Goal: Communication & Community: Share content

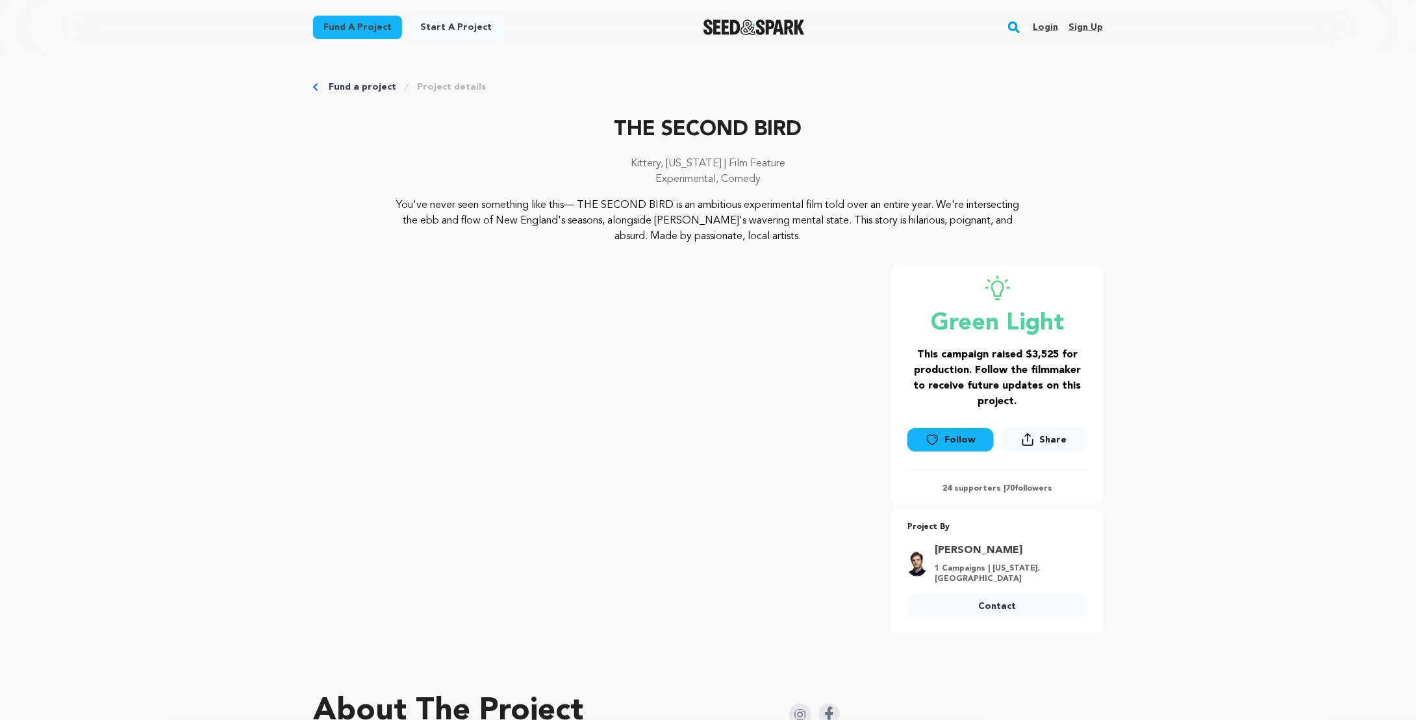
click at [1048, 29] on link "Login" at bounding box center [1045, 27] width 25 height 21
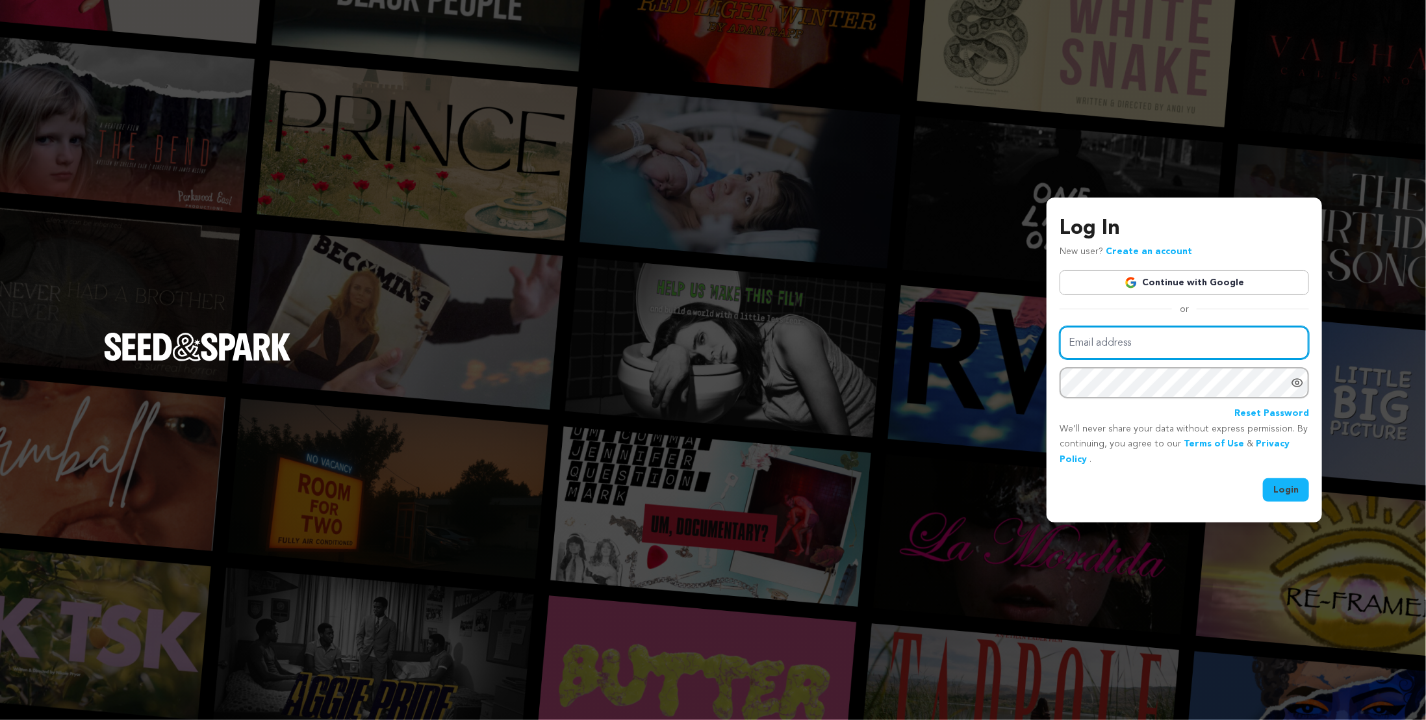
drag, startPoint x: 1158, startPoint y: 358, endPoint x: 1158, endPoint y: 346, distance: 12.3
click at [1158, 357] on input "Email address" at bounding box center [1183, 342] width 249 height 33
click at [1170, 290] on link "Continue with Google" at bounding box center [1183, 282] width 249 height 25
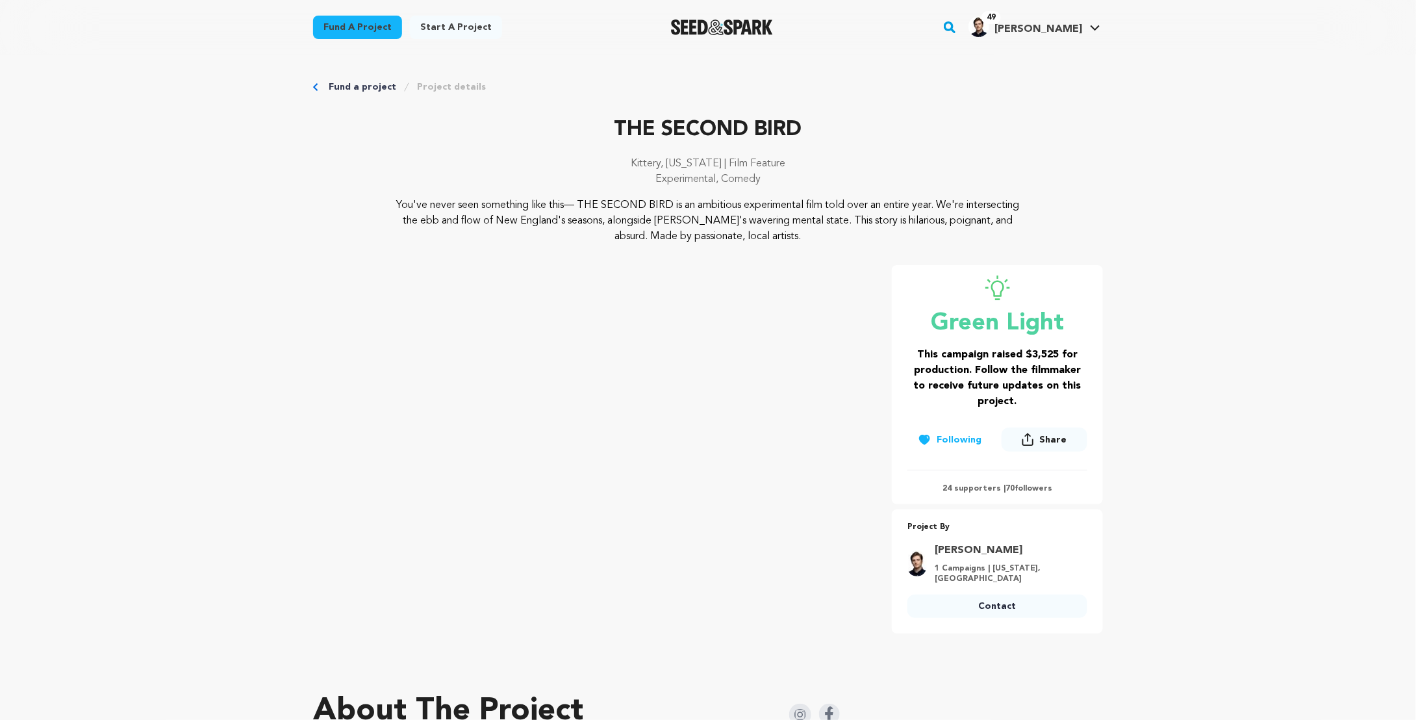
click at [1081, 33] on span "Jacob C." at bounding box center [1038, 29] width 88 height 10
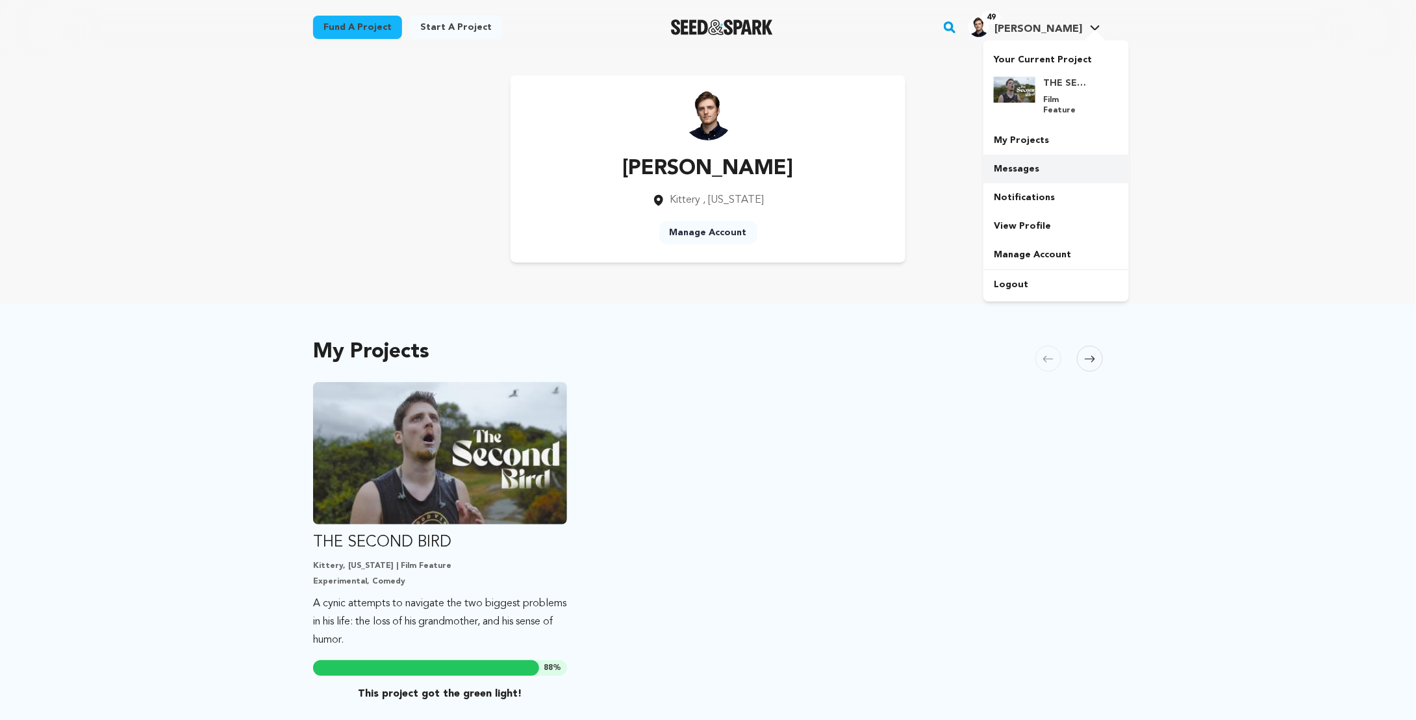
click at [1017, 164] on link "Messages" at bounding box center [1055, 169] width 145 height 29
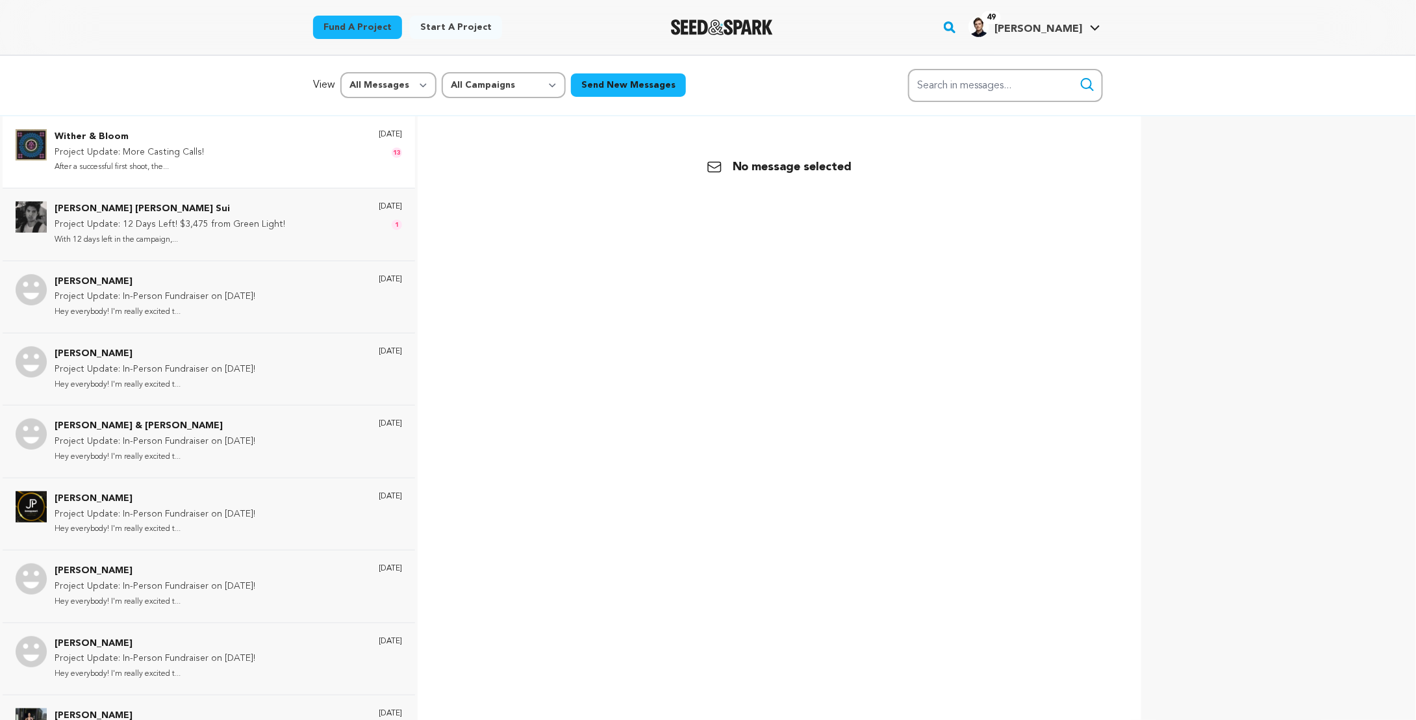
click at [220, 158] on div "Wither & Bloom Project Update: More Casting Calls! After a successful first sho…" at bounding box center [228, 151] width 347 height 45
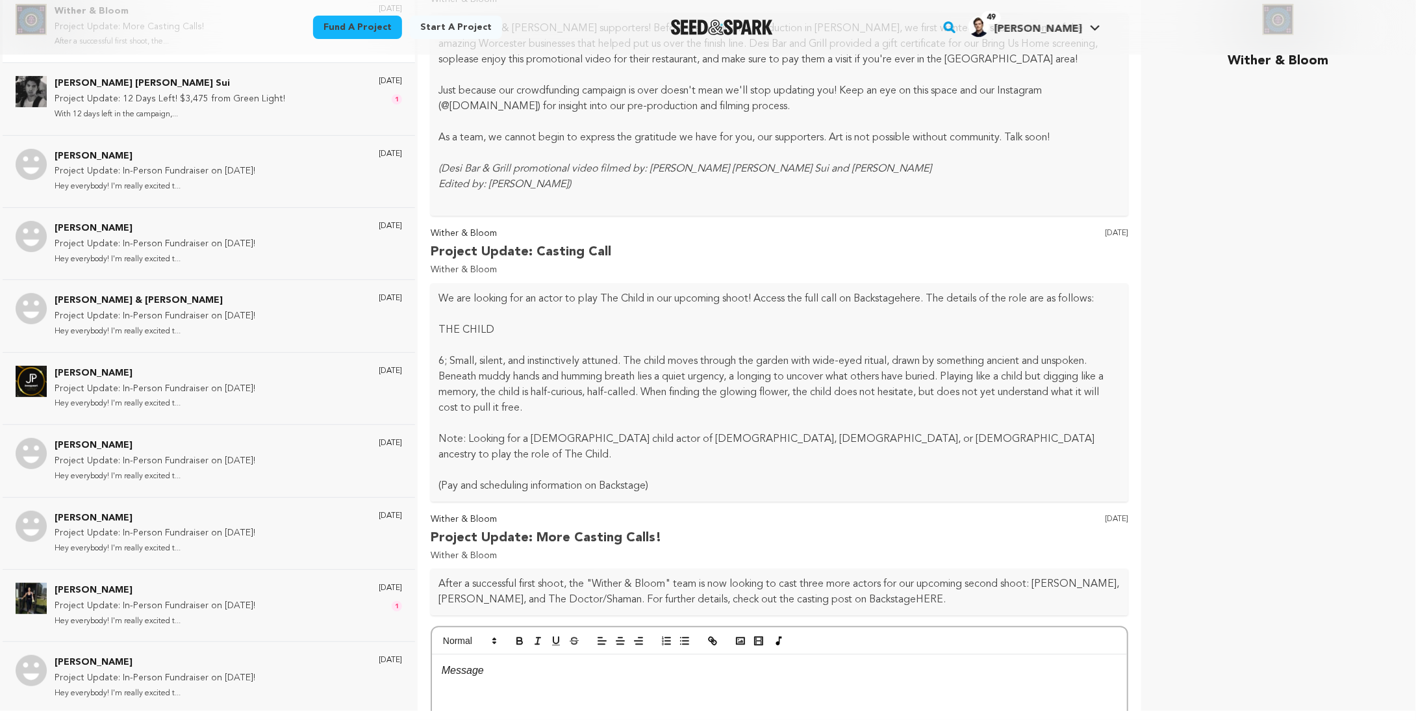
scroll to position [8730, 0]
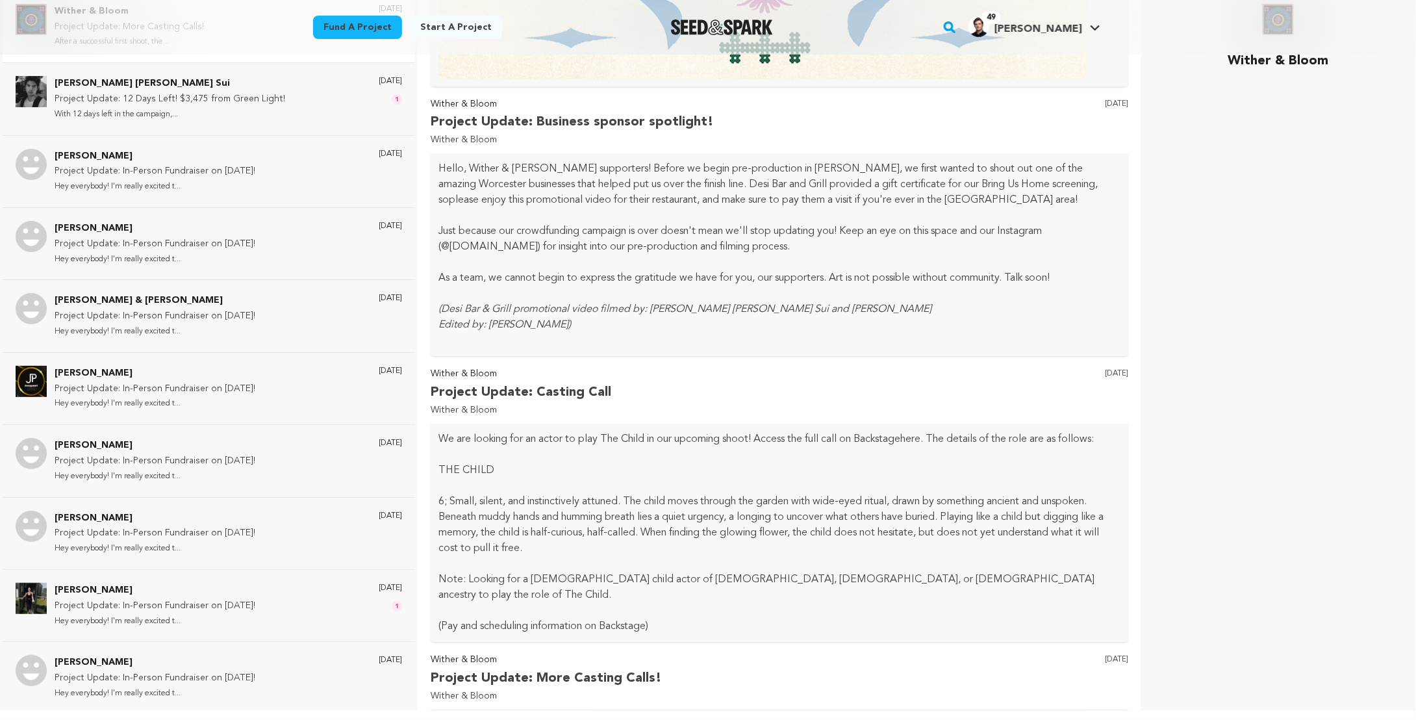
drag, startPoint x: 740, startPoint y: 632, endPoint x: 927, endPoint y: 637, distance: 187.1
click at [927, 717] on p "After a successful first shoot, the "Wither & Bloom" team is now looking to cas…" at bounding box center [779, 732] width 682 height 31
click at [1050, 717] on p "After a successful first shoot, the "Wither & Bloom" team is now looking to cas…" at bounding box center [779, 732] width 682 height 31
drag, startPoint x: 1048, startPoint y: 632, endPoint x: 542, endPoint y: 645, distance: 506.8
click at [537, 717] on p "After a successful first shoot, the "Wither & Bloom" team is now looking to cas…" at bounding box center [779, 732] width 682 height 31
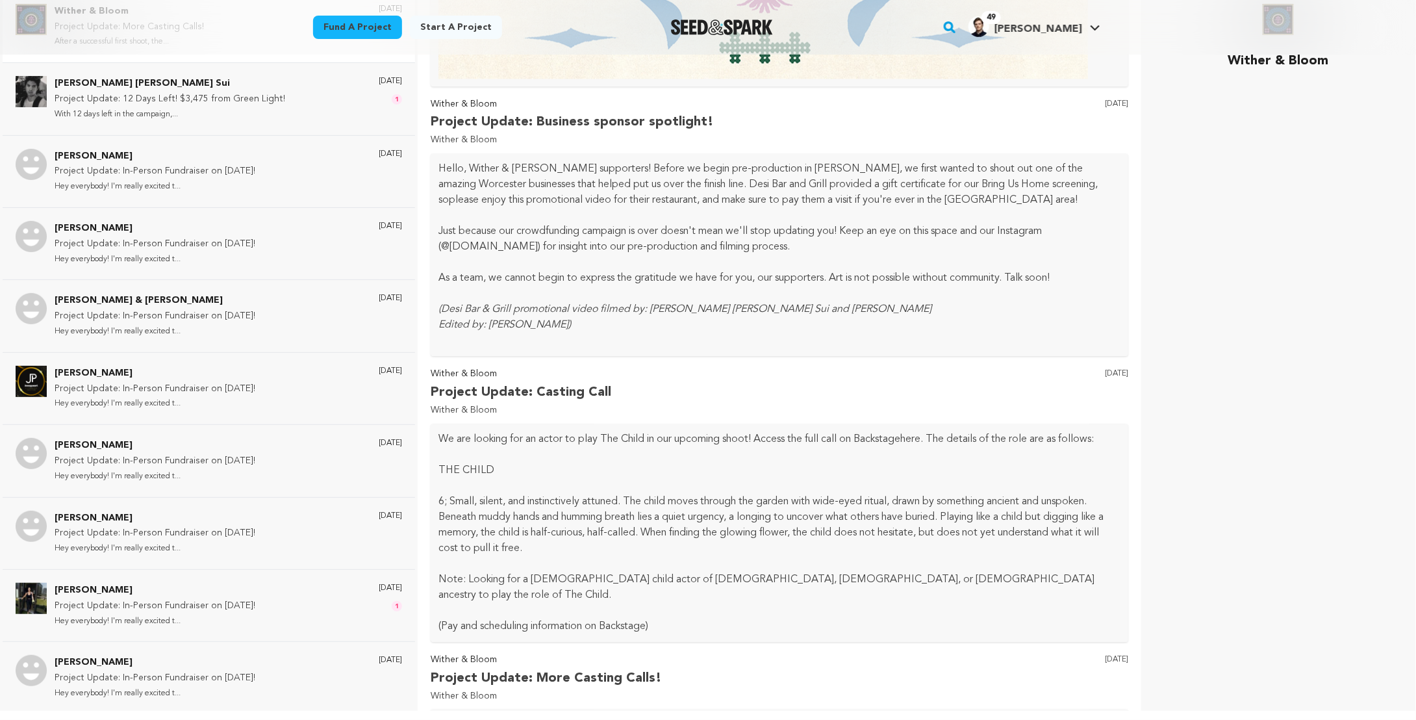
click at [593, 717] on p "After a successful first shoot, the "Wither & Bloom" team is now looking to cas…" at bounding box center [779, 732] width 682 height 31
drag, startPoint x: 559, startPoint y: 648, endPoint x: 907, endPoint y: 648, distance: 348.1
click at [907, 717] on p "After a successful first shoot, the "Wither & Bloom" team is now looking to cas…" at bounding box center [779, 732] width 682 height 31
click at [922, 717] on p "After a successful first shoot, the "Wither & Bloom" team is now looking to cas…" at bounding box center [779, 732] width 682 height 31
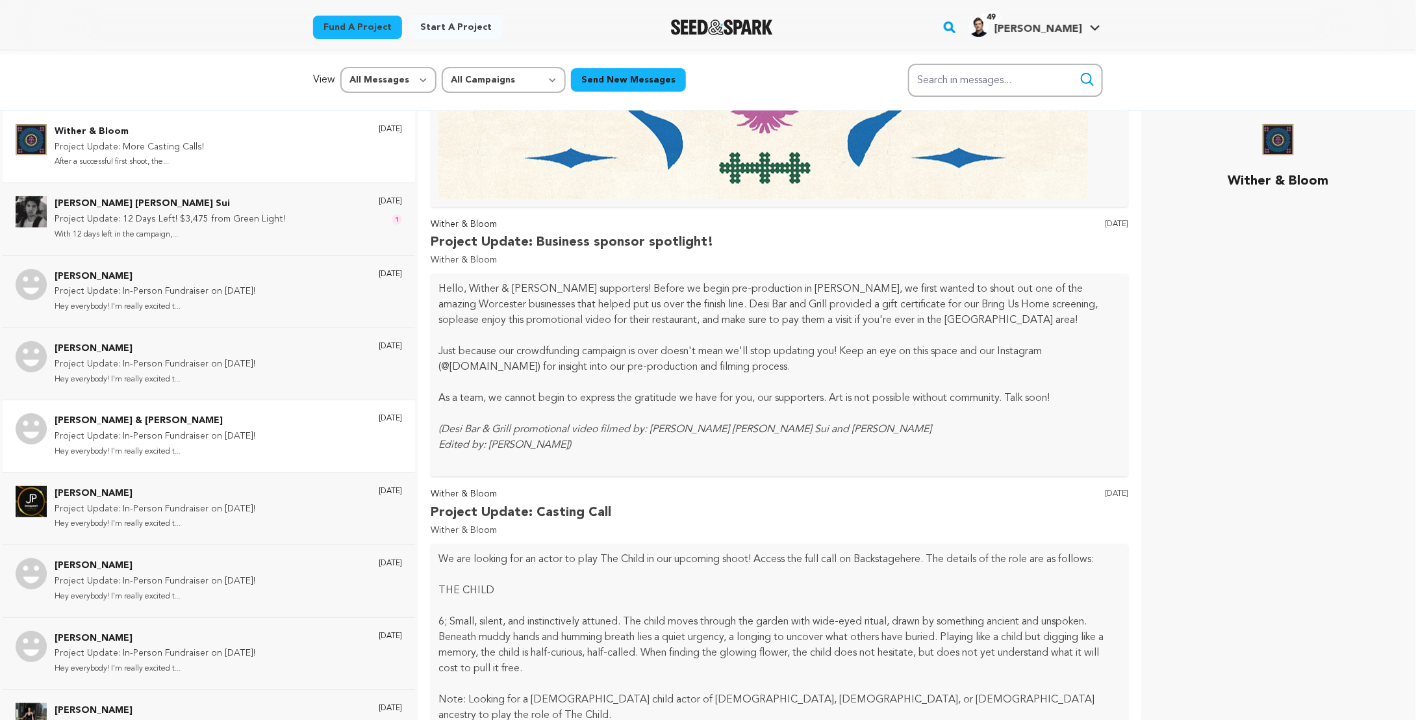
scroll to position [0, 0]
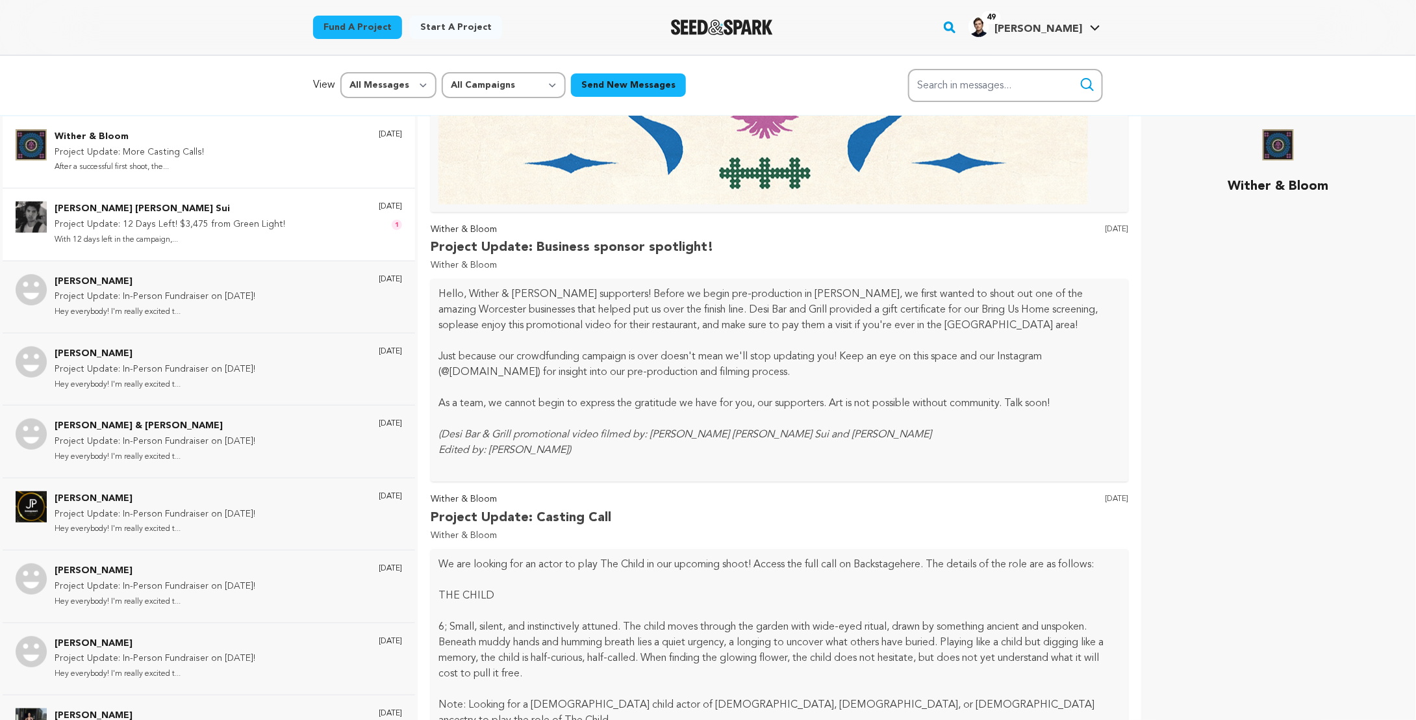
click at [219, 205] on p "Gyani Pradhan Wong Ah Sui" at bounding box center [170, 209] width 231 height 16
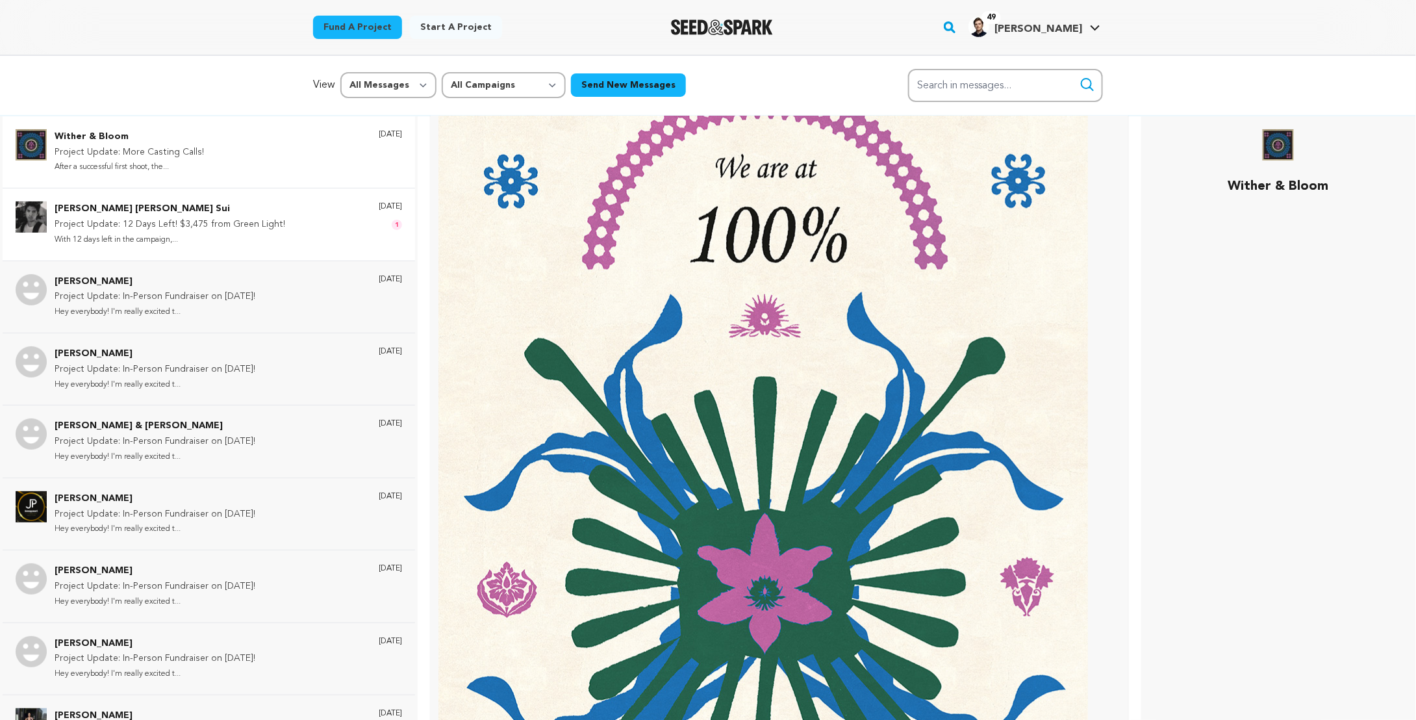
scroll to position [9450, 0]
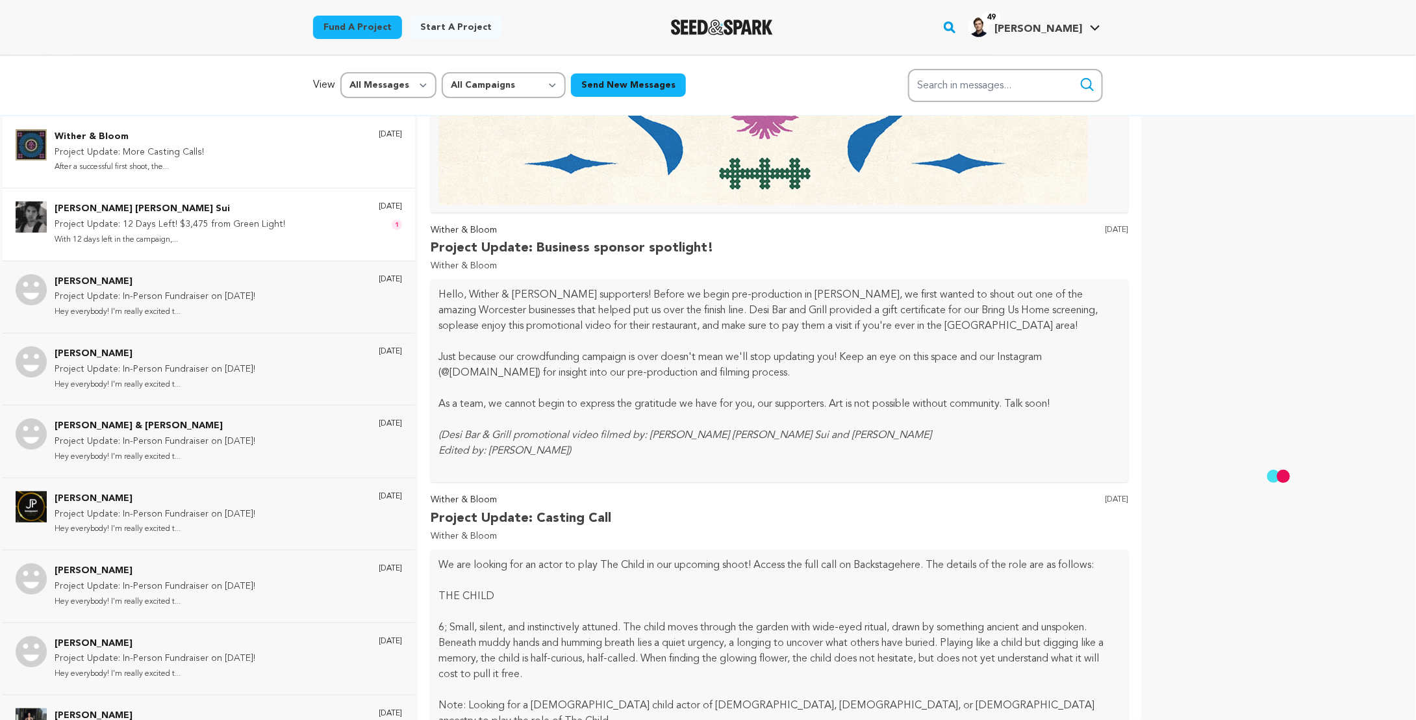
click at [246, 217] on p "Project Update: 12 Days Left! $3,475 from Green Light!" at bounding box center [170, 225] width 231 height 16
click at [256, 170] on div "Wither & Bloom Project Update: More Casting Calls! After a successful first sho…" at bounding box center [228, 151] width 347 height 45
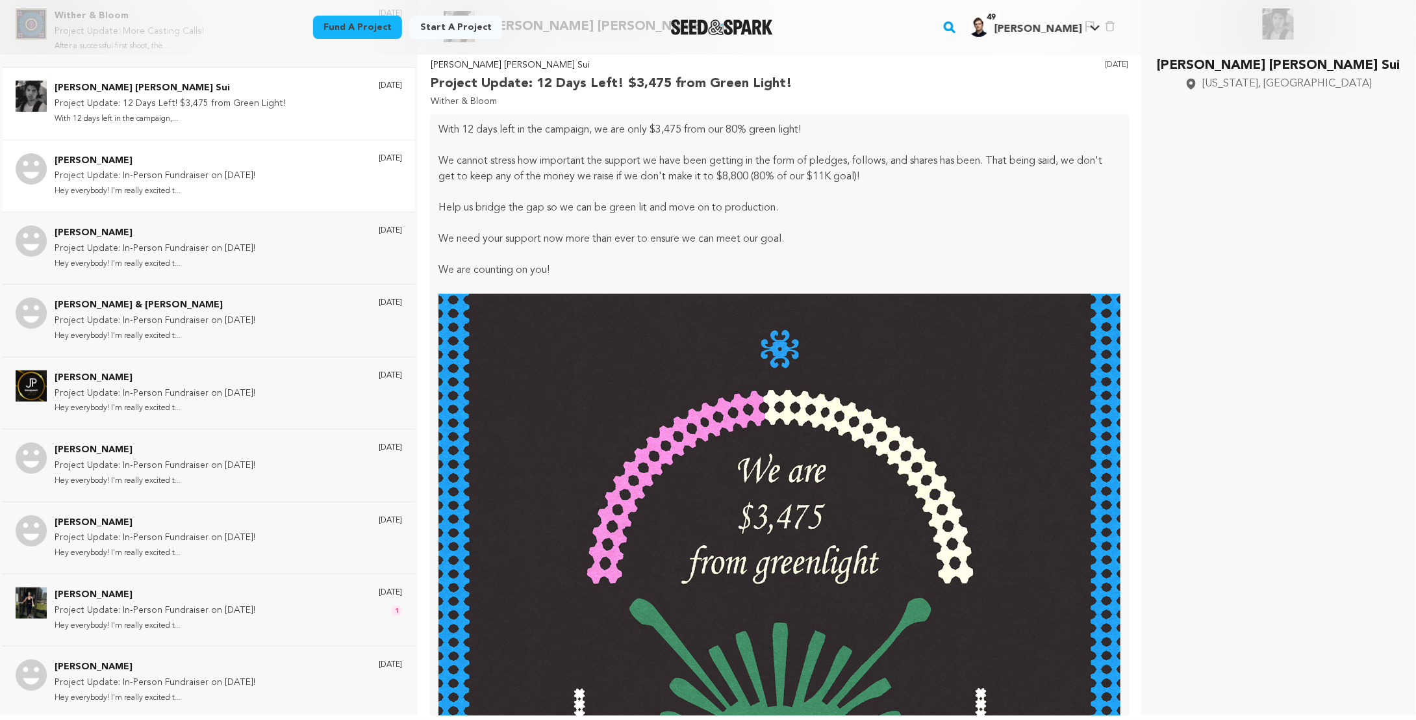
click at [348, 217] on div "Wither & Bloom Project Update: More Casting Calls! After a successful first sho…" at bounding box center [209, 355] width 418 height 720
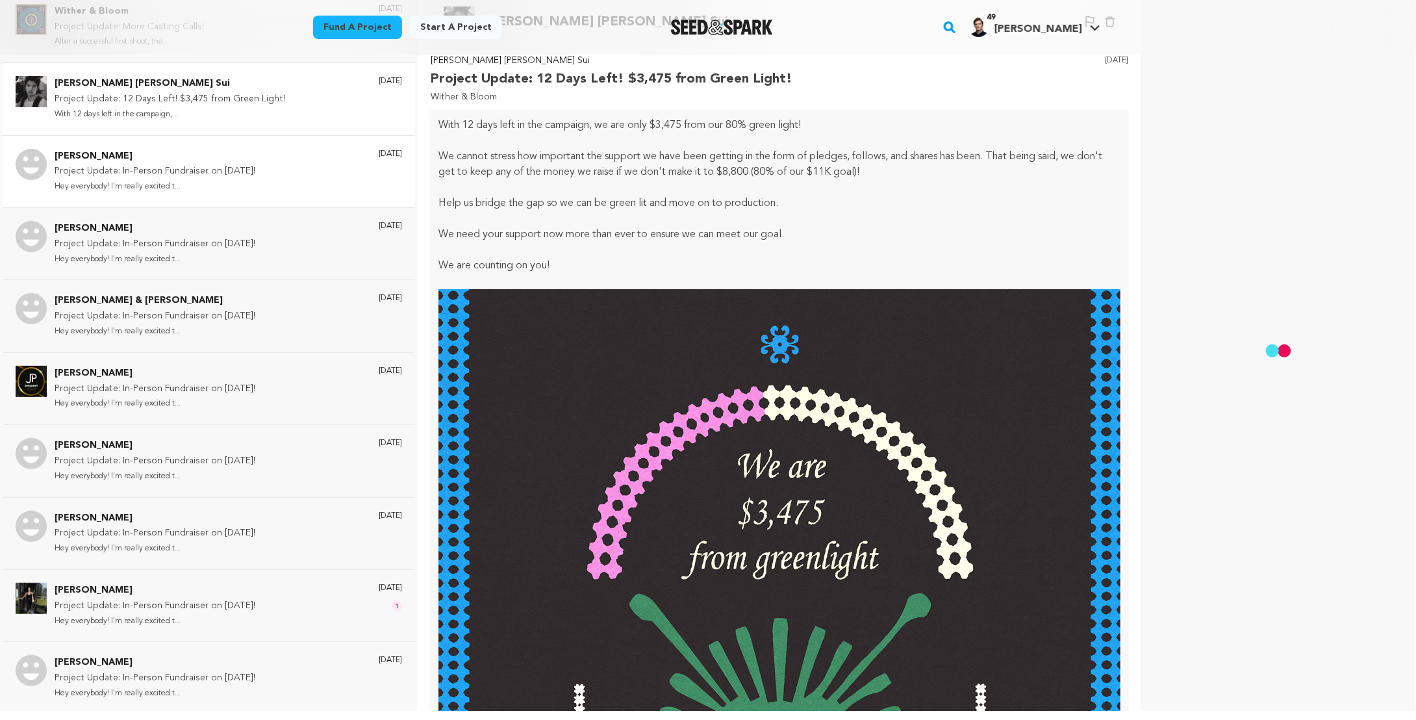
click at [348, 217] on div "Jon Christiansen Project Update: In-Person Fundraiser on Feb. 5th! Hey everybod…" at bounding box center [209, 243] width 412 height 72
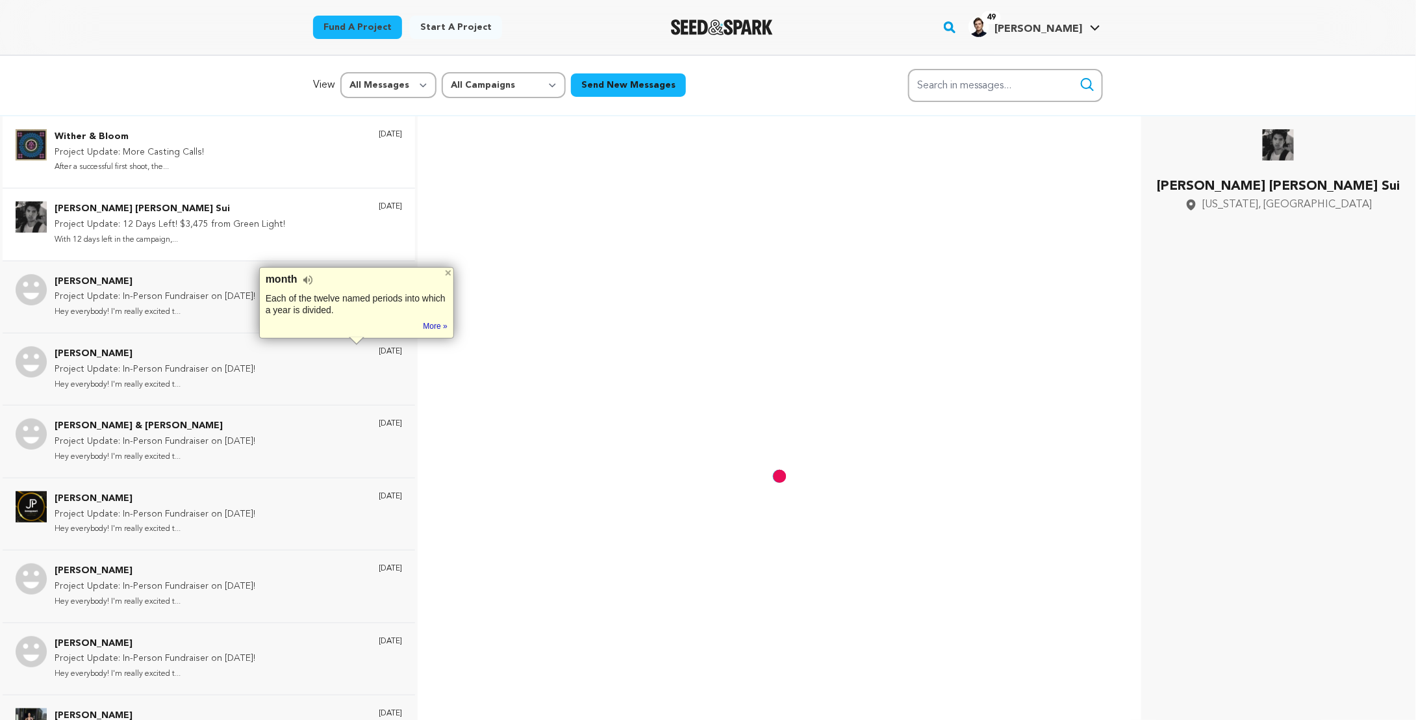
click at [250, 168] on div "Wither & Bloom Project Update: More Casting Calls! After a successful first sho…" at bounding box center [228, 151] width 347 height 45
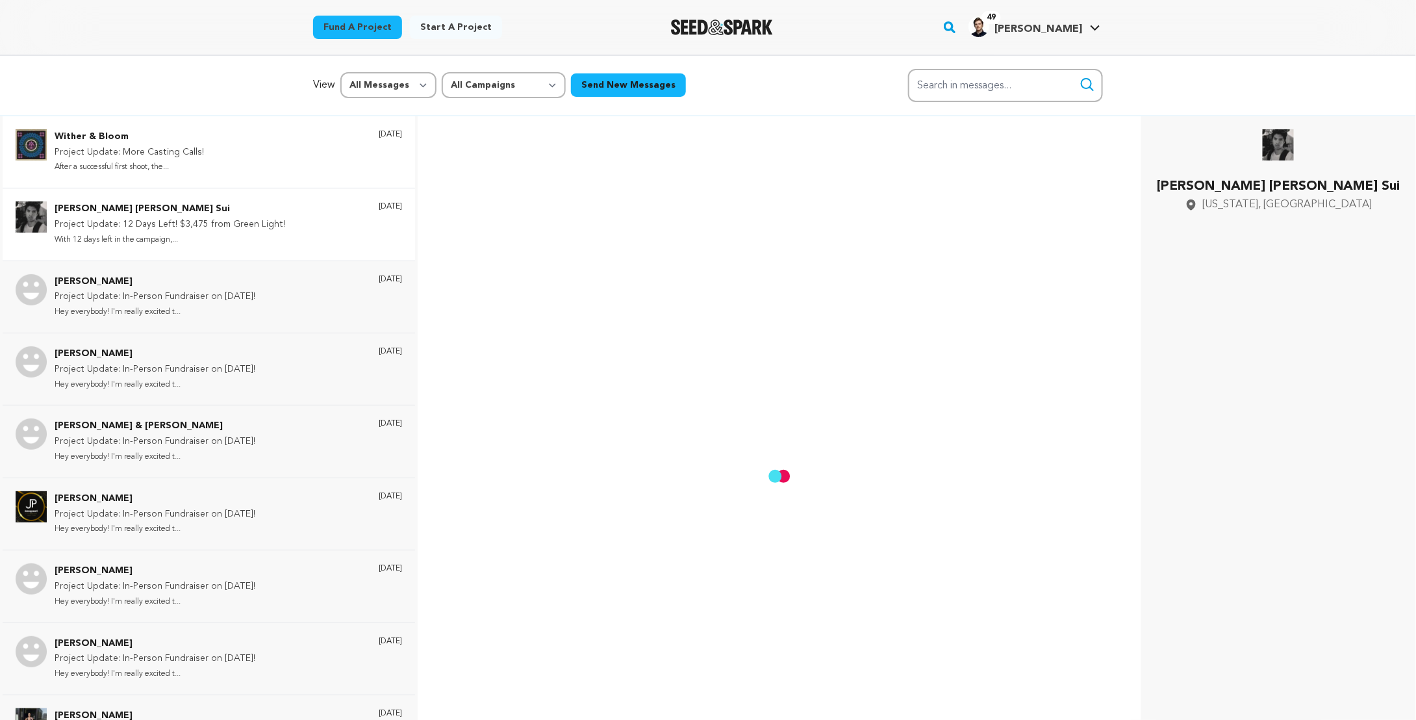
click at [266, 150] on div "Wither & Bloom Project Update: More Casting Calls! After a successful first sho…" at bounding box center [228, 151] width 347 height 45
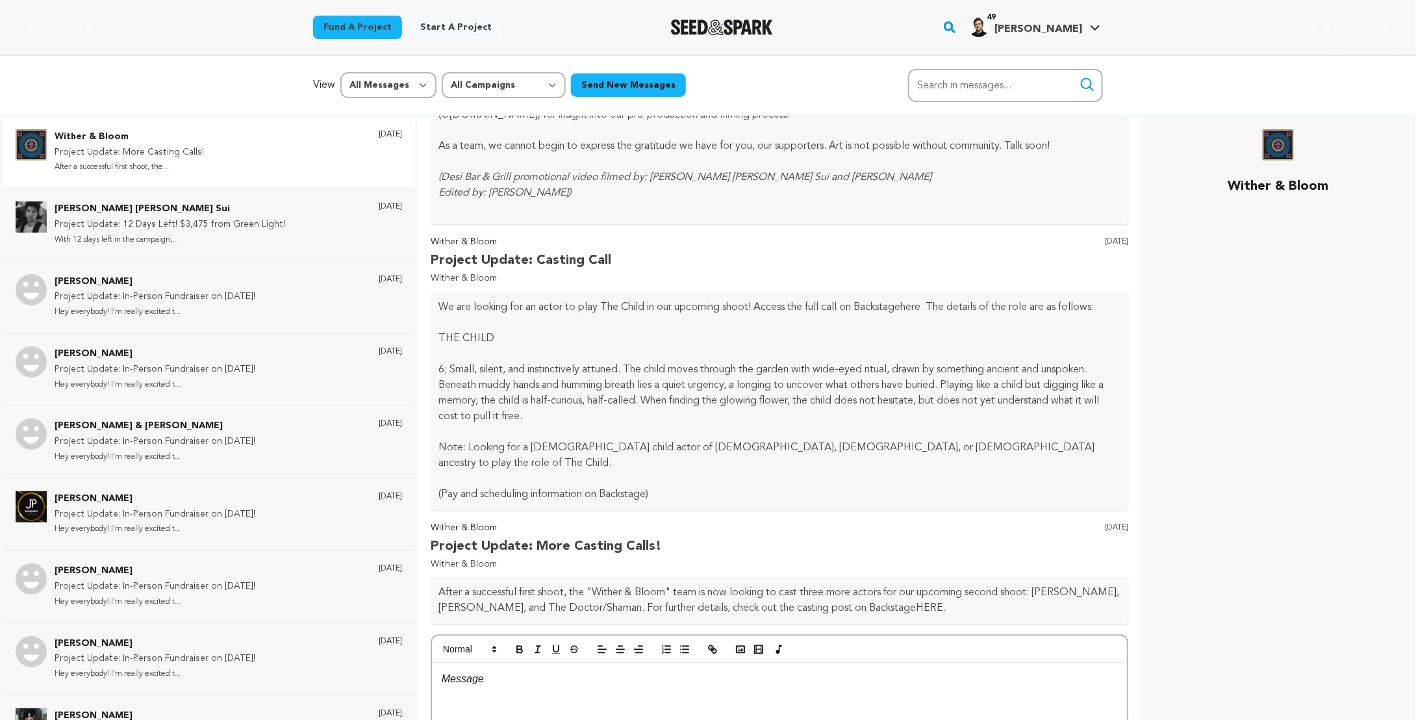
scroll to position [8990, 0]
click at [1089, 21] on link "49 Jacob C. Jacob C." at bounding box center [1034, 25] width 137 height 23
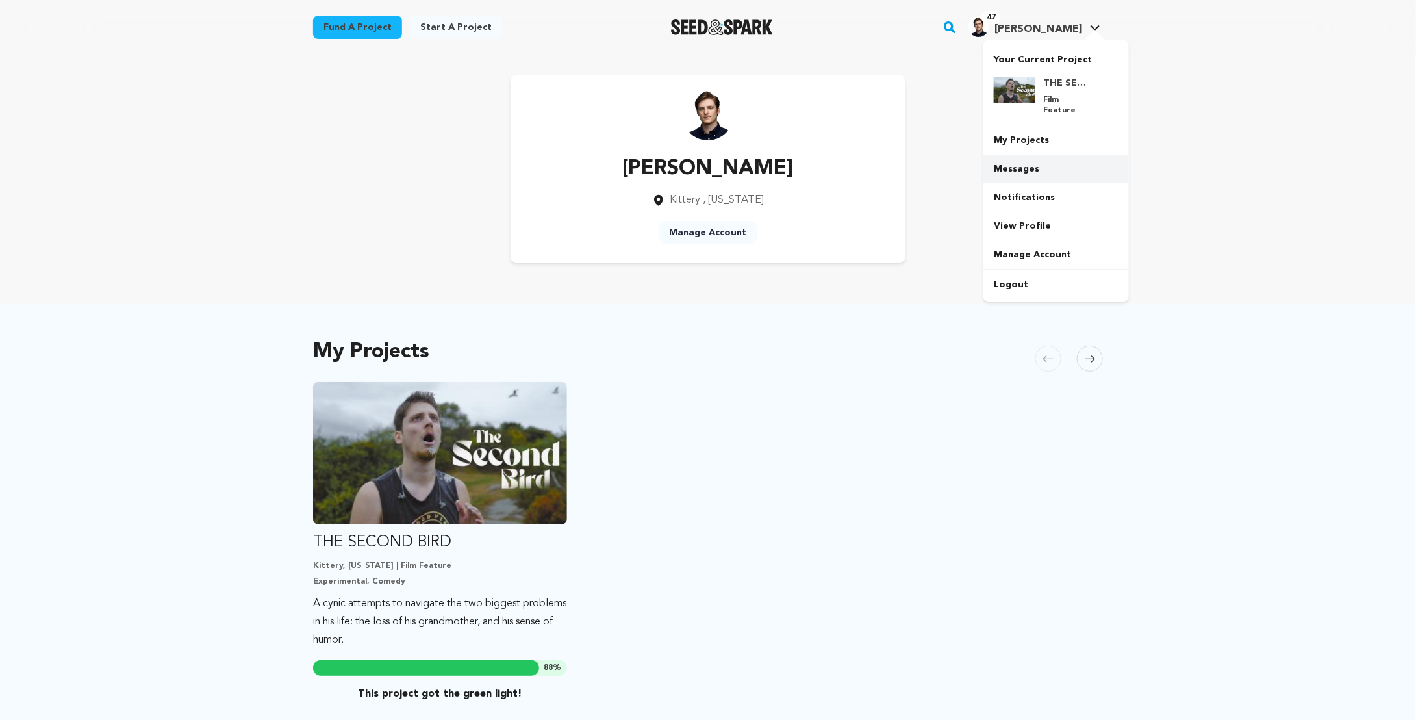
click at [1022, 164] on link "Messages" at bounding box center [1055, 169] width 145 height 29
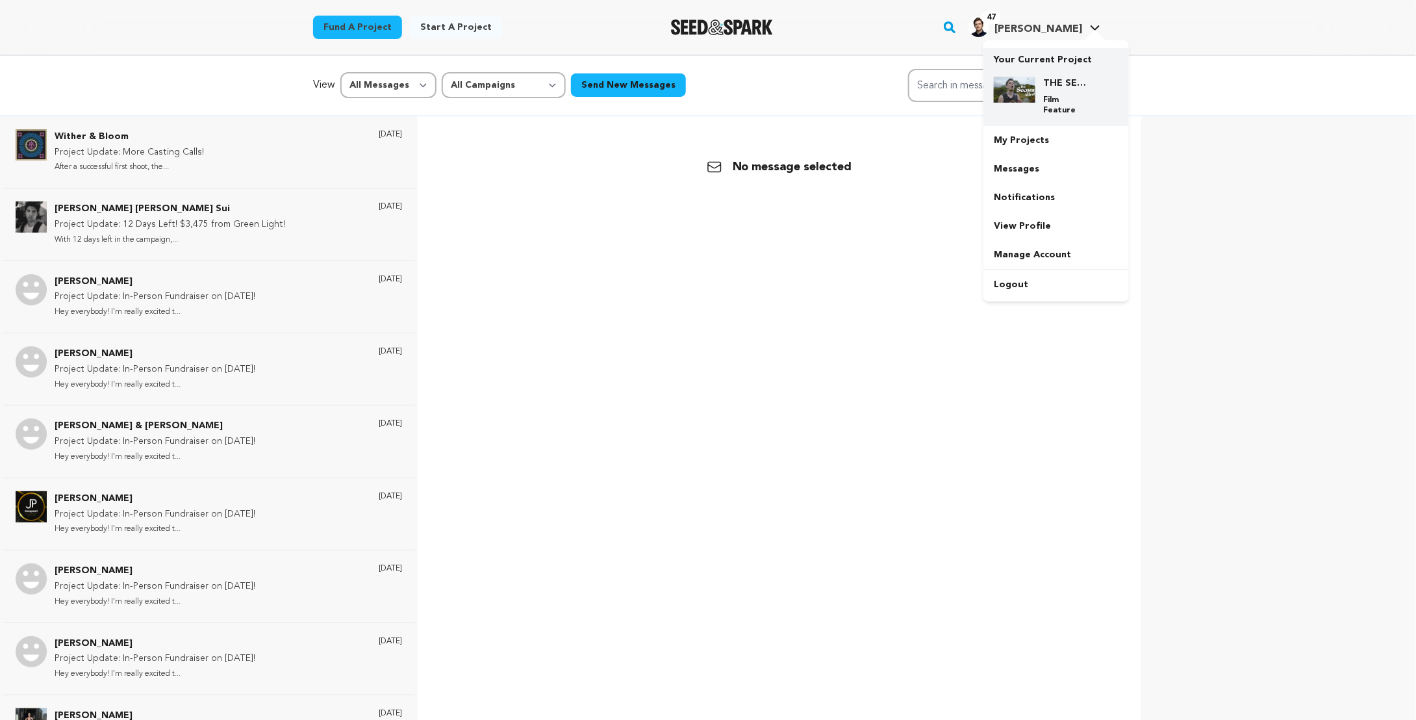
click at [1060, 79] on h4 "THE SECOND BIRD" at bounding box center [1066, 83] width 47 height 13
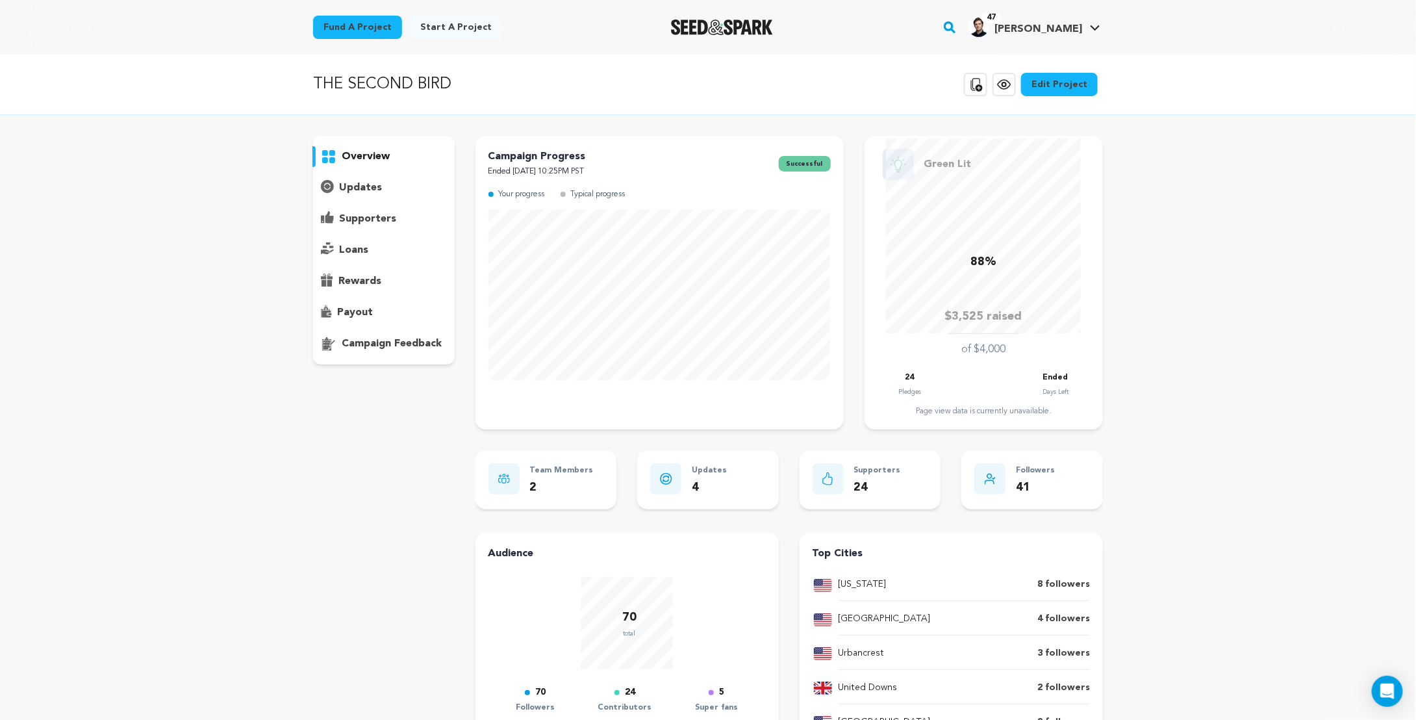
click at [340, 190] on p "updates" at bounding box center [360, 188] width 43 height 16
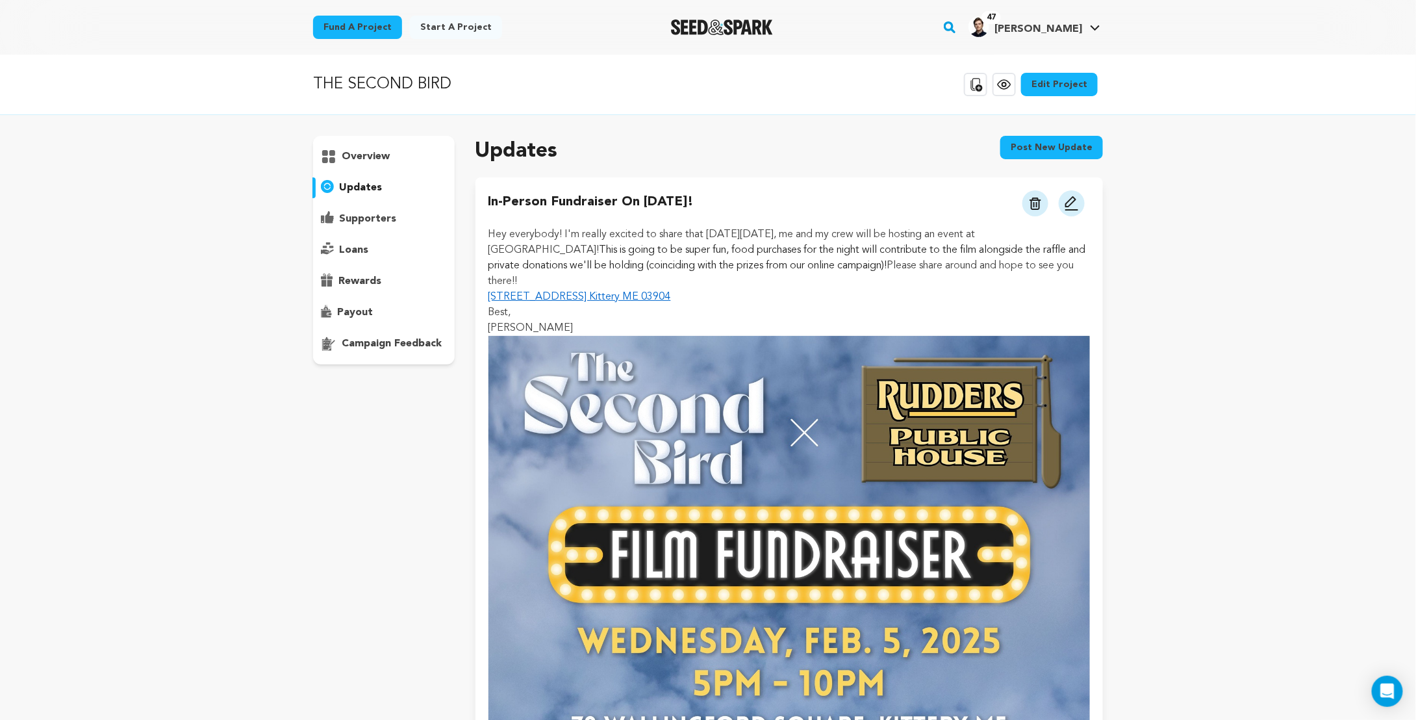
click at [1038, 144] on button "Post new update" at bounding box center [1051, 147] width 103 height 23
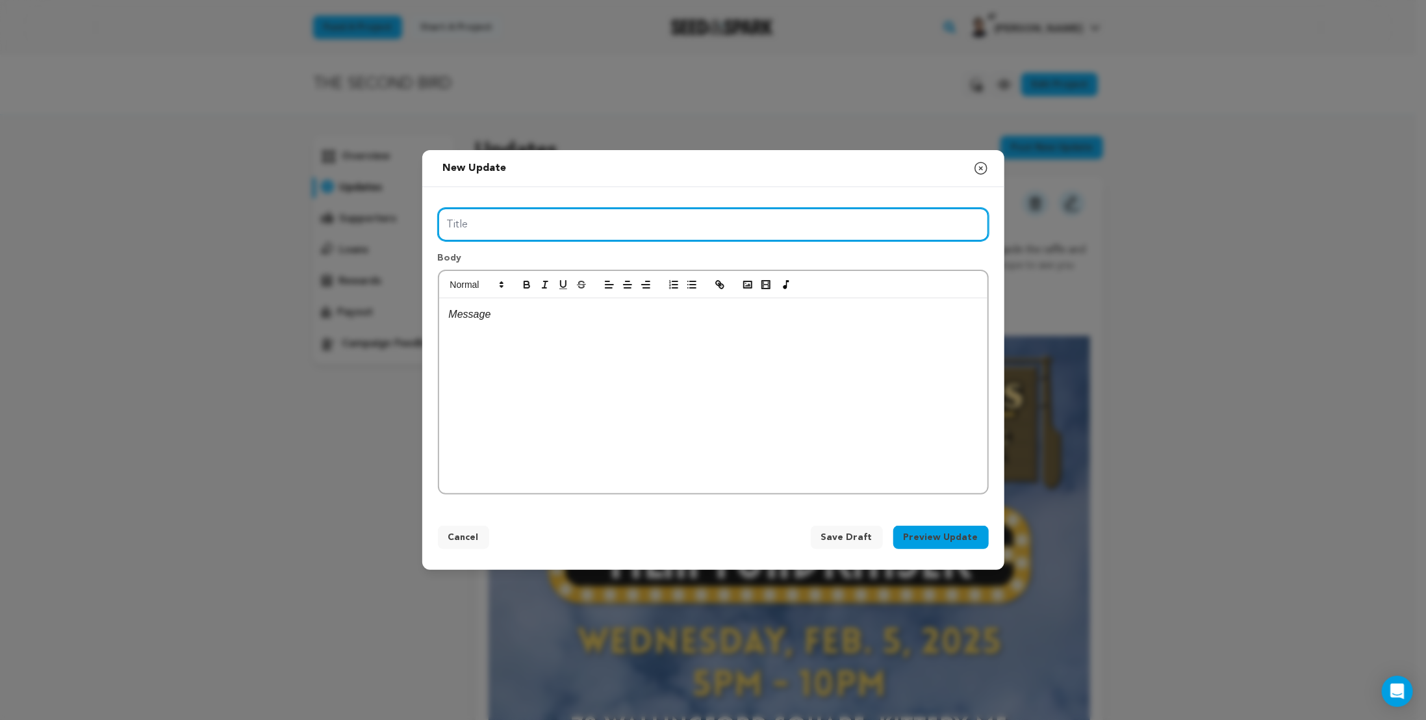
click at [486, 223] on input "Title" at bounding box center [713, 224] width 551 height 33
type input "1 Year of "The Second Bird""
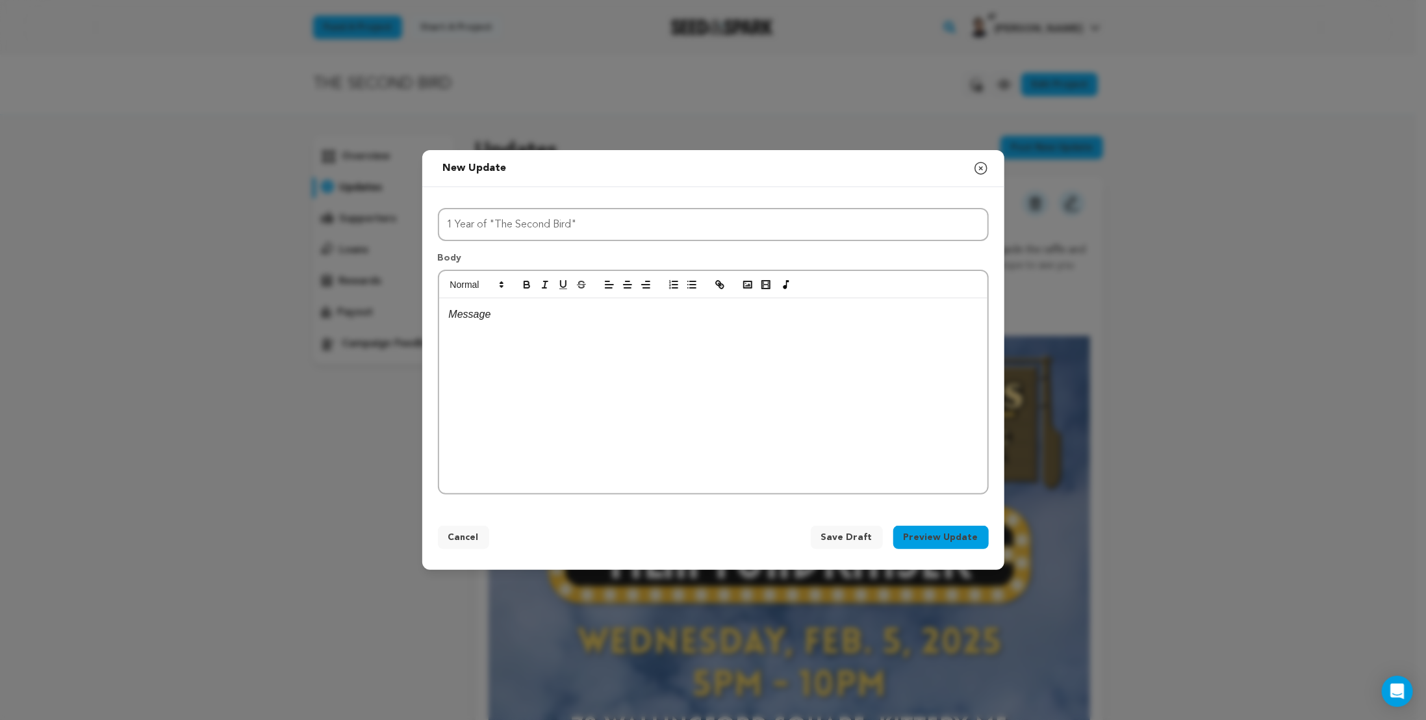
click at [586, 385] on div at bounding box center [713, 395] width 548 height 195
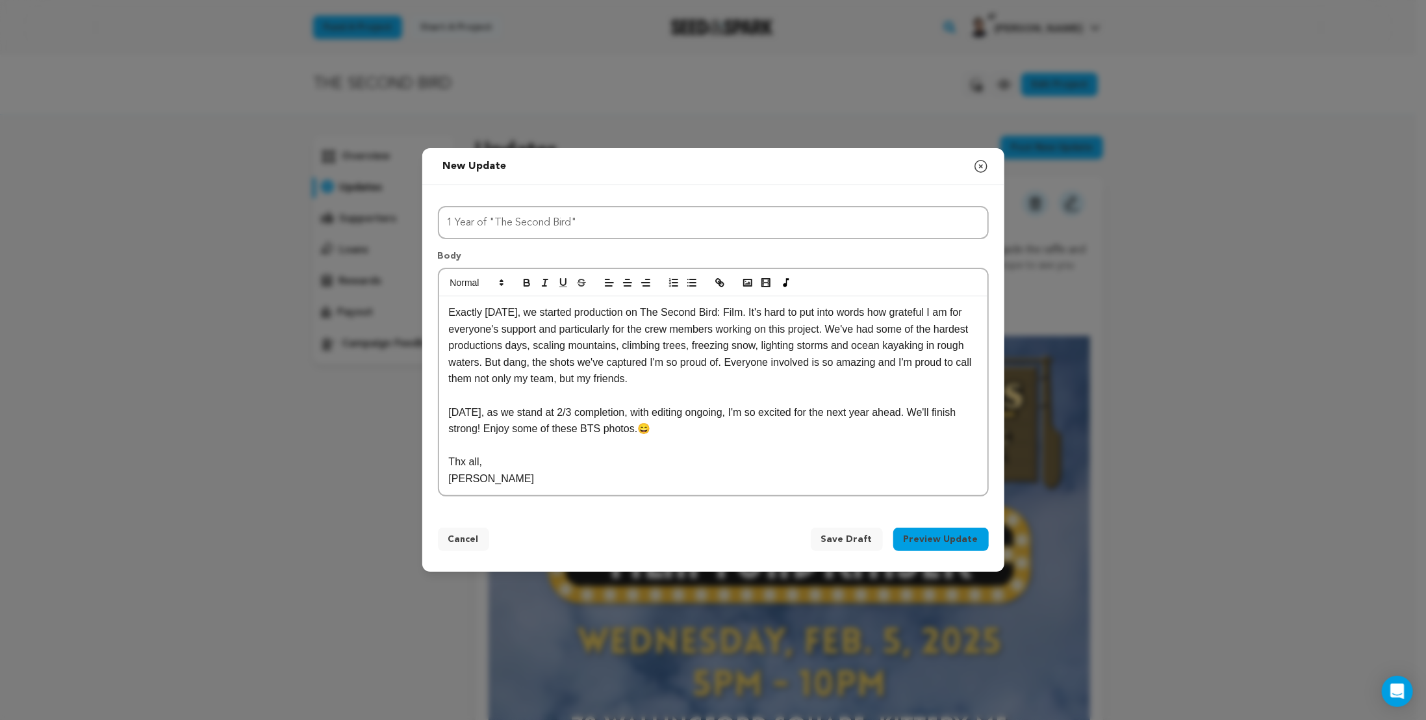
click at [543, 456] on p "Thx all," at bounding box center [713, 461] width 529 height 17
click at [535, 440] on p at bounding box center [713, 445] width 529 height 17
click at [526, 473] on p "[PERSON_NAME]" at bounding box center [713, 478] width 529 height 17
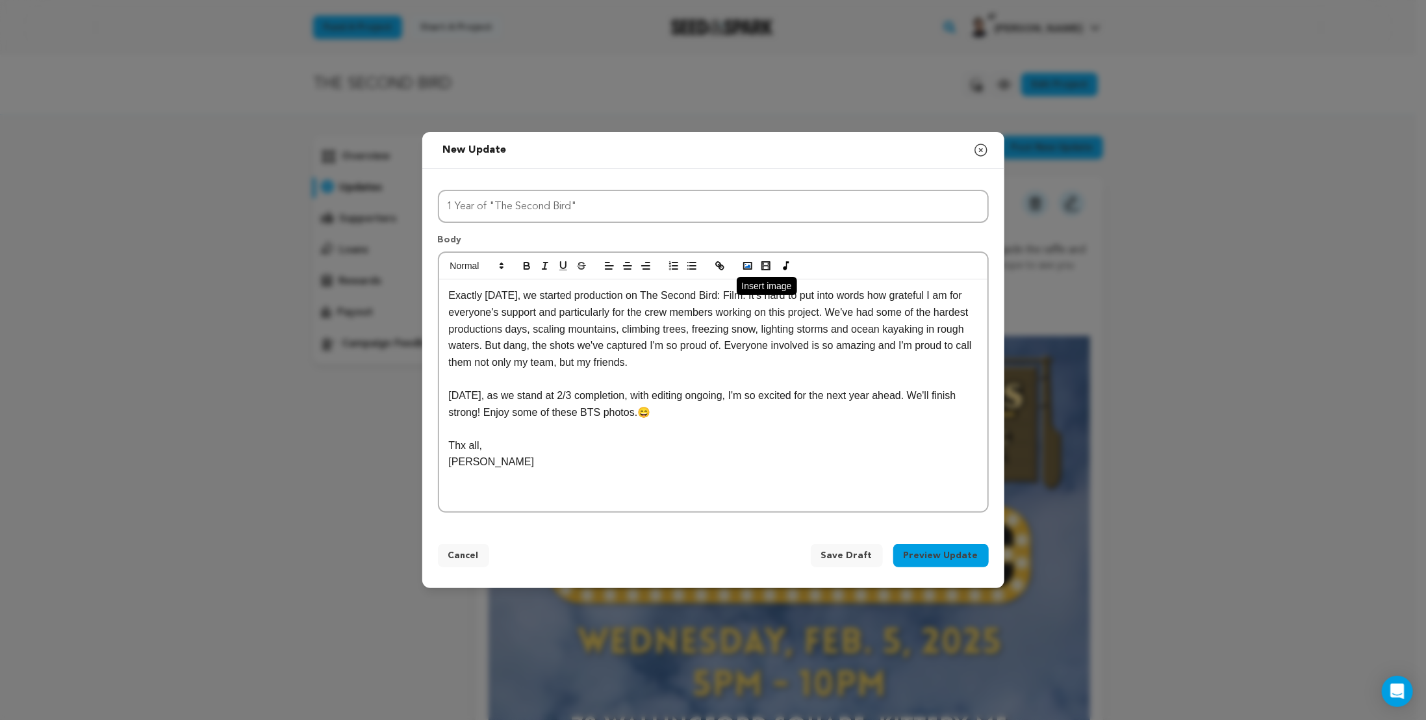
click at [748, 271] on button "button" at bounding box center [747, 266] width 18 height 16
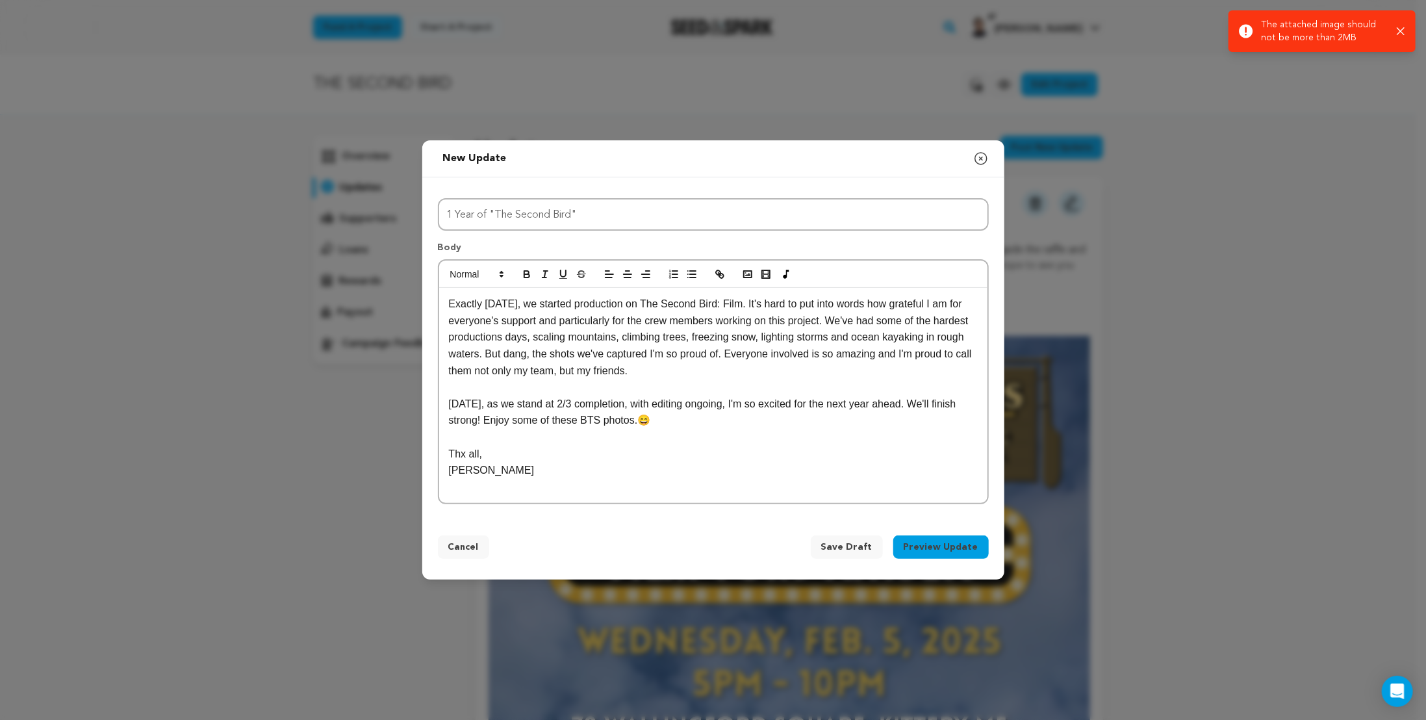
click at [577, 442] on p at bounding box center [713, 437] width 529 height 17
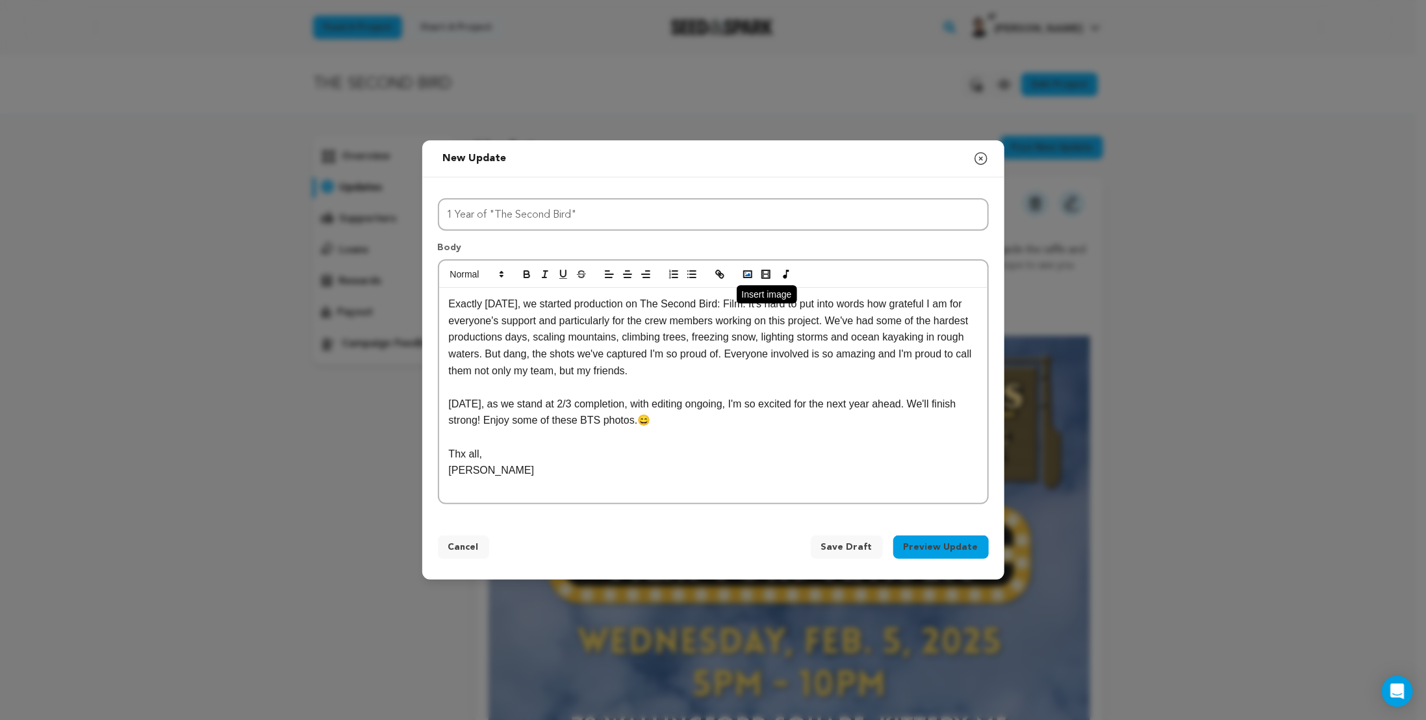
click at [749, 273] on icon "button" at bounding box center [748, 274] width 12 height 12
click at [755, 277] on button "button" at bounding box center [747, 274] width 18 height 16
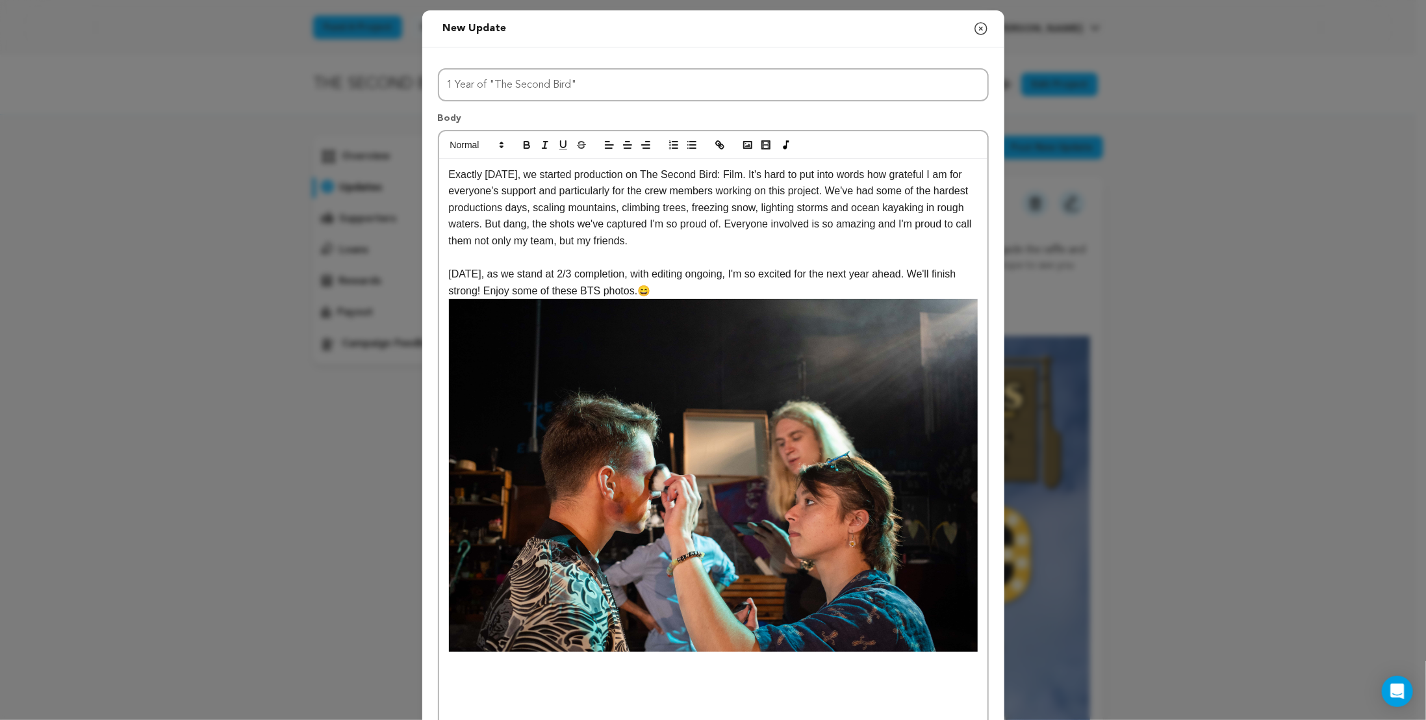
click at [466, 661] on p at bounding box center [713, 659] width 529 height 17
click at [742, 139] on icon "button" at bounding box center [748, 145] width 12 height 12
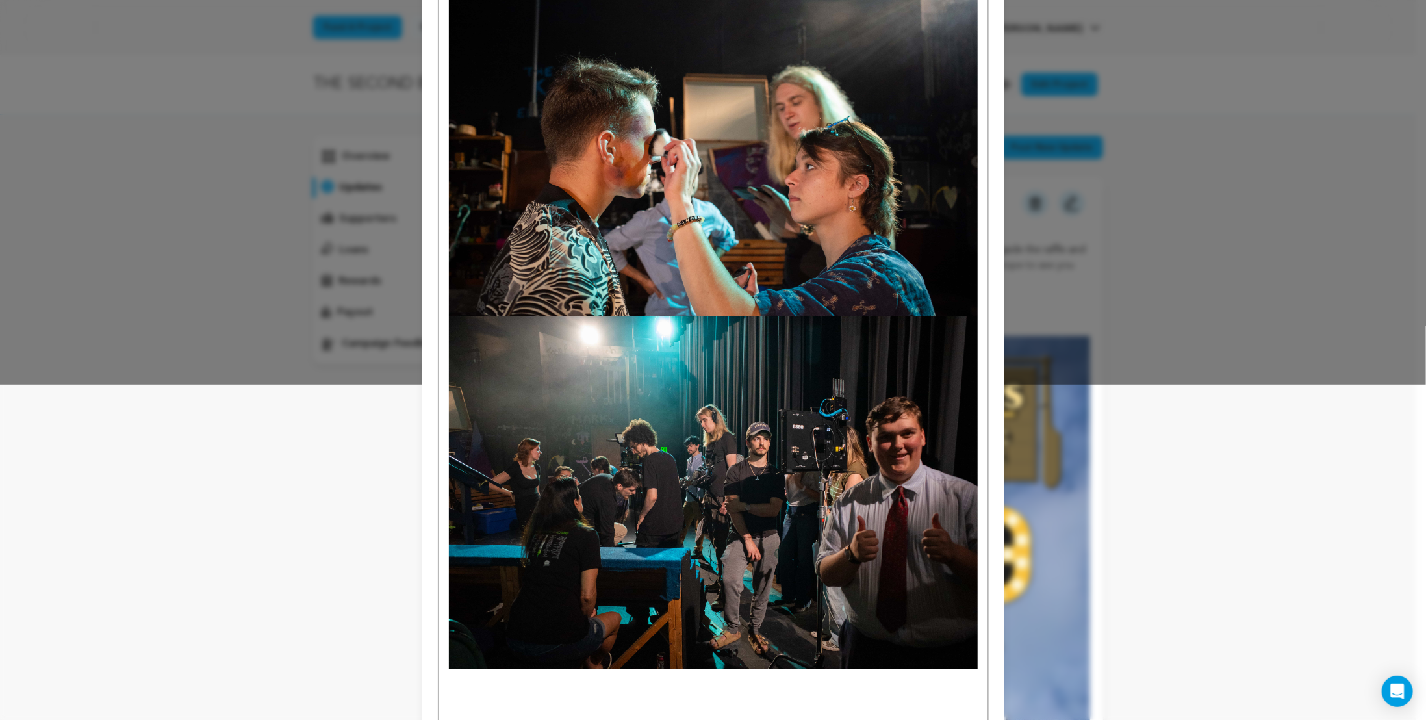
scroll to position [390, 0]
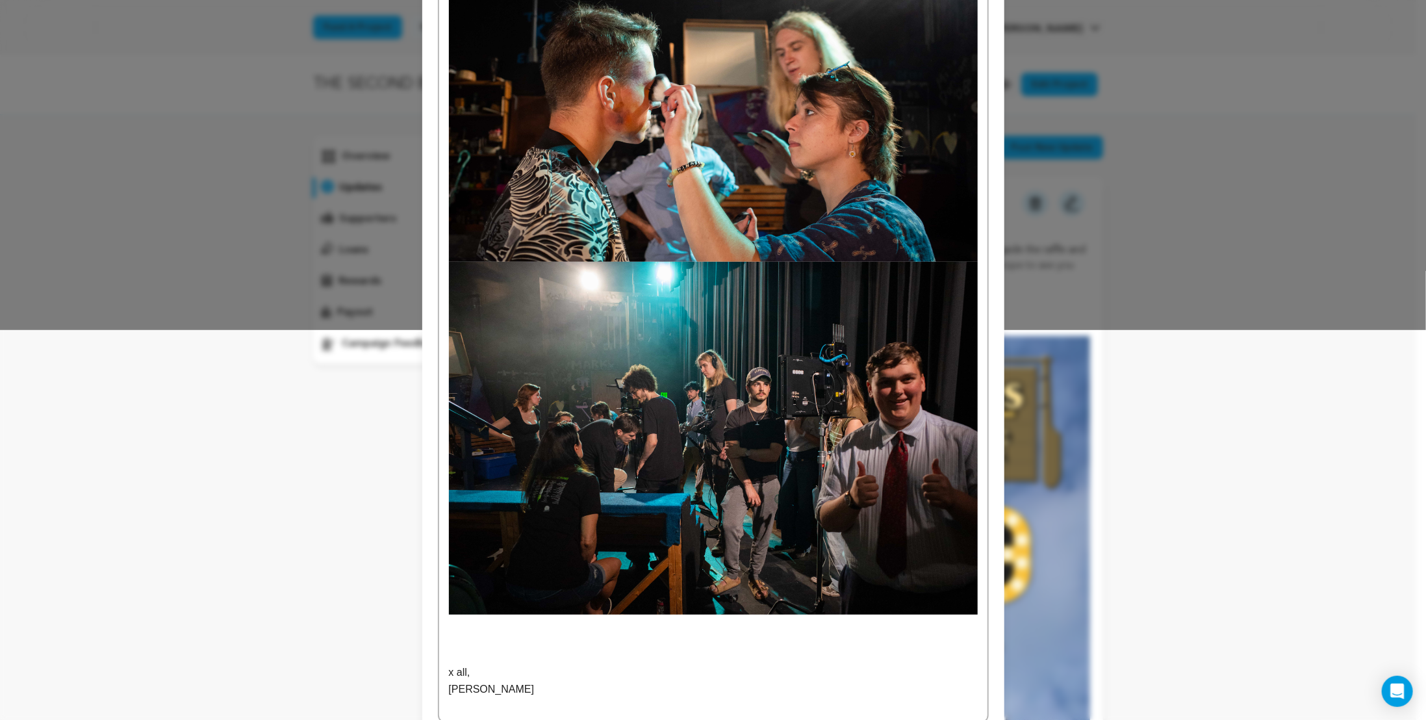
click at [495, 631] on p at bounding box center [713, 639] width 529 height 17
click at [481, 620] on p at bounding box center [713, 622] width 529 height 17
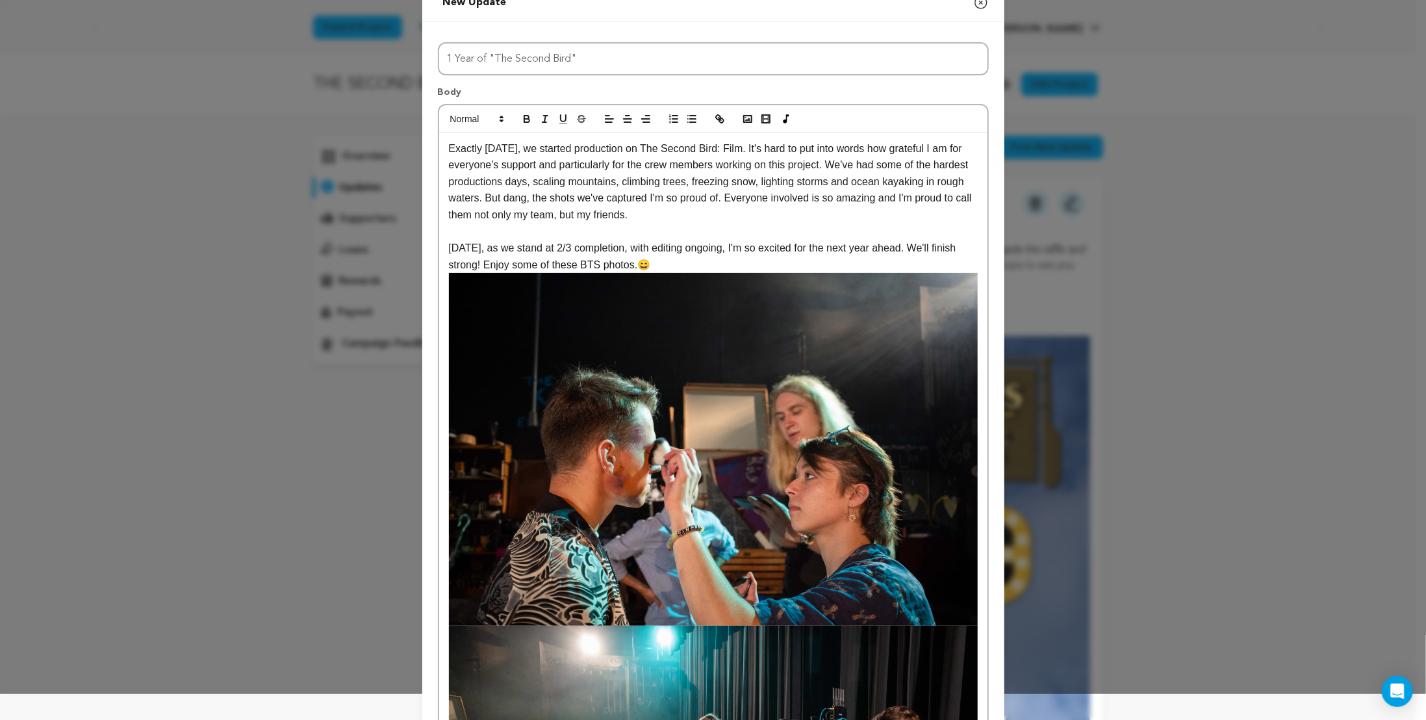
scroll to position [0, 0]
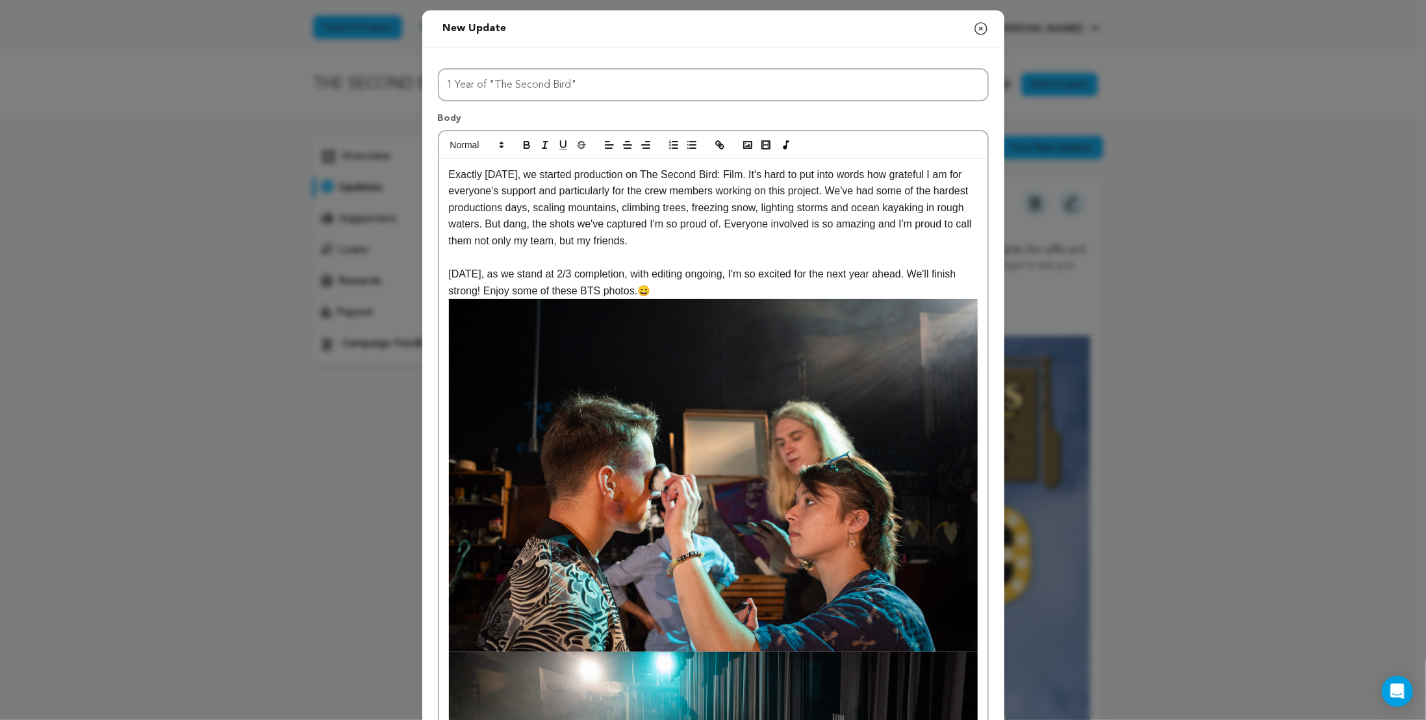
click at [735, 152] on div at bounding box center [713, 144] width 548 height 27
click at [744, 142] on rect "button" at bounding box center [748, 145] width 8 height 6
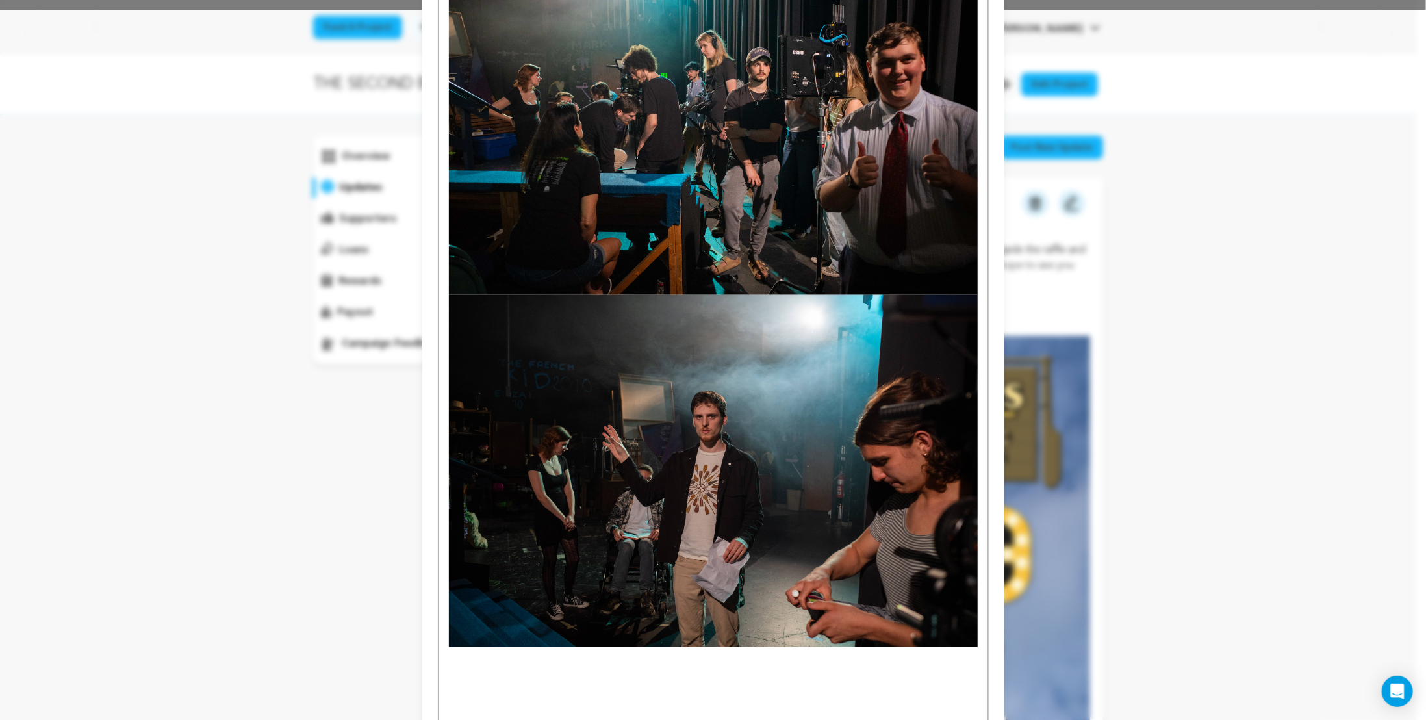
scroll to position [909, 0]
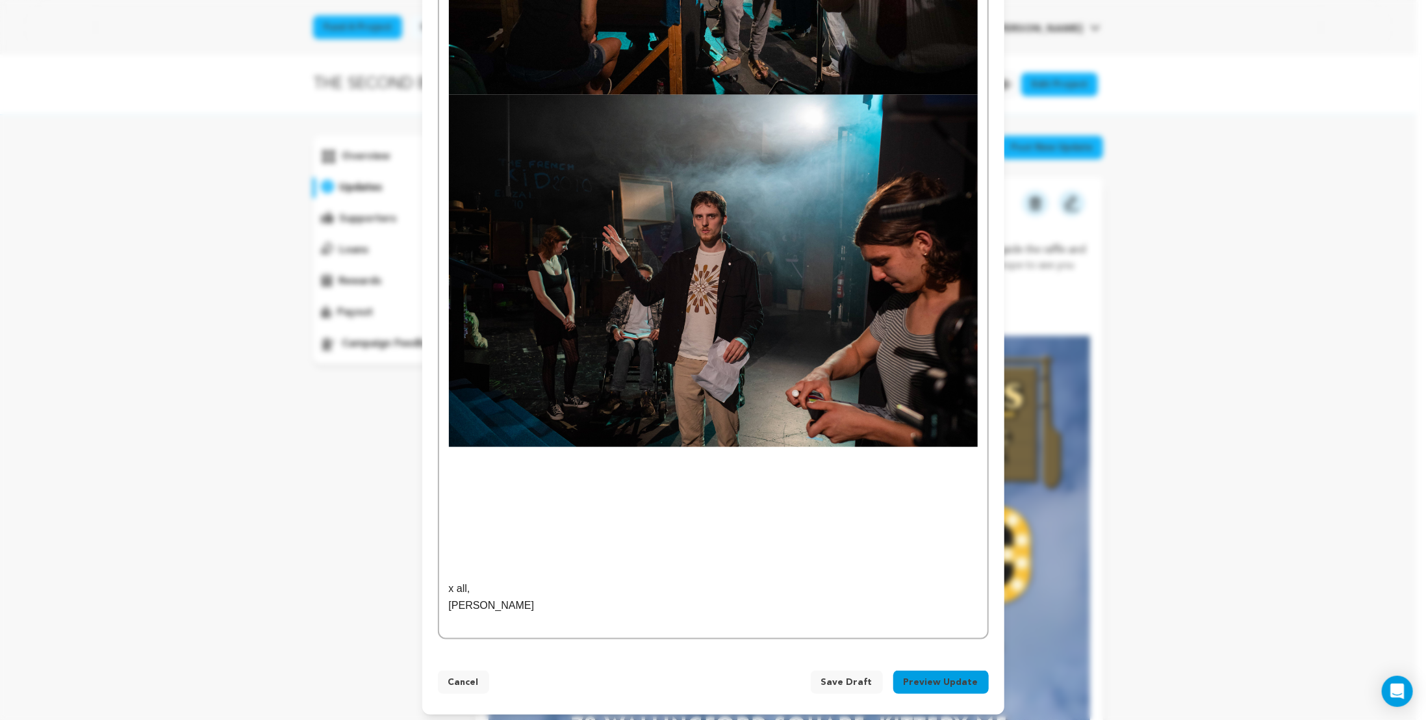
click at [468, 455] on p at bounding box center [713, 455] width 529 height 17
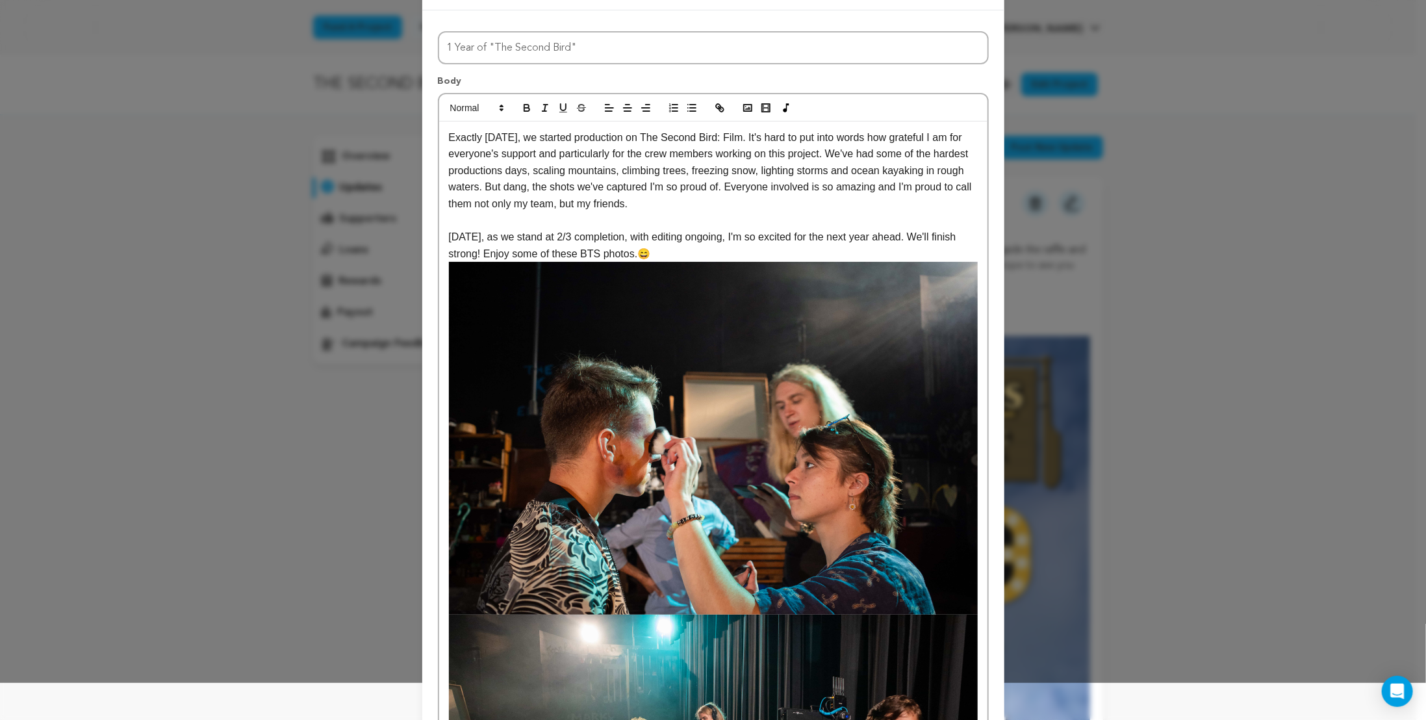
scroll to position [0, 0]
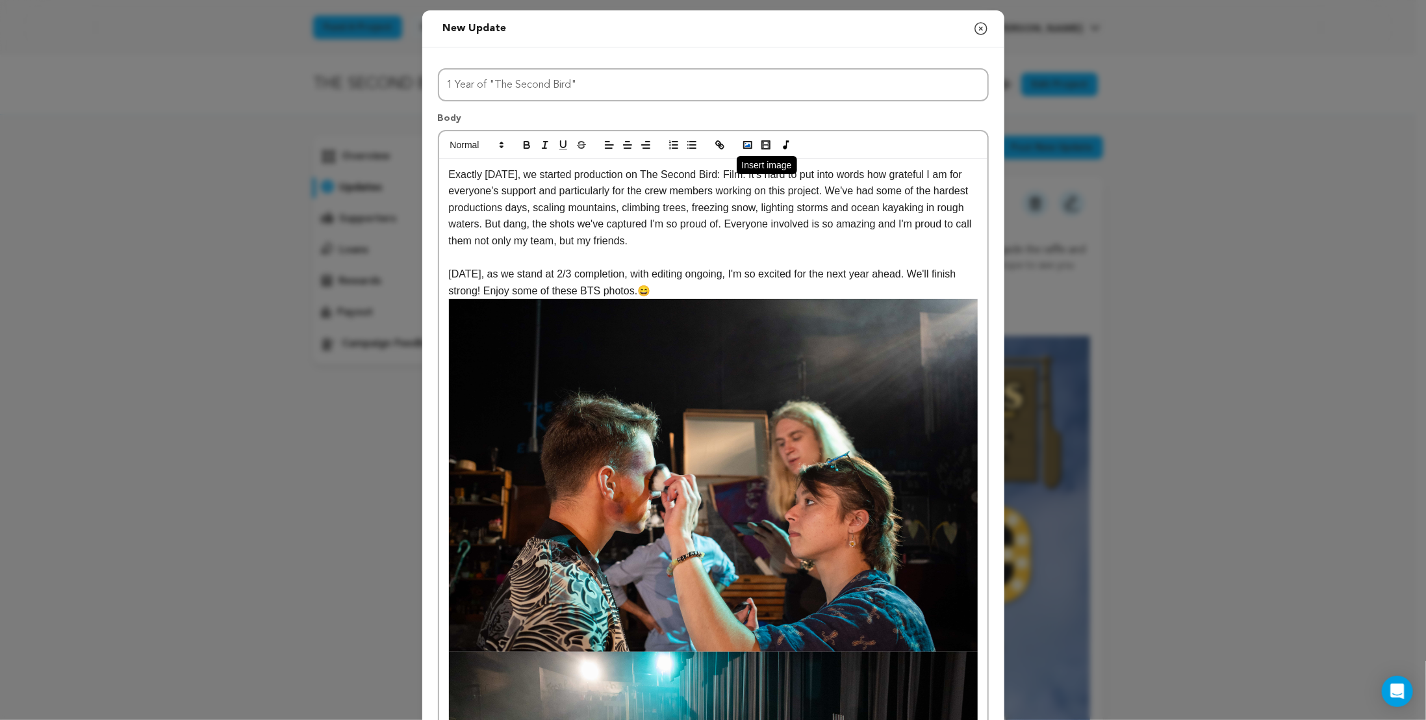
click at [745, 144] on polyline "button" at bounding box center [747, 145] width 5 height 3
click at [745, 145] on icon "button" at bounding box center [748, 145] width 12 height 12
click at [744, 147] on rect "button" at bounding box center [748, 145] width 8 height 6
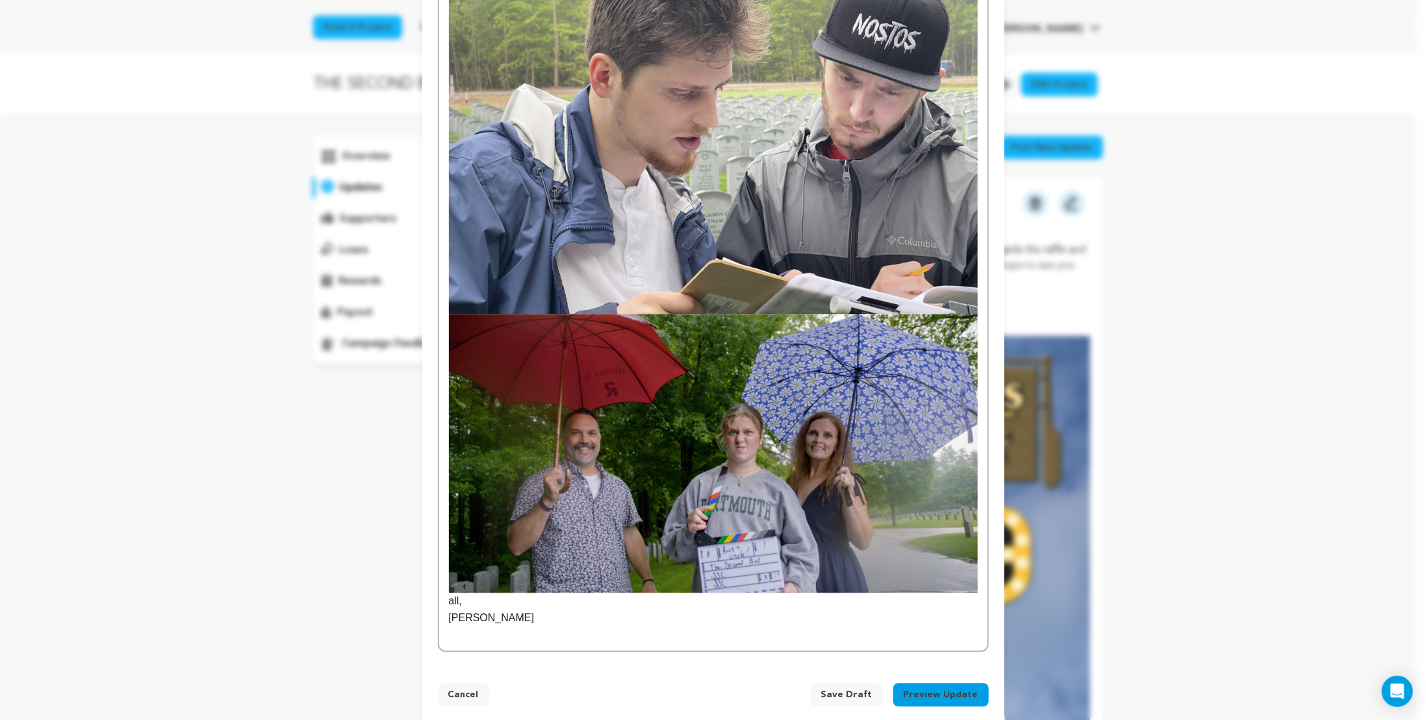
scroll to position [1755, 0]
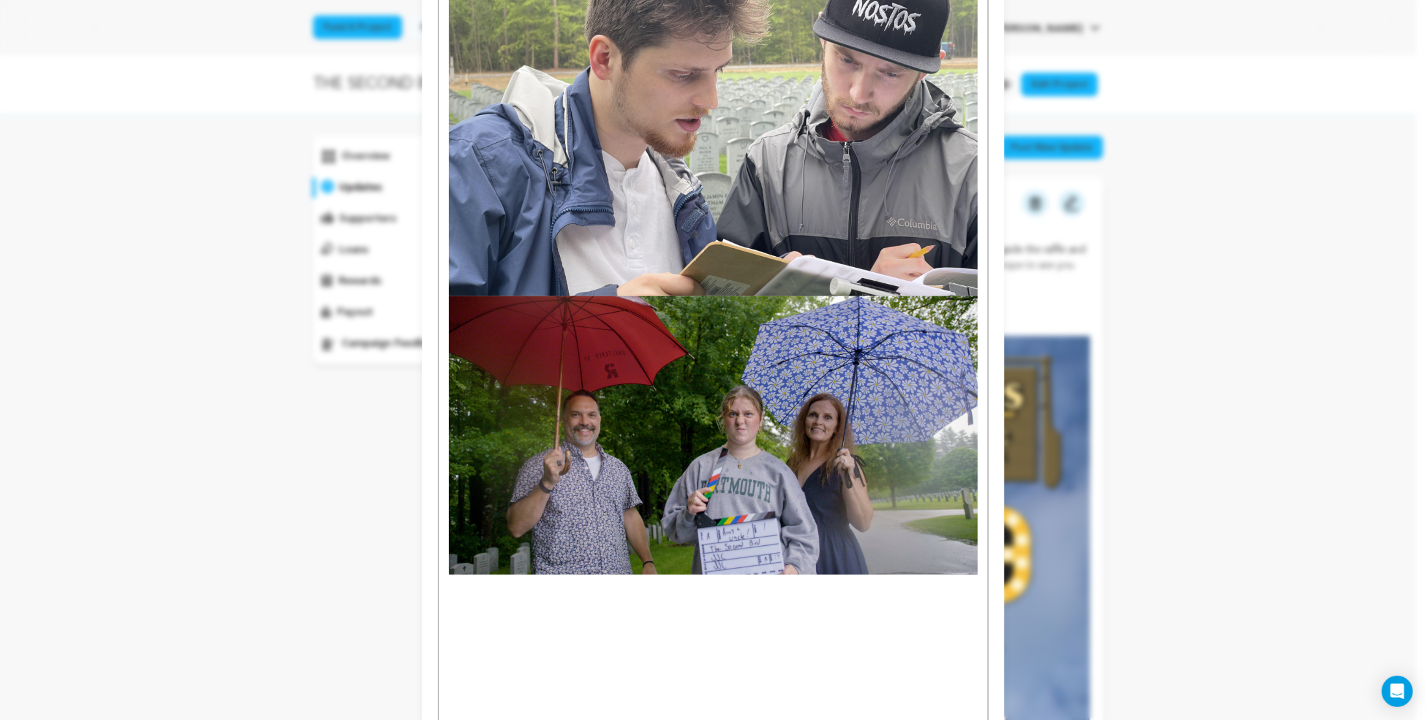
click at [478, 592] on p at bounding box center [713, 599] width 529 height 17
click at [479, 584] on p at bounding box center [713, 582] width 529 height 17
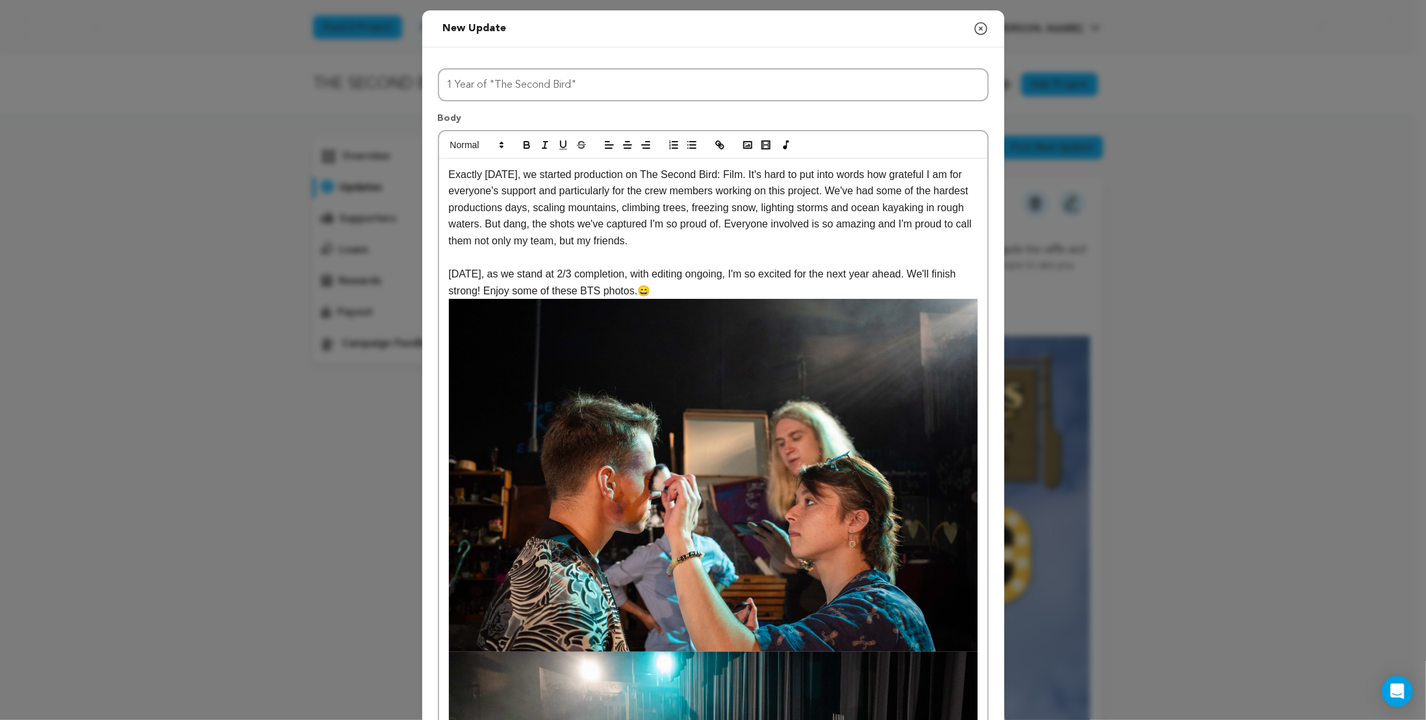
scroll to position [0, 0]
click at [714, 139] on icon "button" at bounding box center [720, 145] width 12 height 12
click at [744, 145] on rect "button" at bounding box center [748, 145] width 8 height 6
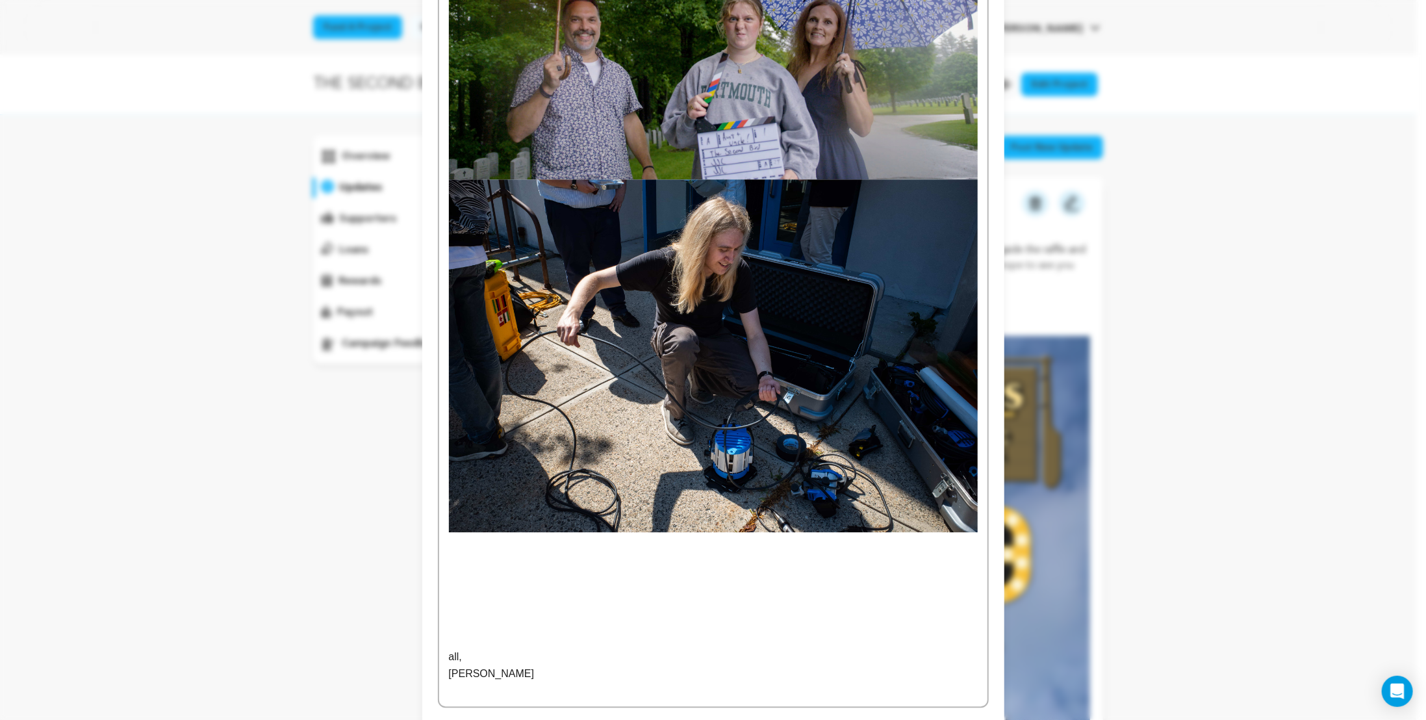
scroll to position [2197, 0]
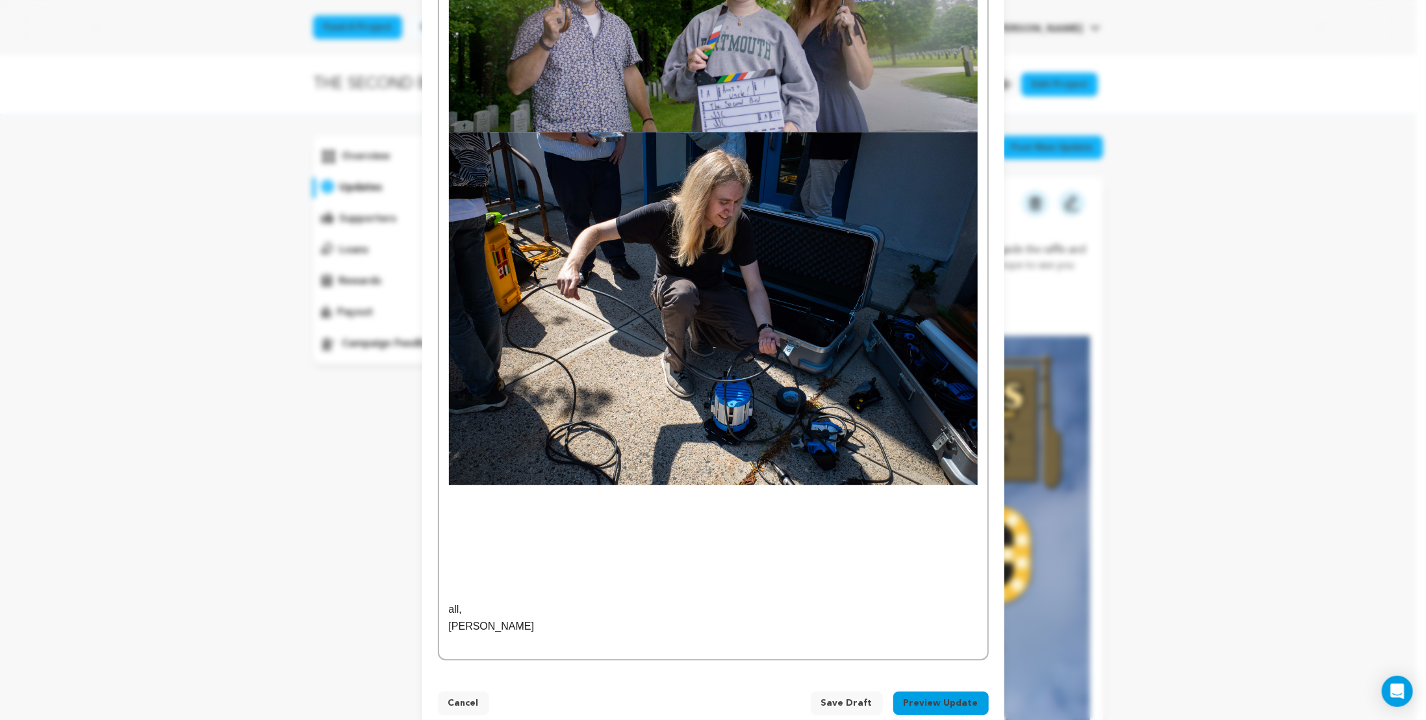
click at [557, 564] on p at bounding box center [713, 559] width 529 height 17
click at [533, 509] on p at bounding box center [713, 509] width 529 height 17
click at [531, 499] on p at bounding box center [713, 493] width 529 height 17
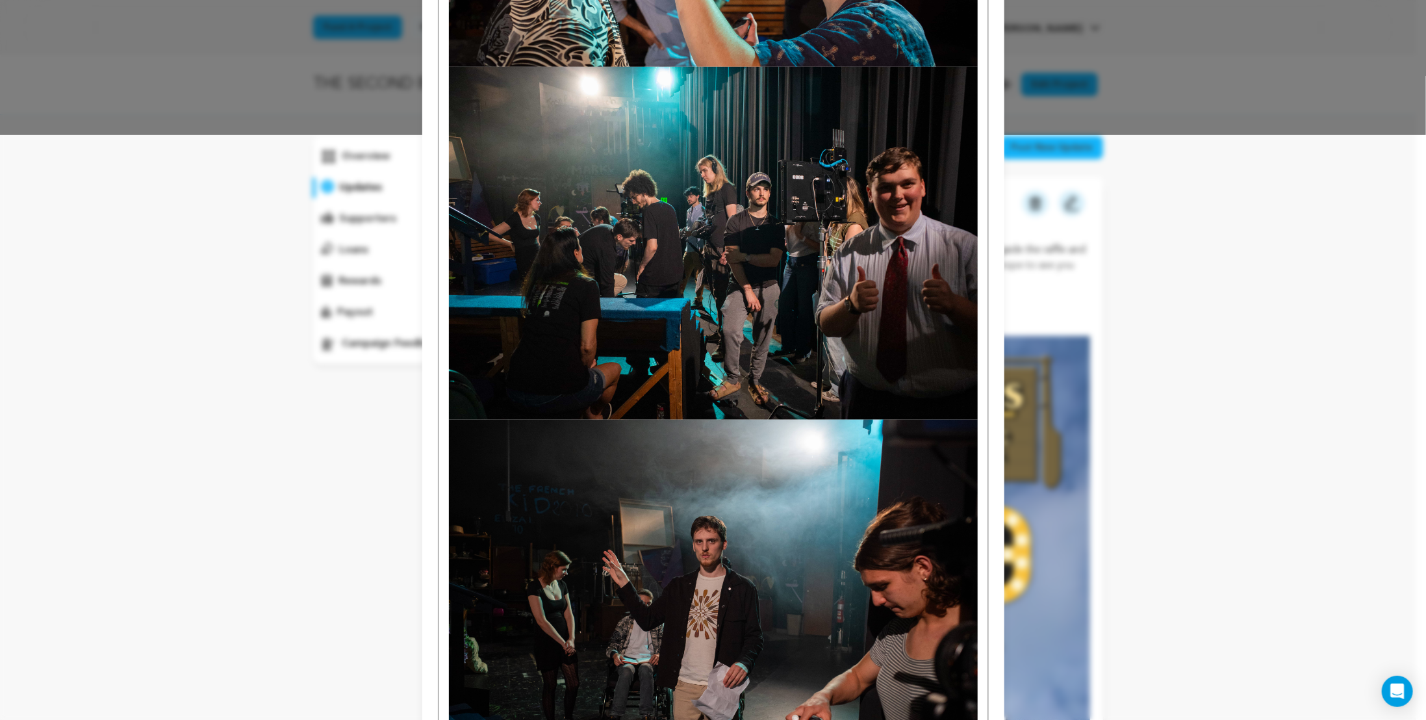
scroll to position [0, 0]
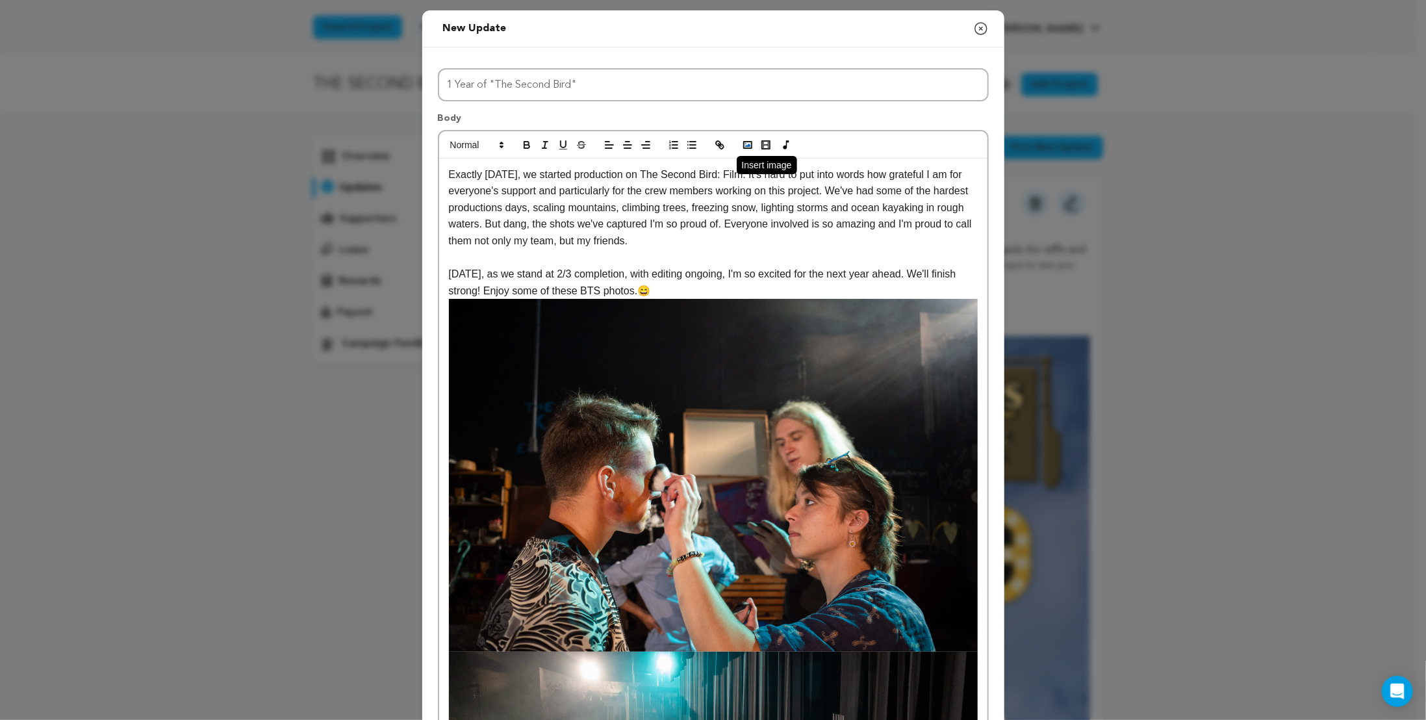
click at [746, 140] on icon "button" at bounding box center [748, 145] width 12 height 12
click at [748, 141] on icon "button" at bounding box center [748, 145] width 12 height 12
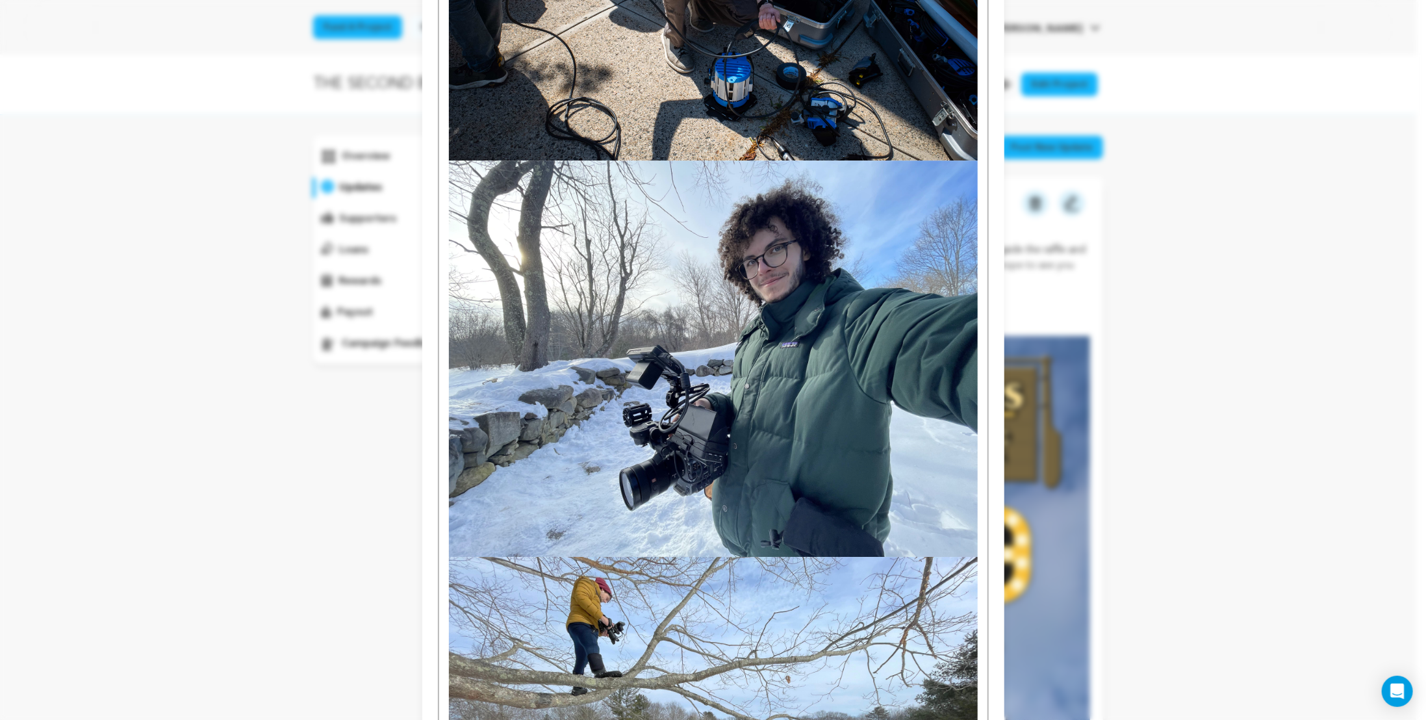
scroll to position [2067, 0]
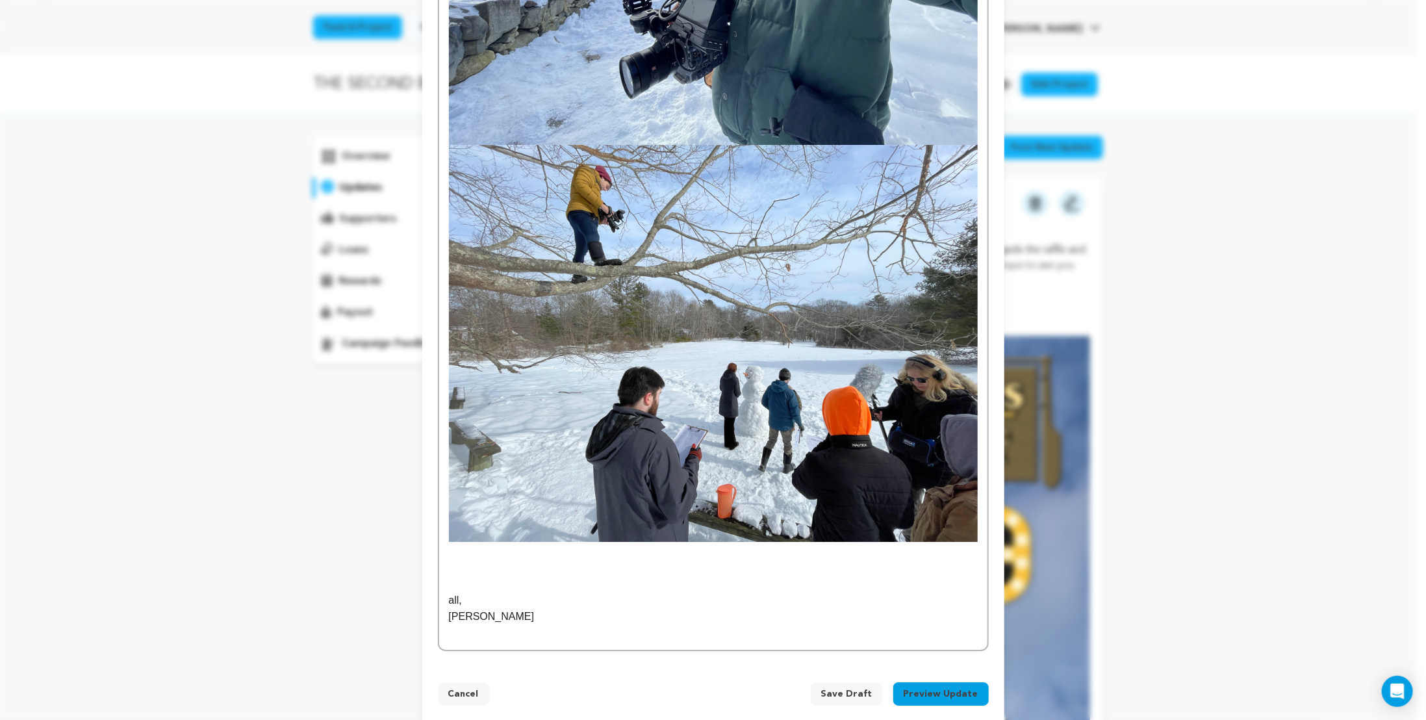
scroll to position [2951, 0]
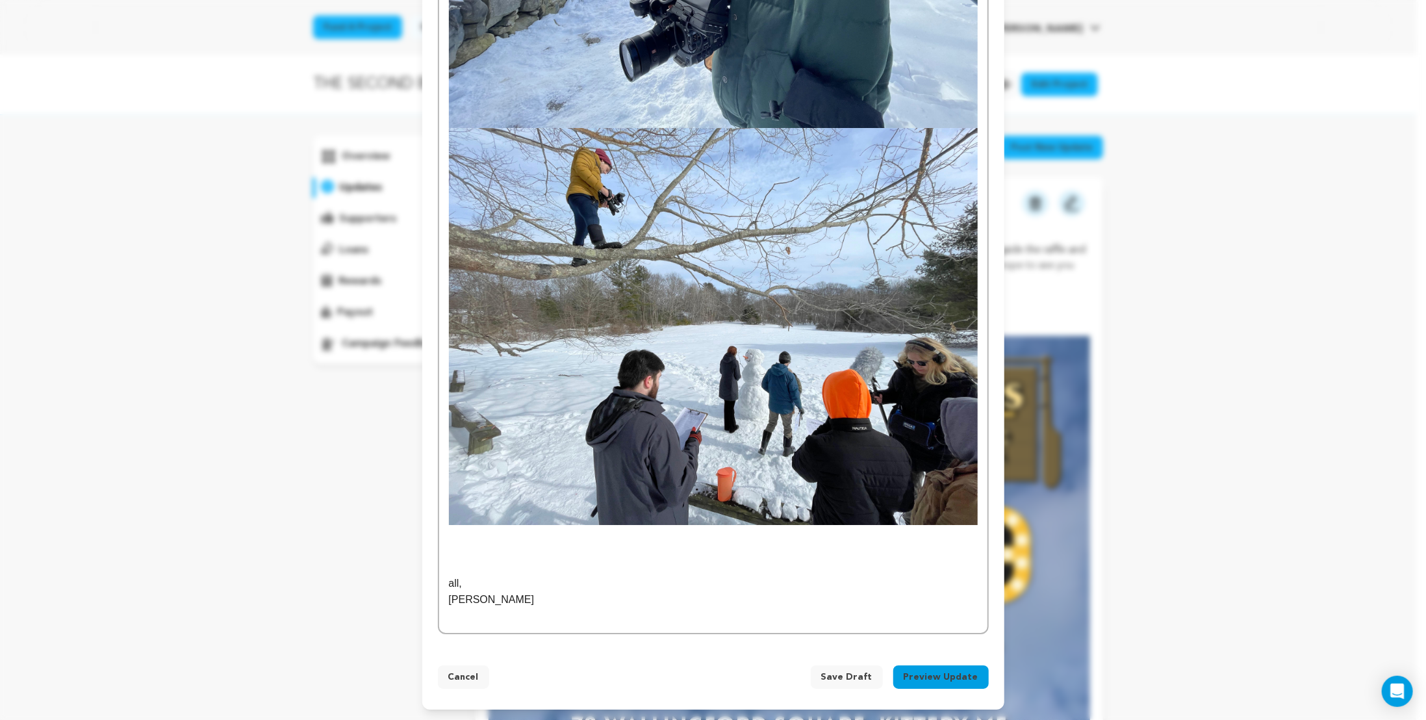
click at [485, 530] on p at bounding box center [713, 533] width 529 height 17
click at [486, 540] on p at bounding box center [713, 533] width 529 height 17
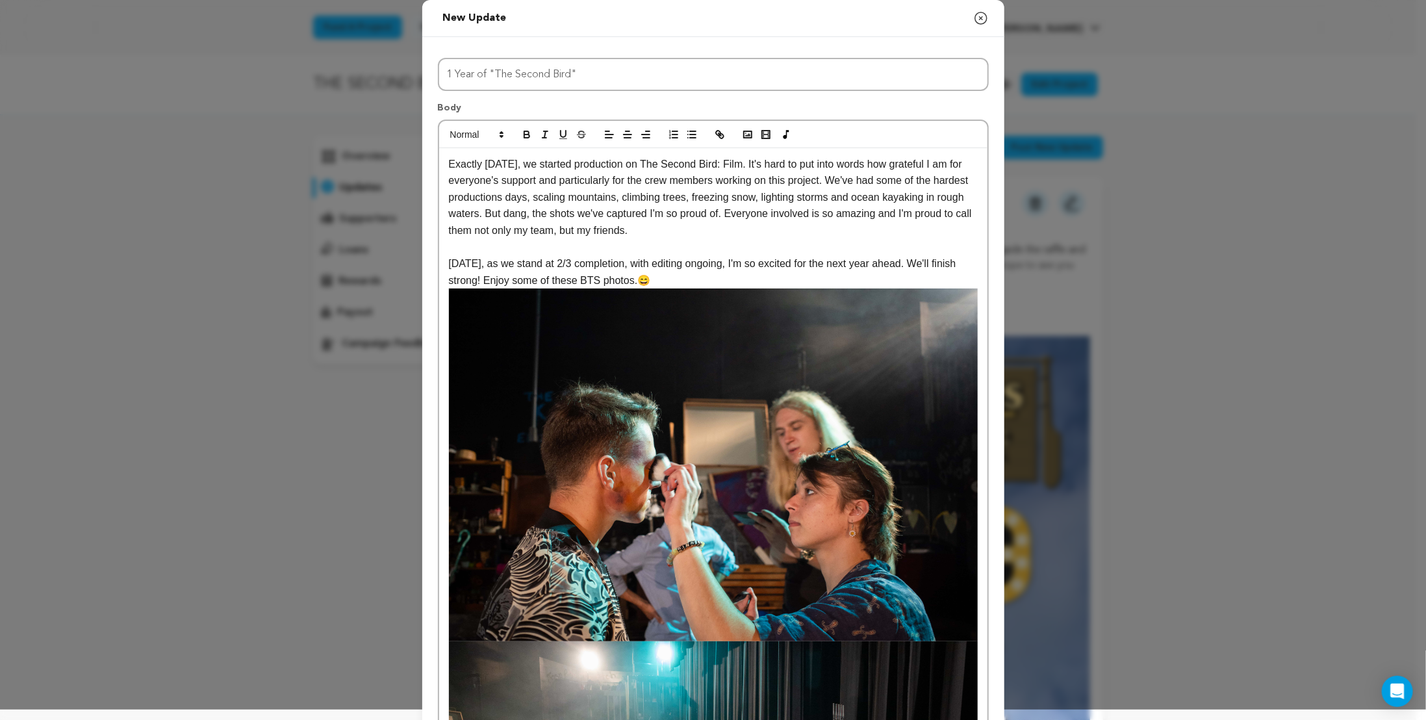
scroll to position [0, 0]
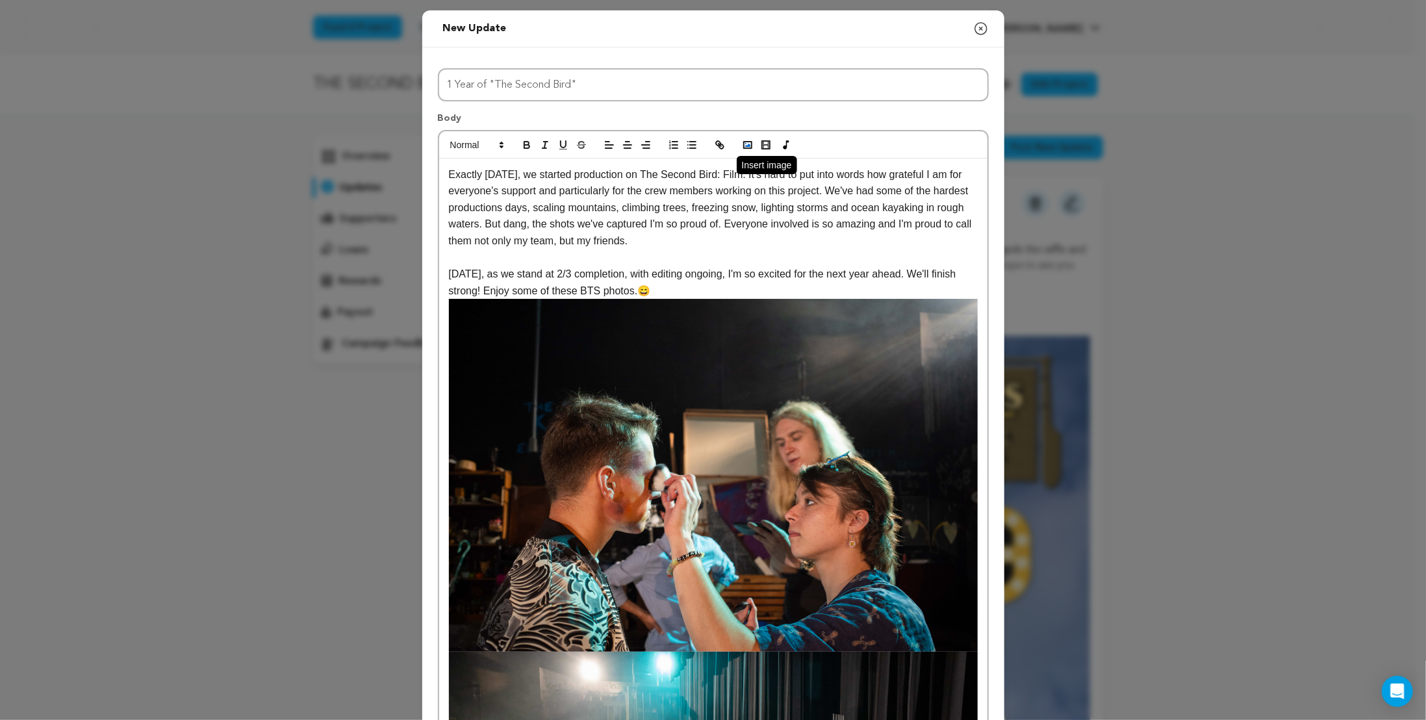
click at [749, 146] on button "button" at bounding box center [747, 145] width 18 height 16
click at [746, 144] on rect "button" at bounding box center [748, 145] width 8 height 6
click at [738, 142] on button "button" at bounding box center [747, 145] width 18 height 16
click at [742, 146] on icon "button" at bounding box center [748, 145] width 12 height 12
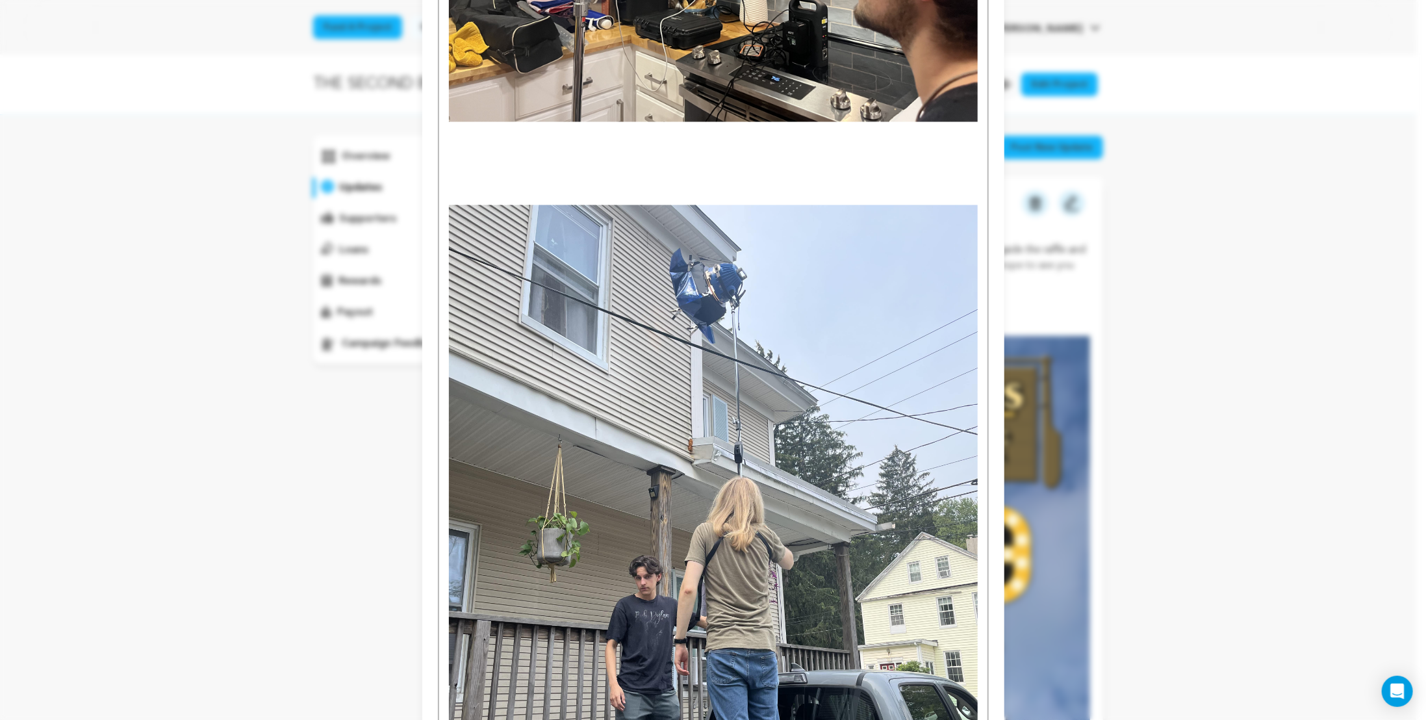
scroll to position [4896, 0]
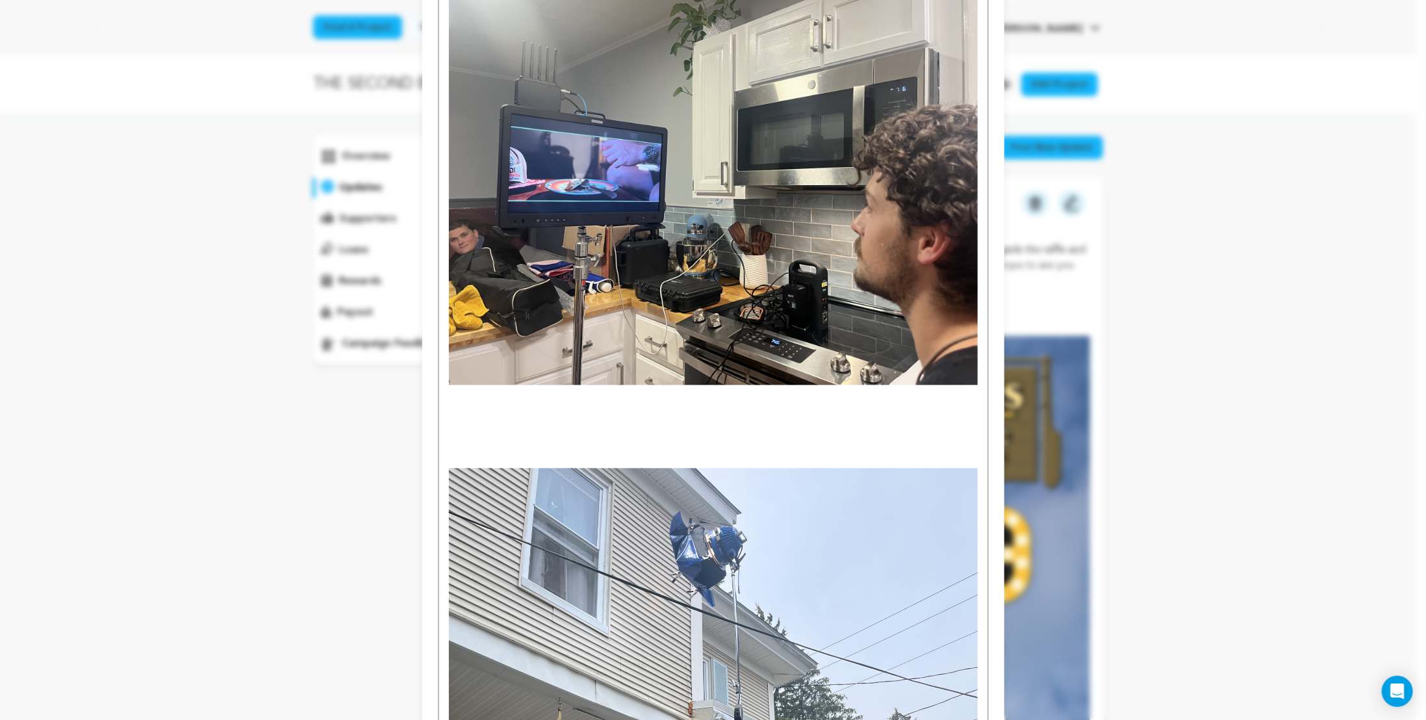
click at [472, 440] on p at bounding box center [713, 443] width 529 height 17
click at [473, 446] on p at bounding box center [713, 443] width 529 height 17
click at [469, 455] on p at bounding box center [713, 459] width 529 height 17
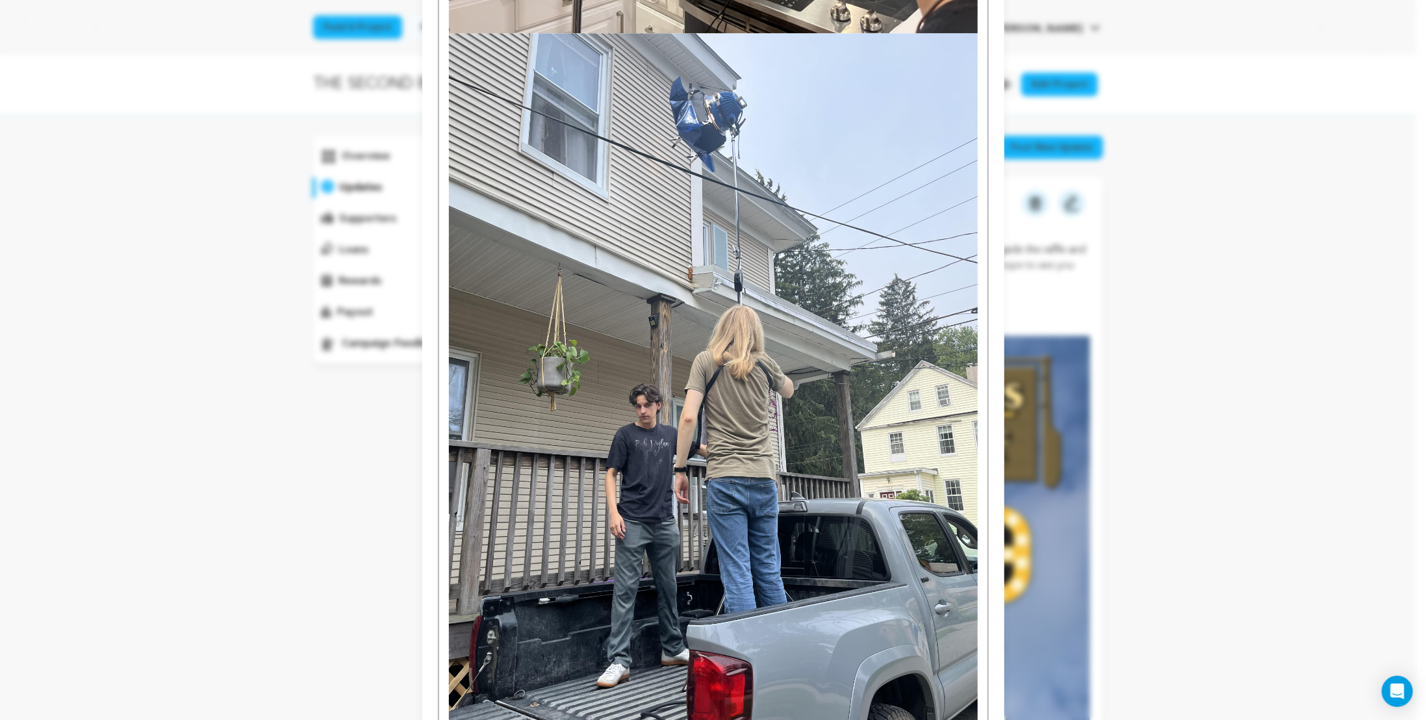
scroll to position [5397, 0]
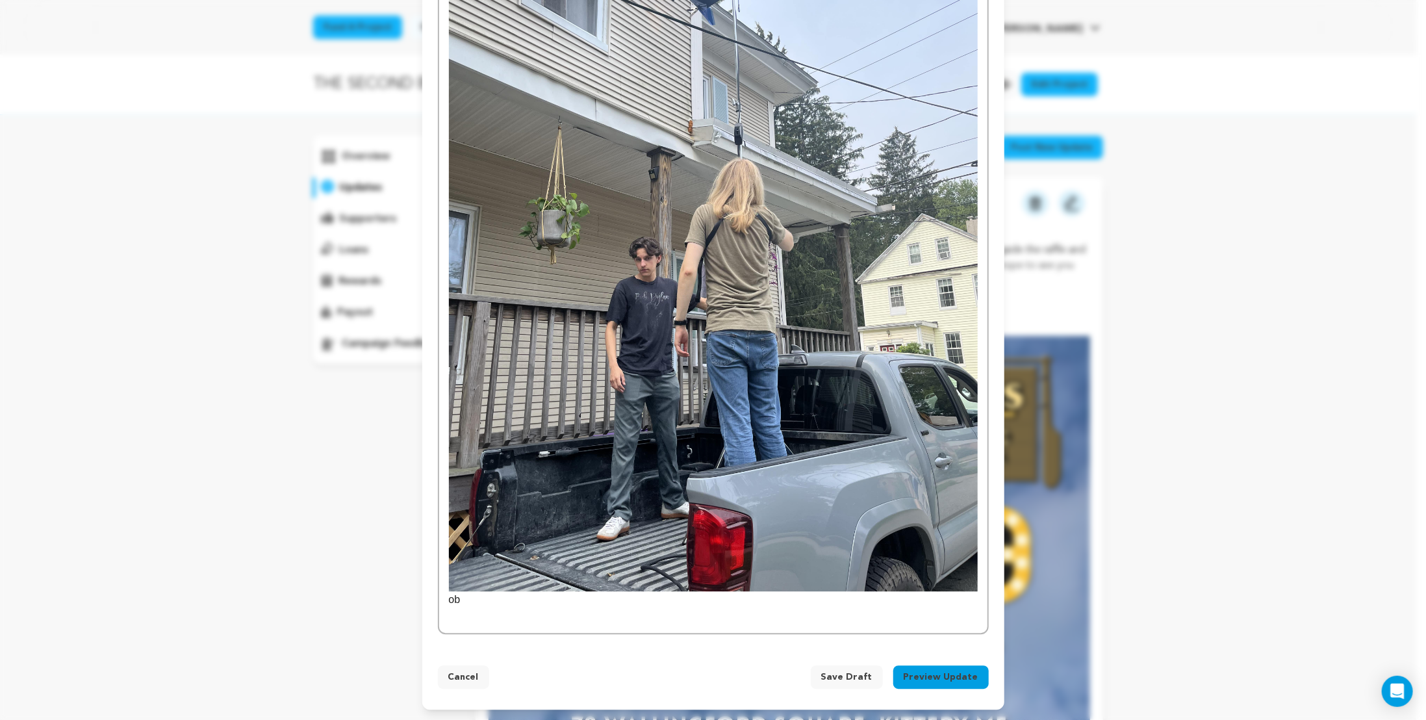
click at [496, 603] on p "ob" at bounding box center [713, 247] width 529 height 722
click at [449, 601] on p "ob" at bounding box center [713, 247] width 529 height 722
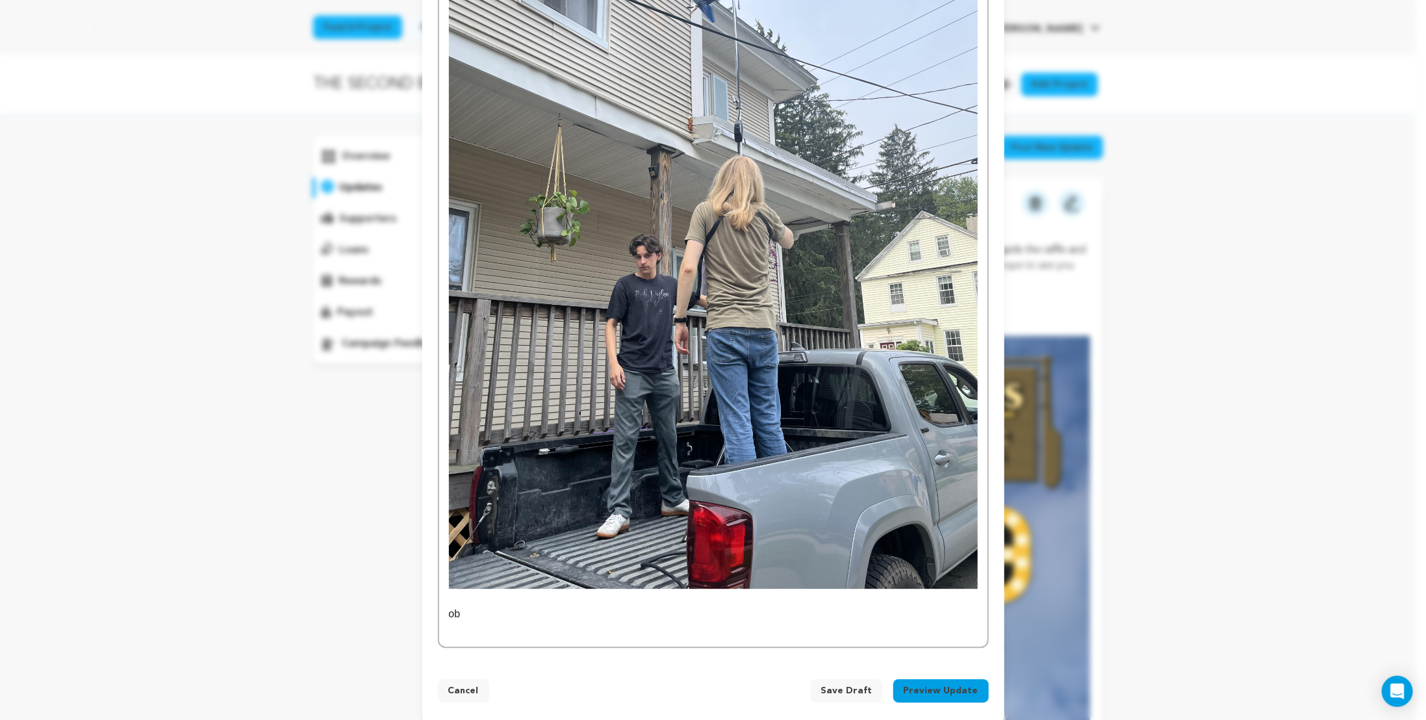
click at [453, 598] on p at bounding box center [713, 596] width 529 height 17
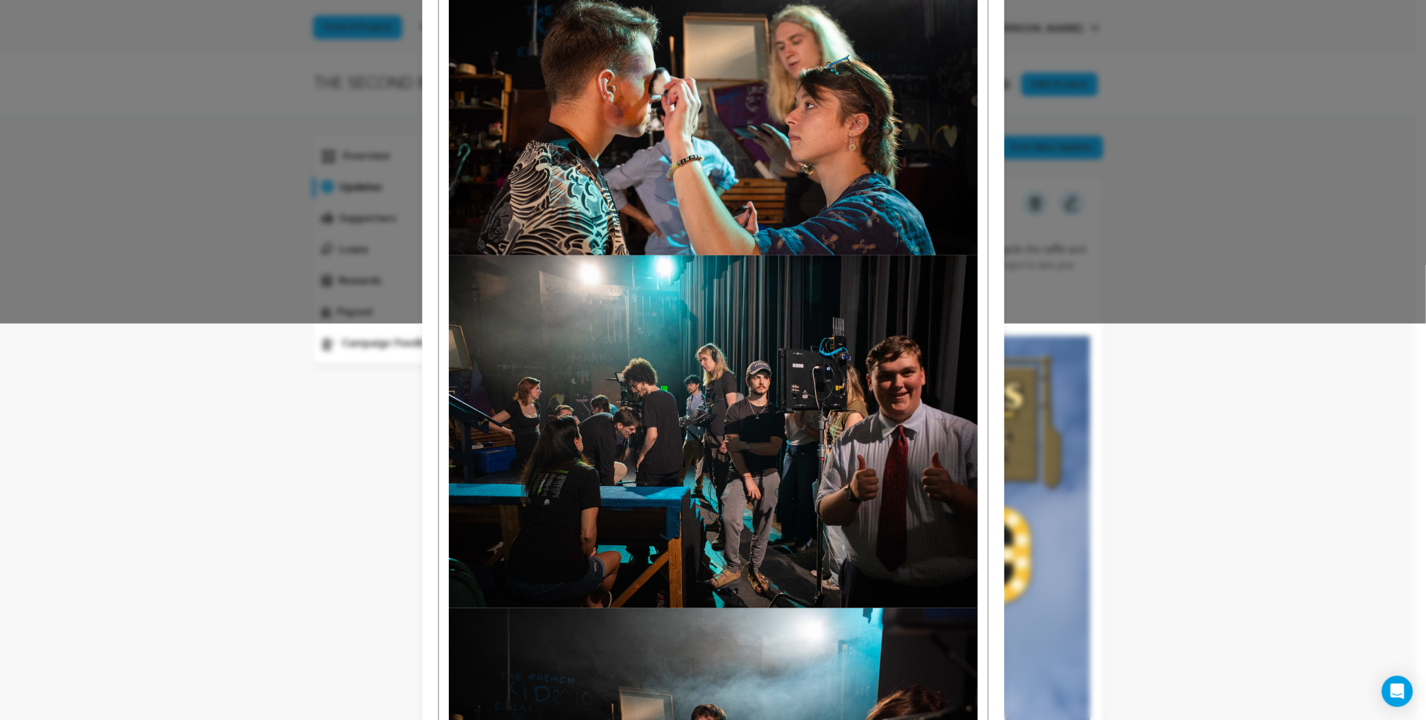
scroll to position [0, 0]
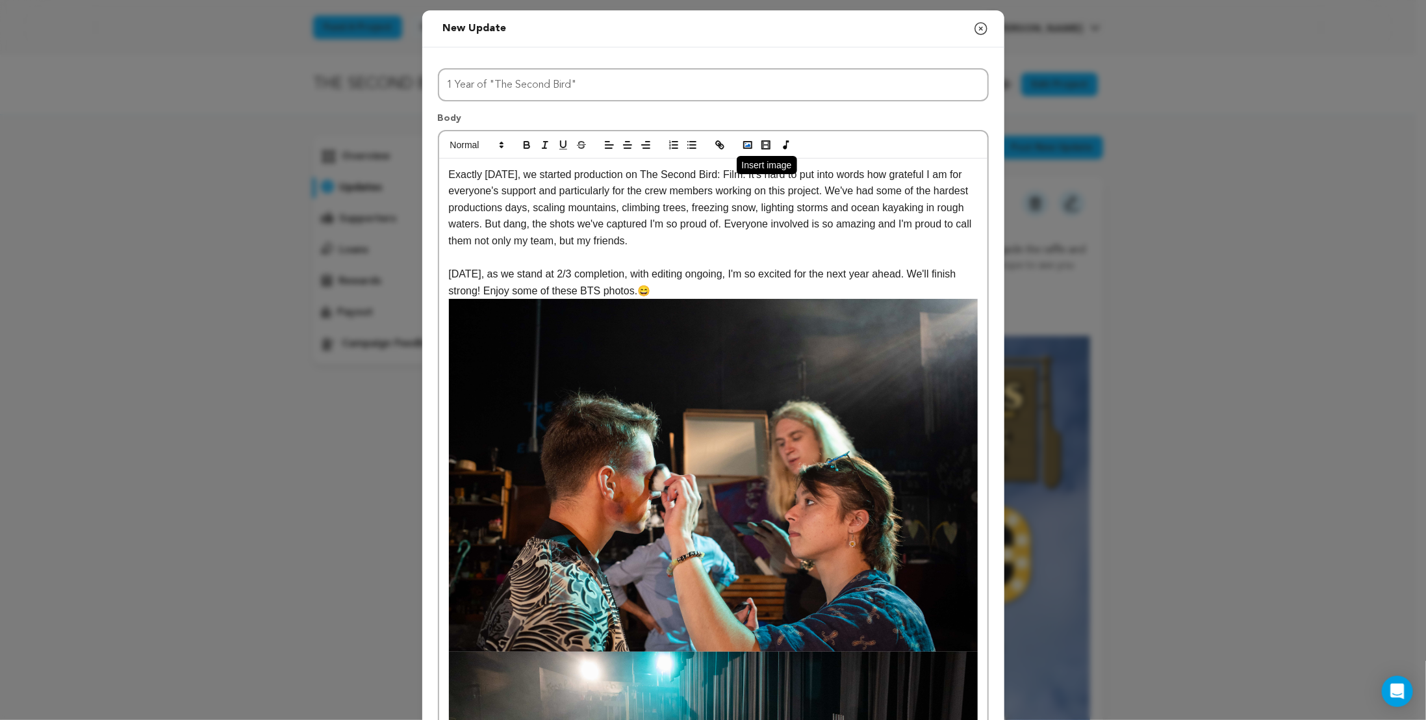
click at [745, 145] on polyline "button" at bounding box center [747, 145] width 5 height 3
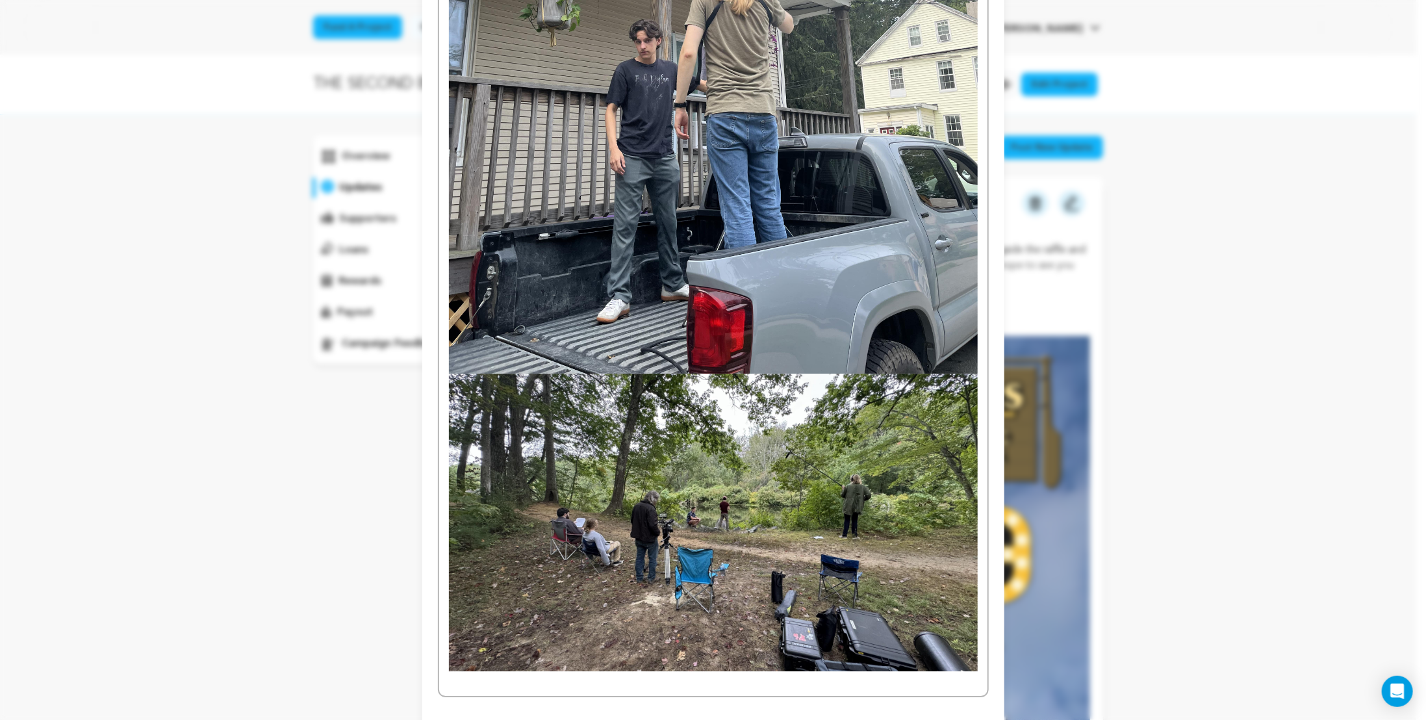
scroll to position [5679, 0]
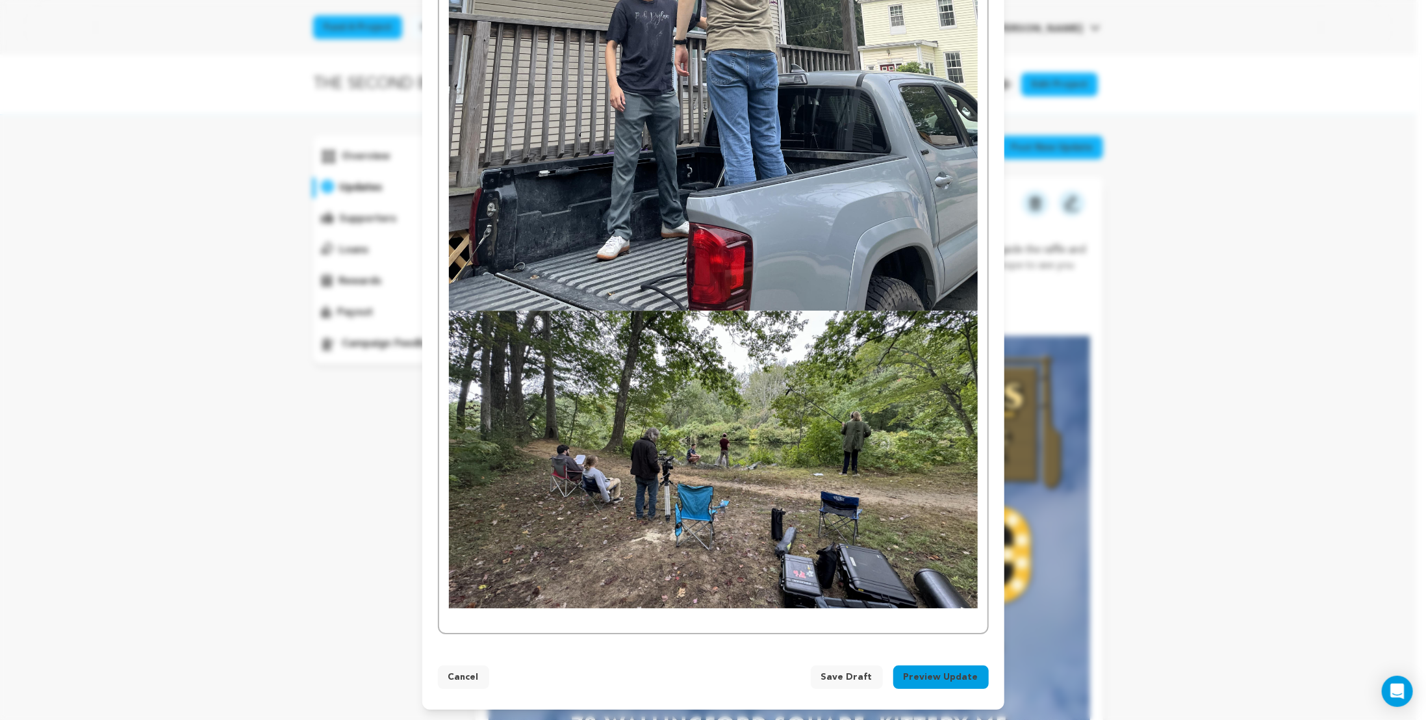
click at [551, 618] on p at bounding box center [713, 616] width 529 height 17
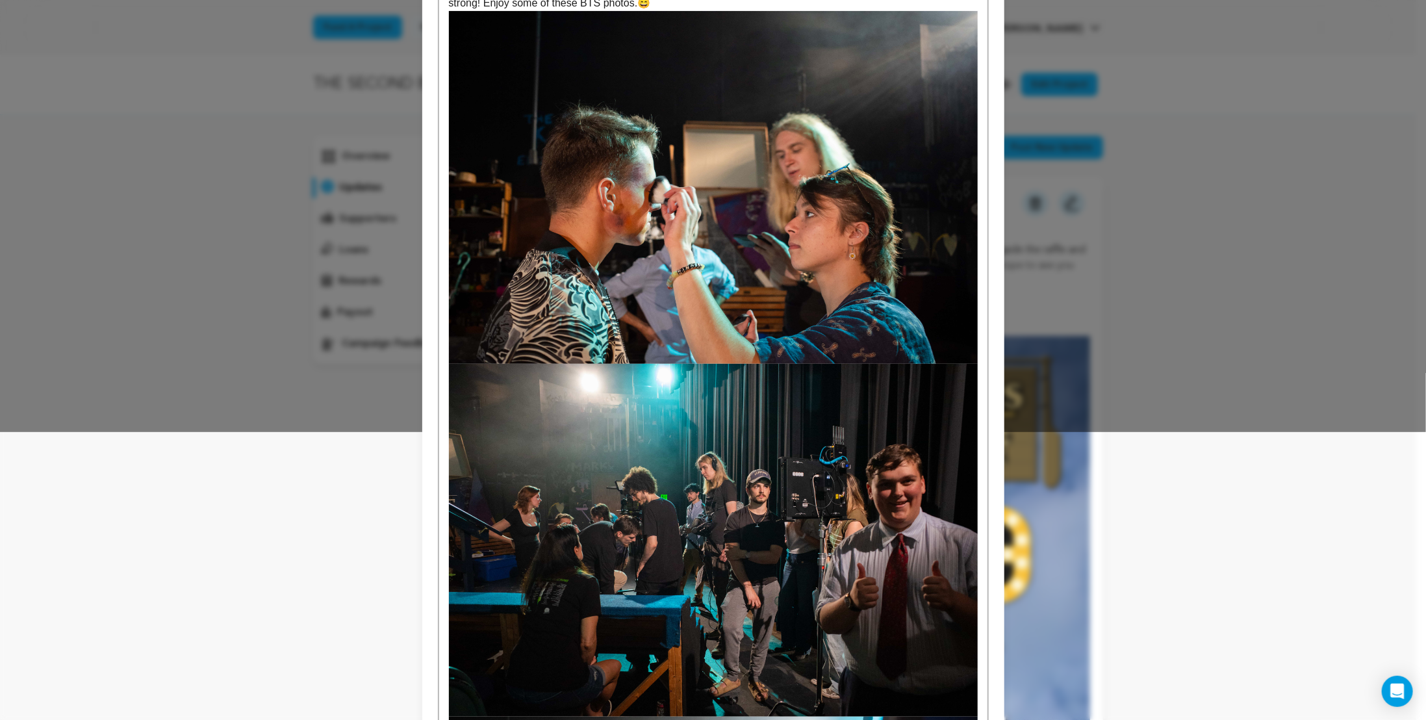
scroll to position [0, 0]
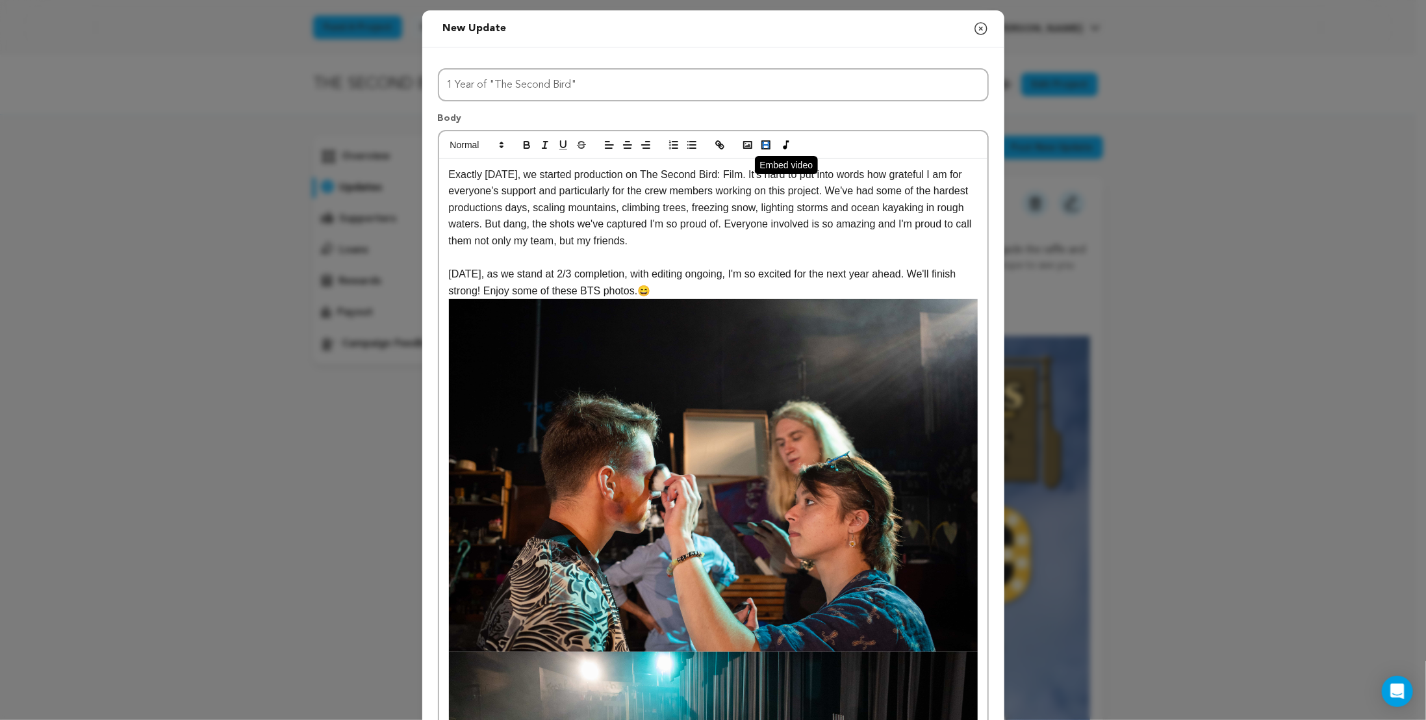
click at [761, 146] on icon "button" at bounding box center [766, 145] width 12 height 12
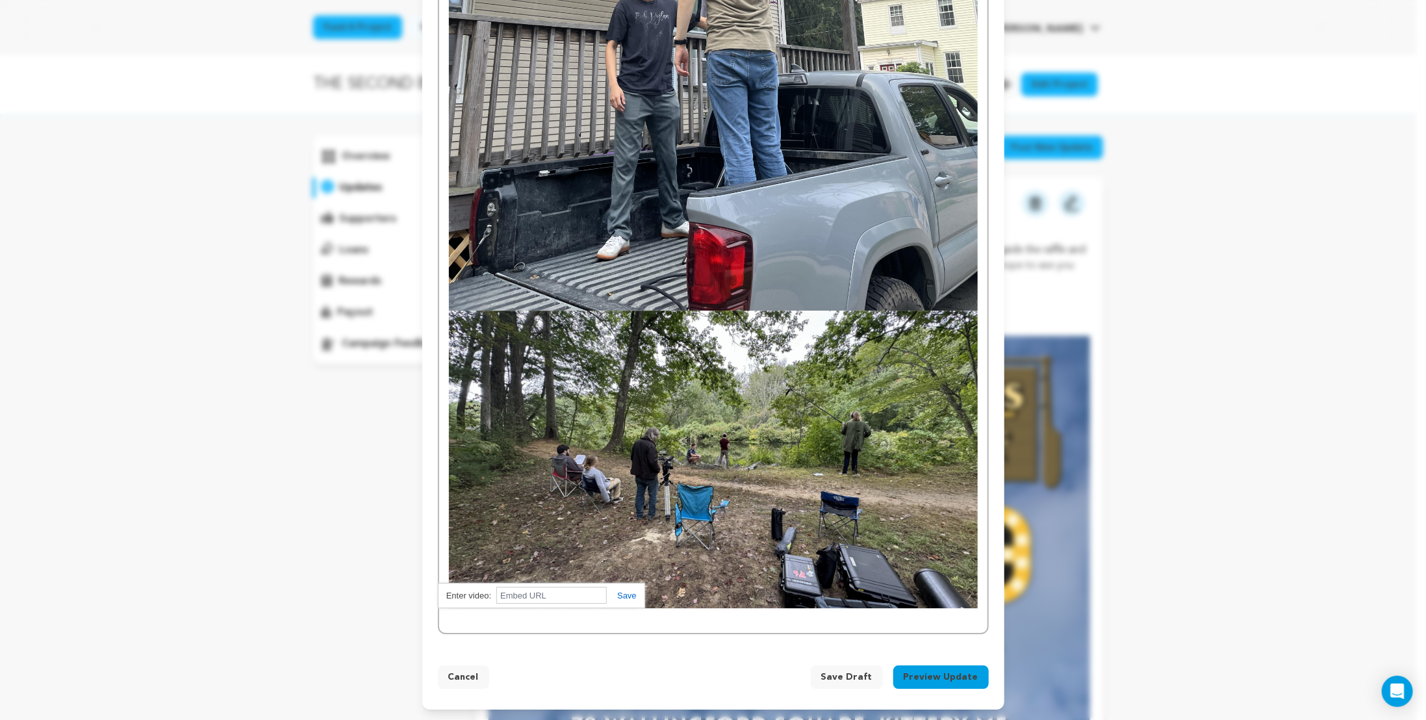
click at [630, 618] on p at bounding box center [713, 616] width 529 height 17
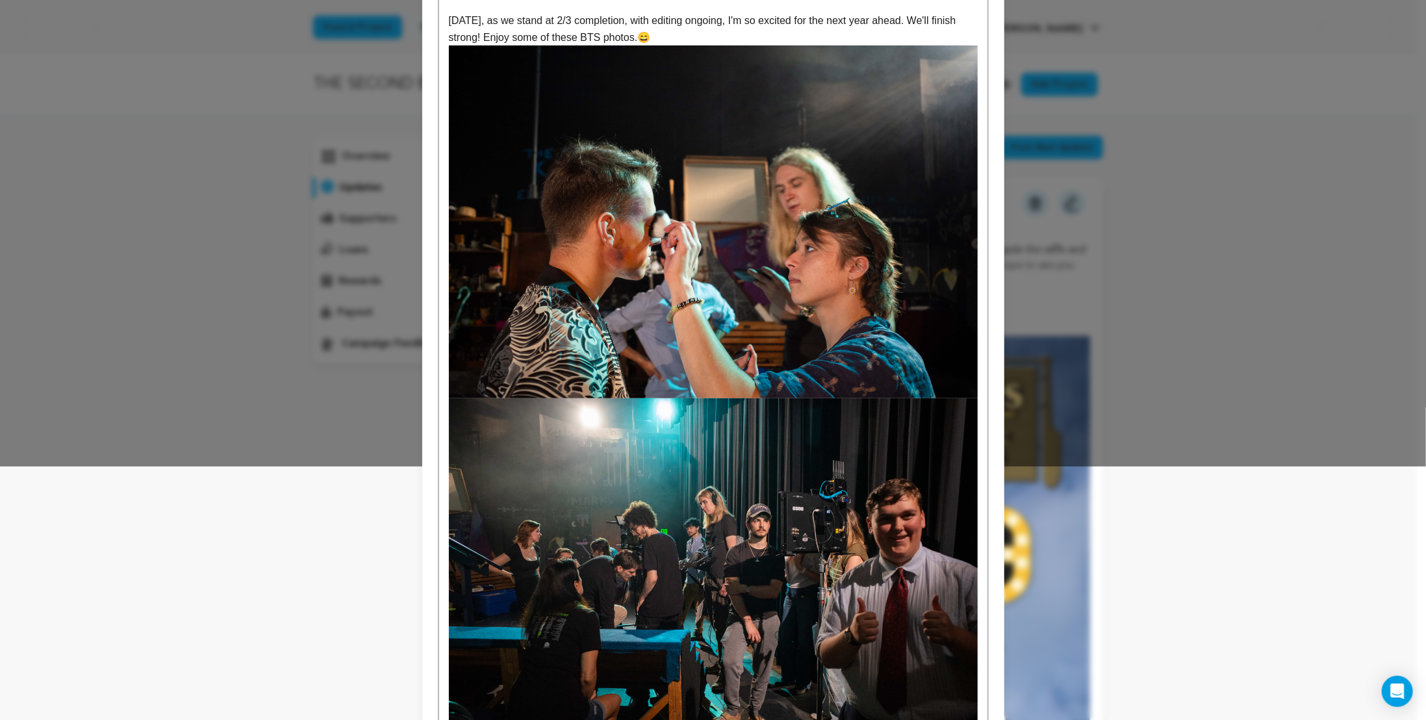
scroll to position [0, 0]
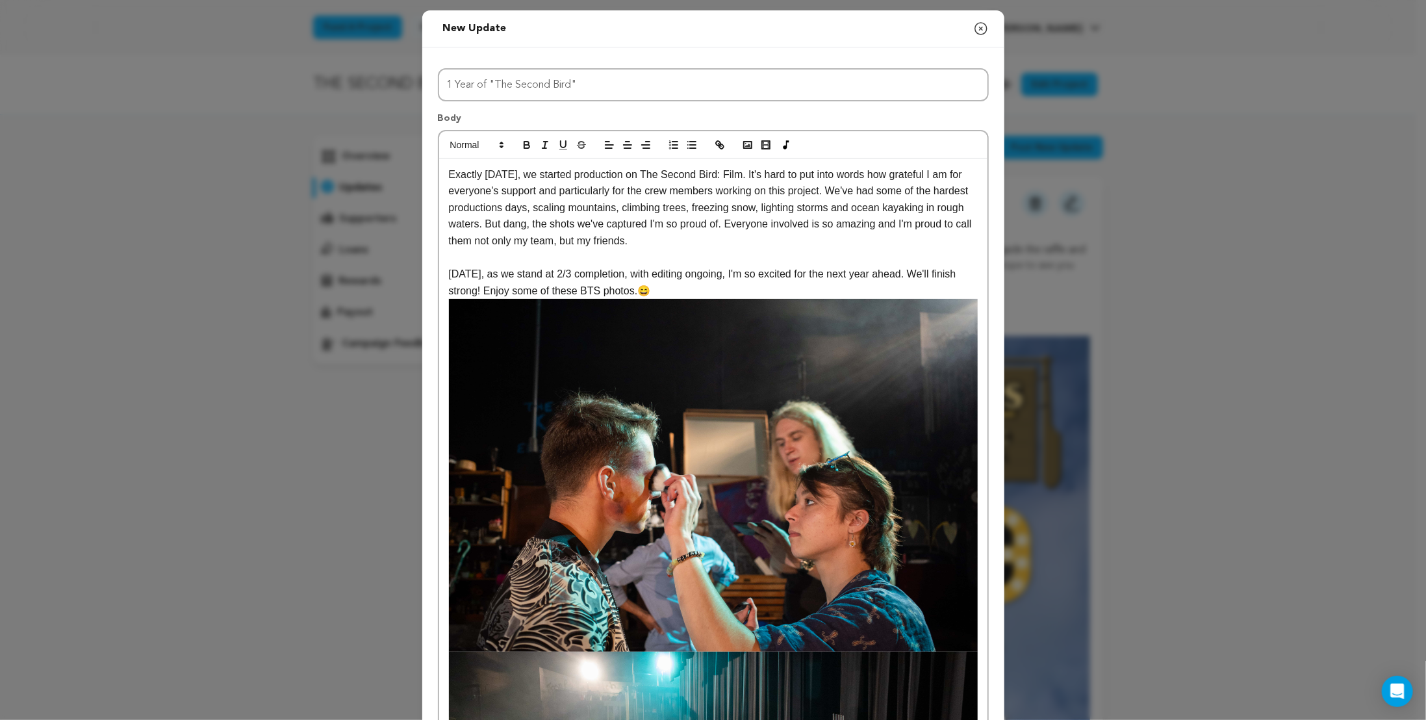
drag, startPoint x: 1182, startPoint y: 493, endPoint x: 1062, endPoint y: 5, distance: 503.0
click at [749, 147] on button "button" at bounding box center [747, 145] width 18 height 16
click at [745, 145] on polyline "button" at bounding box center [747, 145] width 5 height 3
click at [702, 297] on p "[DATE], as we stand at 2/3 completion, with editing ongoing, I'm so excited for…" at bounding box center [713, 282] width 529 height 33
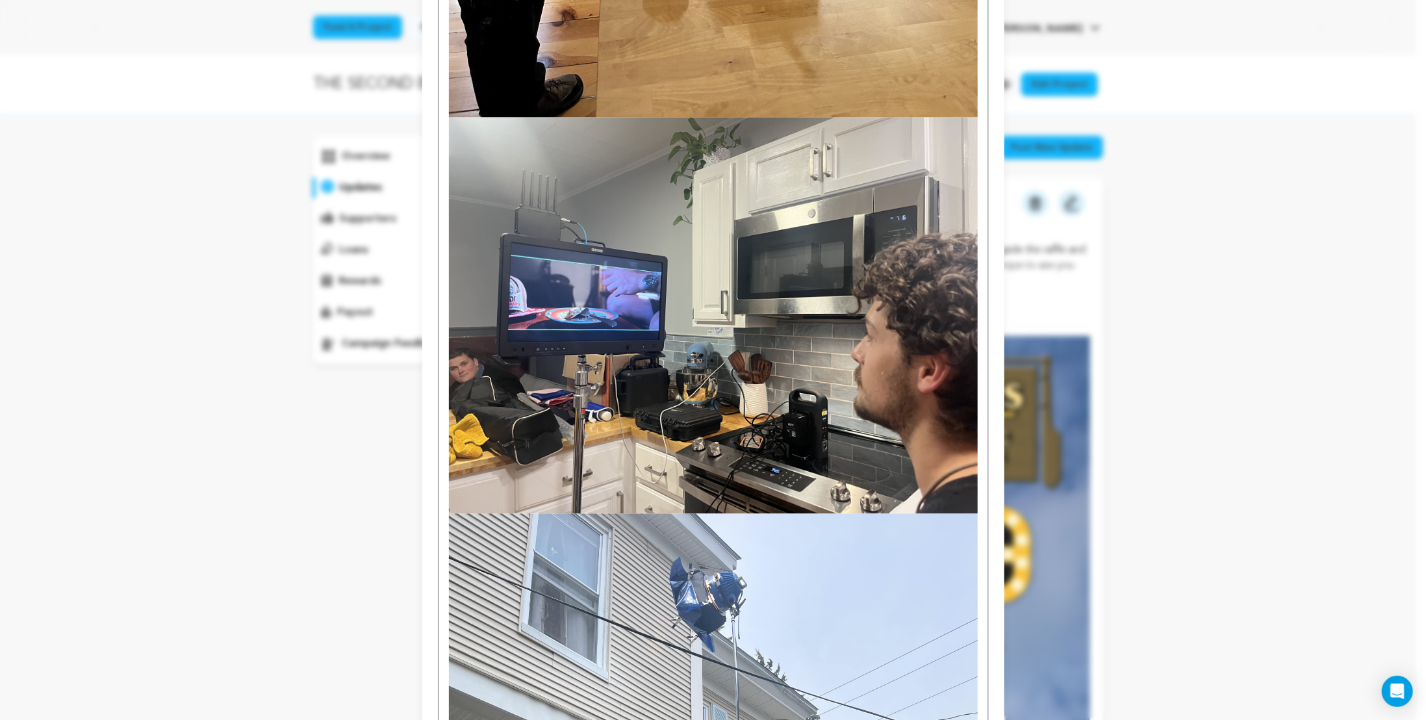
scroll to position [6356, 0]
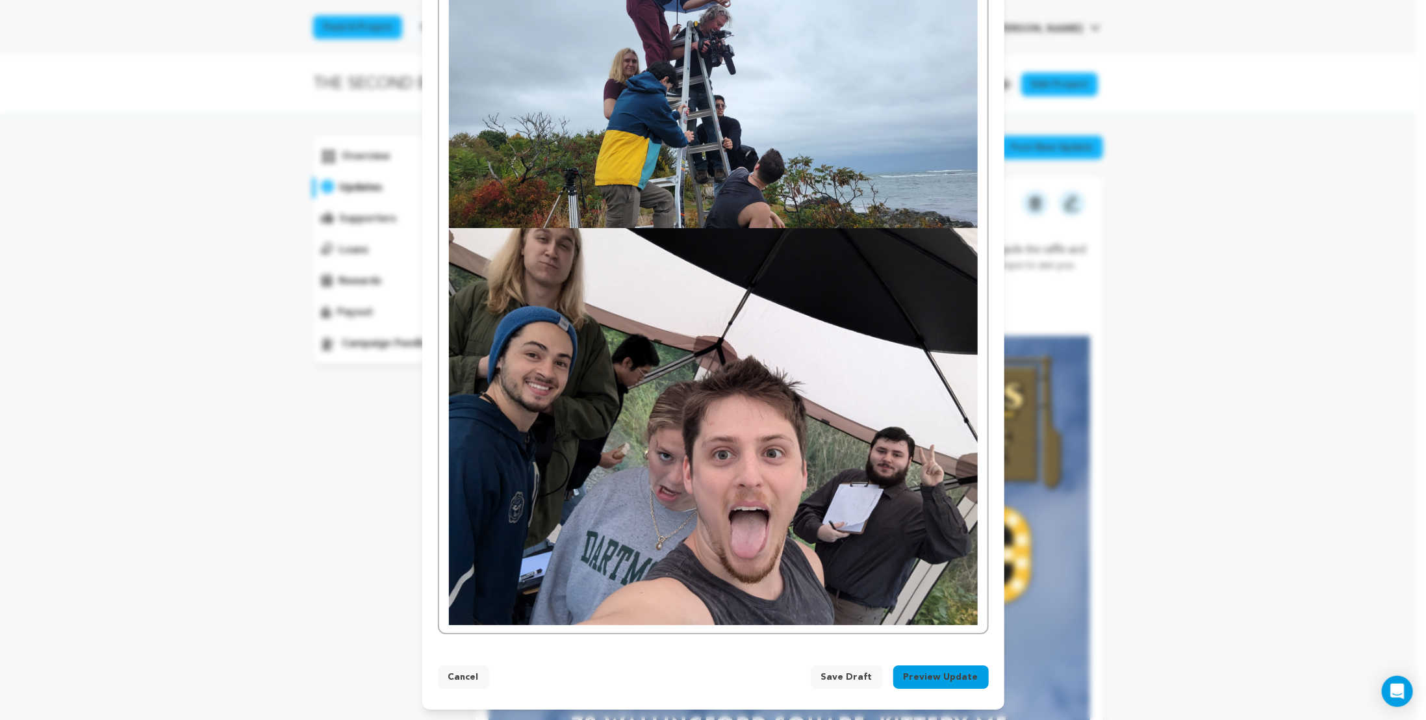
drag, startPoint x: 917, startPoint y: 349, endPoint x: 879, endPoint y: 612, distance: 265.7
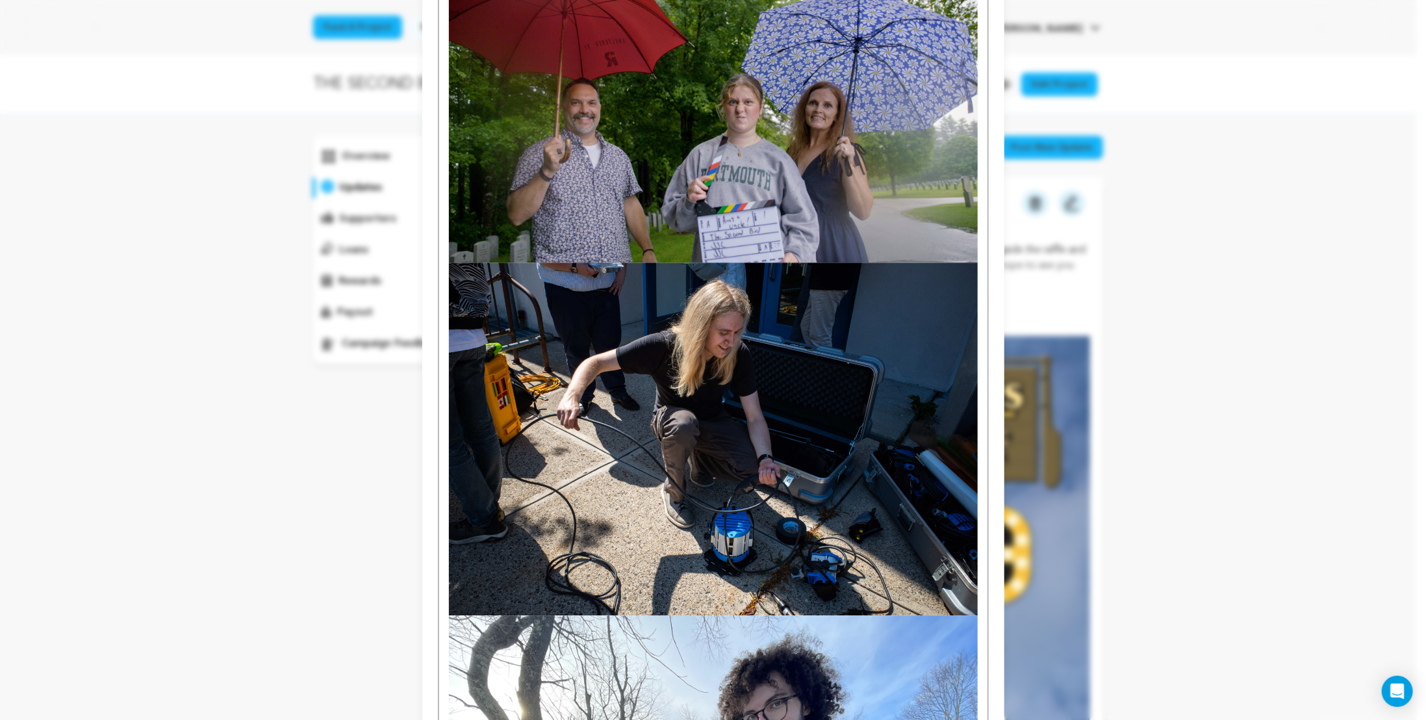
scroll to position [0, 0]
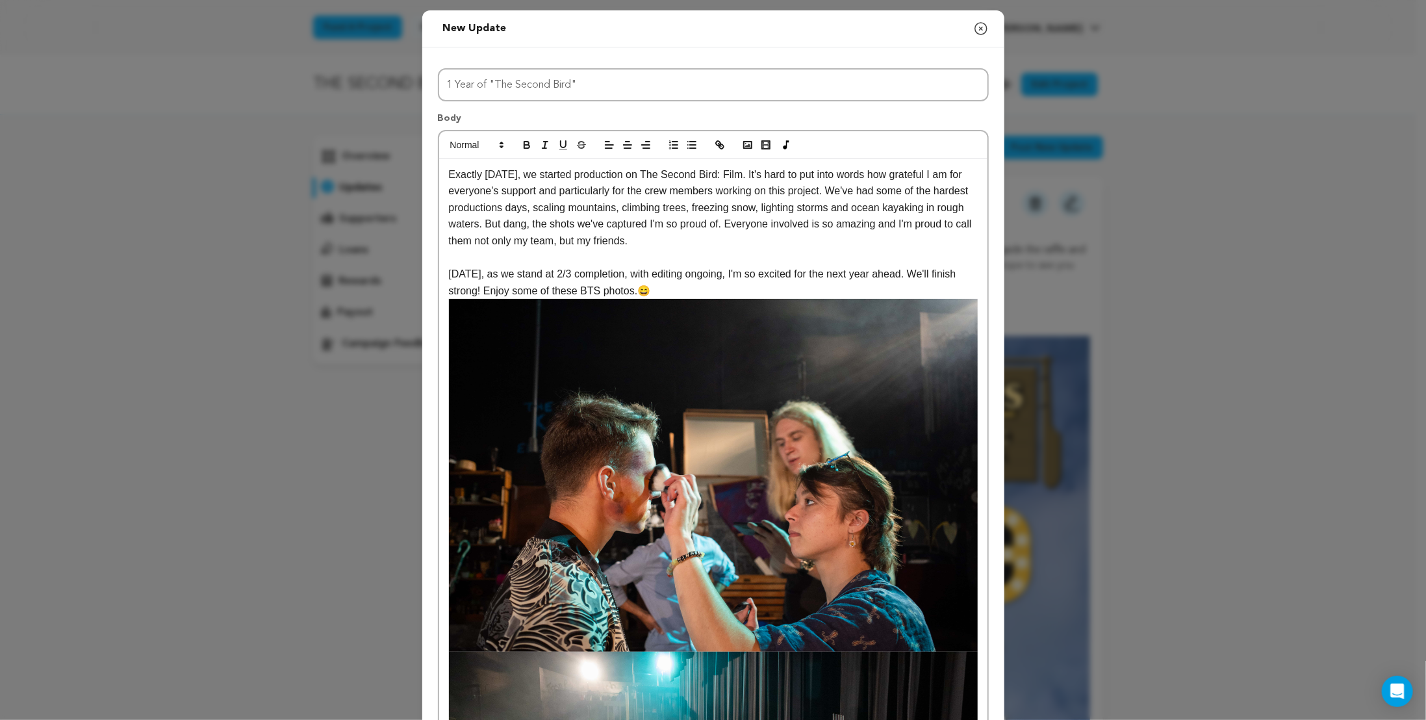
drag, startPoint x: 975, startPoint y: 600, endPoint x: 945, endPoint y: 118, distance: 483.5
click at [648, 289] on p "[DATE], as we stand at 2/3 completion, with editing ongoing, I'm so excited for…" at bounding box center [713, 282] width 529 height 33
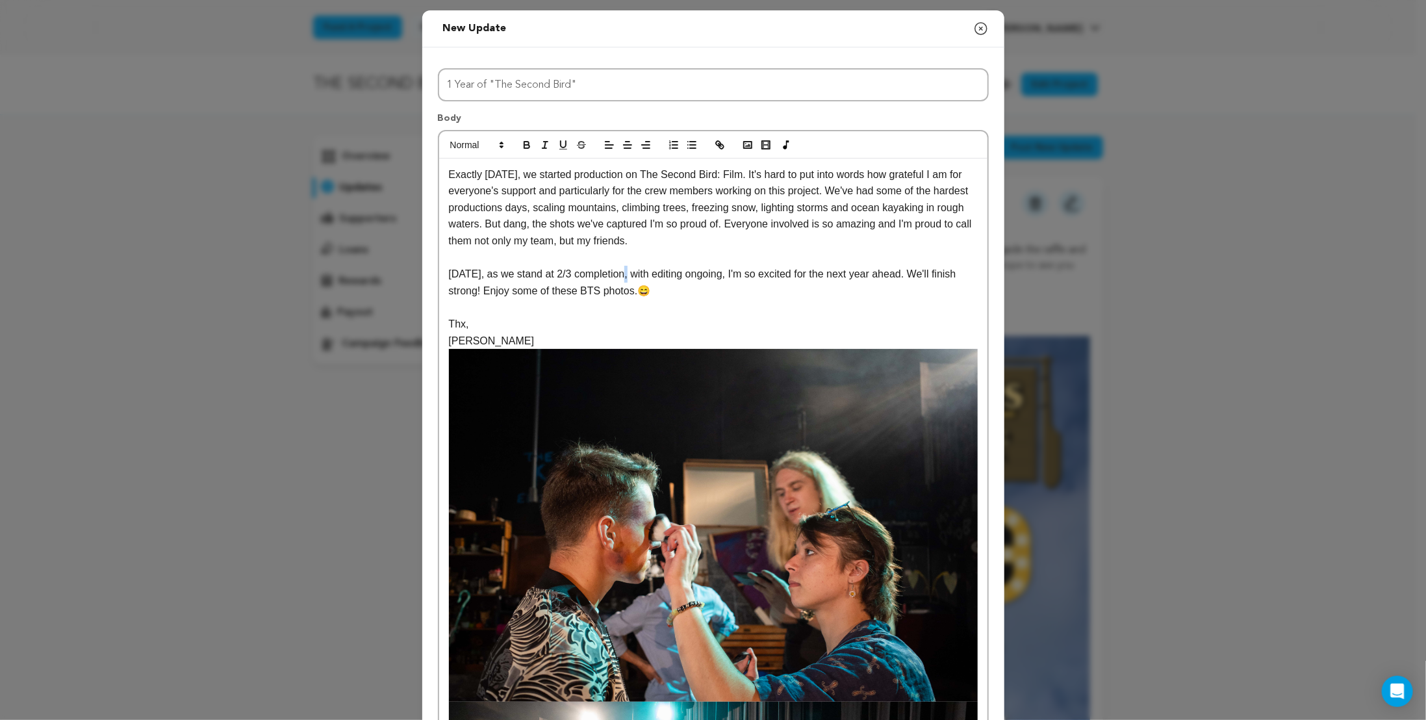
drag, startPoint x: 619, startPoint y: 273, endPoint x: 622, endPoint y: 281, distance: 8.4
click at [616, 274] on p "[DATE], as we stand at 2/3 completion, with editing ongoing, I'm so excited for…" at bounding box center [713, 282] width 529 height 33
click at [616, 231] on p "Exactly [DATE], we started production on The Second Bird: Film. It's hard to pu…" at bounding box center [713, 207] width 529 height 83
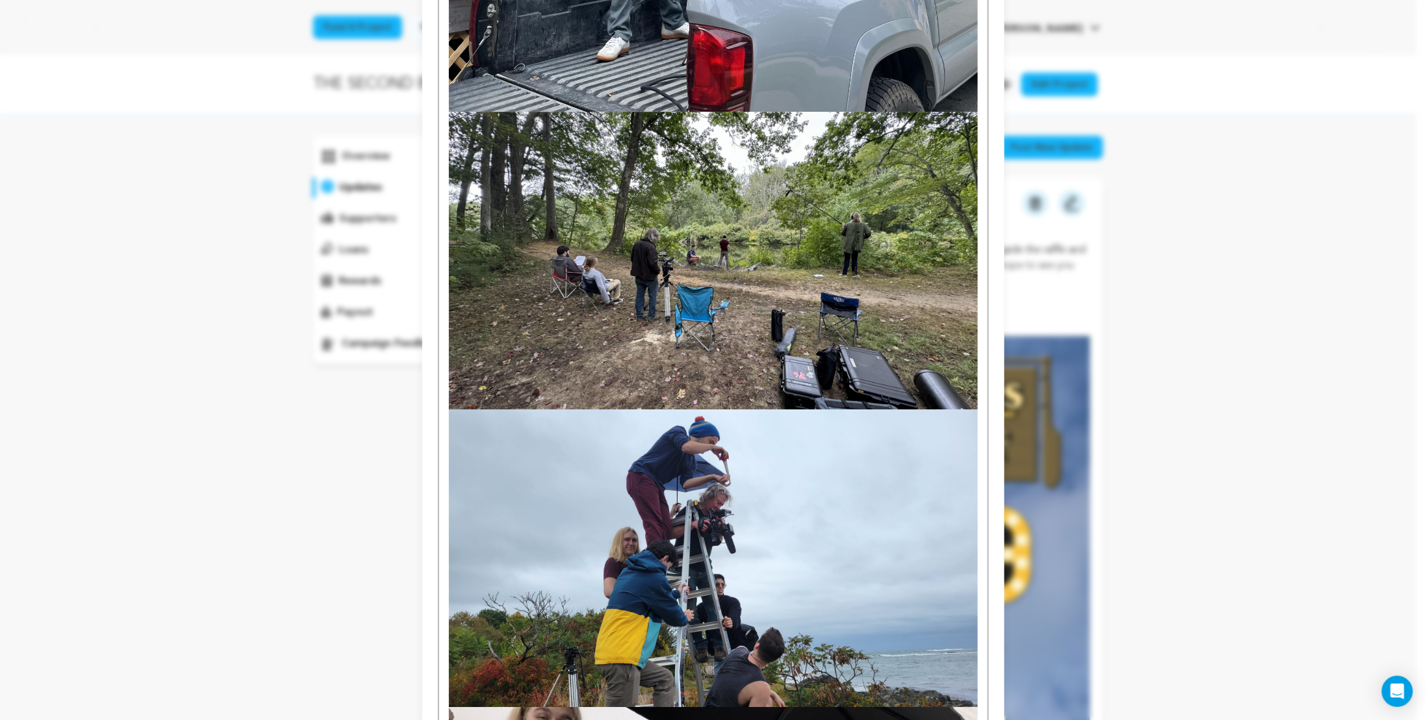
scroll to position [6406, 0]
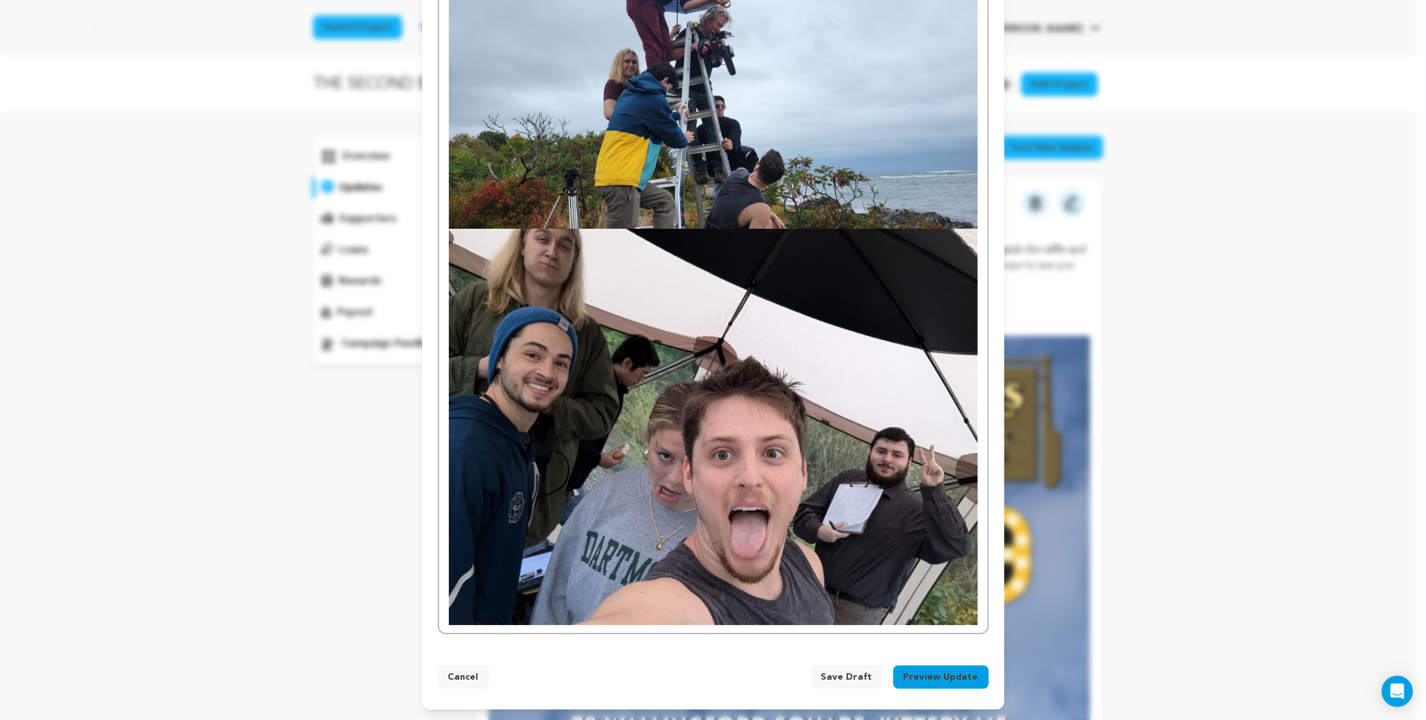
drag, startPoint x: 681, startPoint y: 353, endPoint x: 683, endPoint y: 609, distance: 255.9
click at [930, 672] on button "Preview Update" at bounding box center [940, 676] width 95 height 23
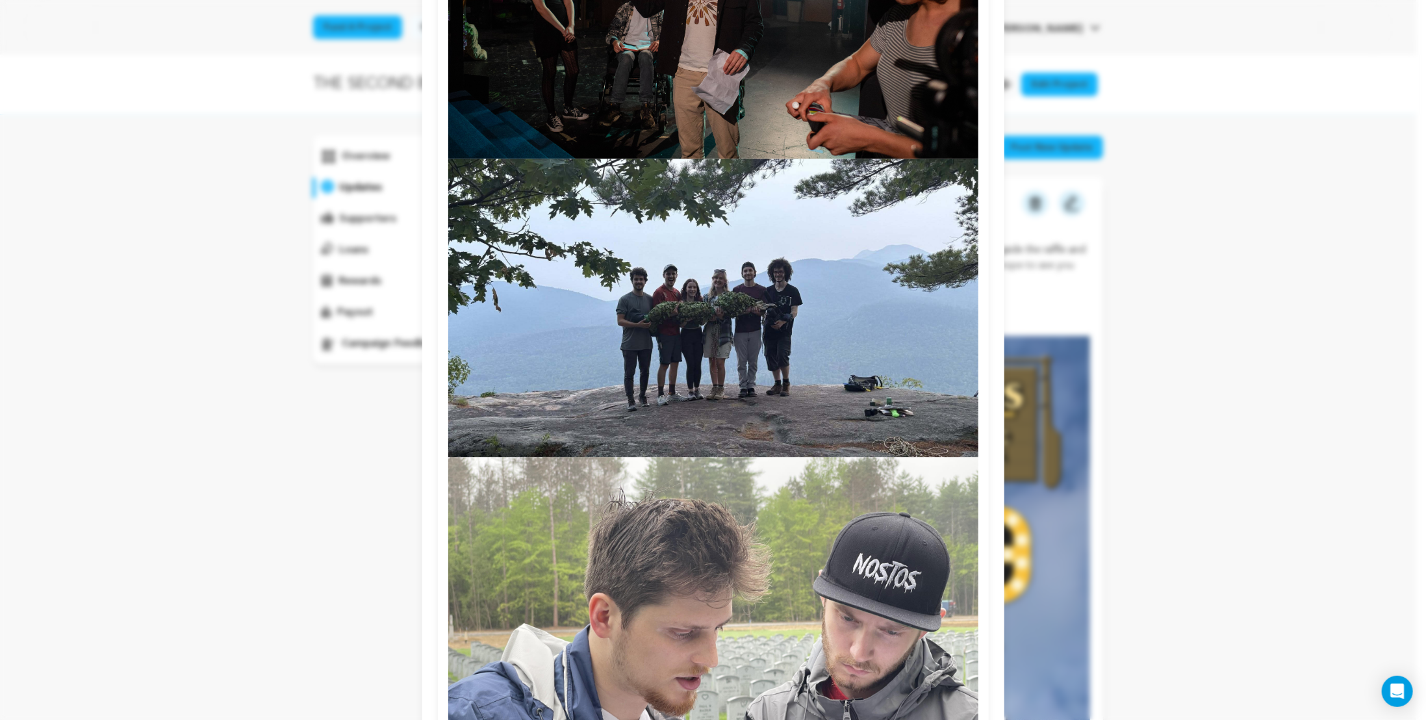
scroll to position [0, 0]
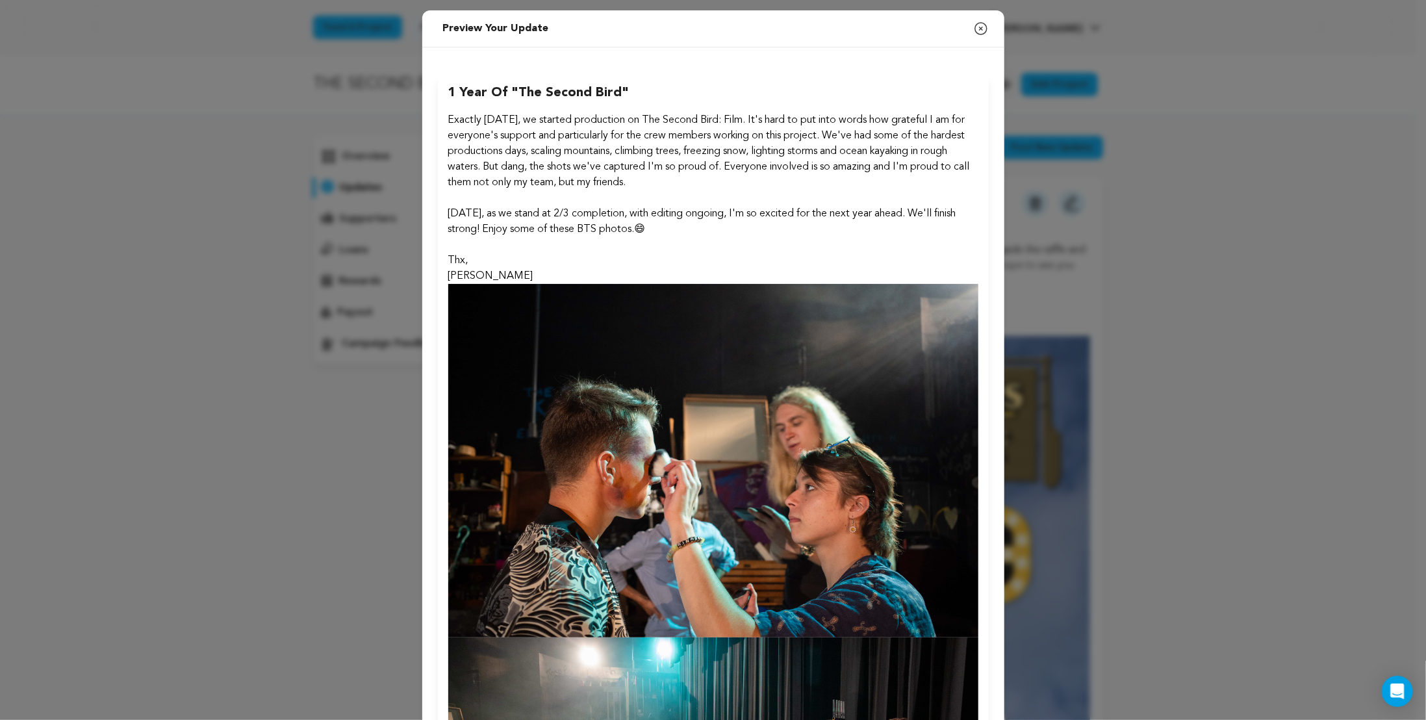
drag, startPoint x: 838, startPoint y: 485, endPoint x: 842, endPoint y: 118, distance: 367.6
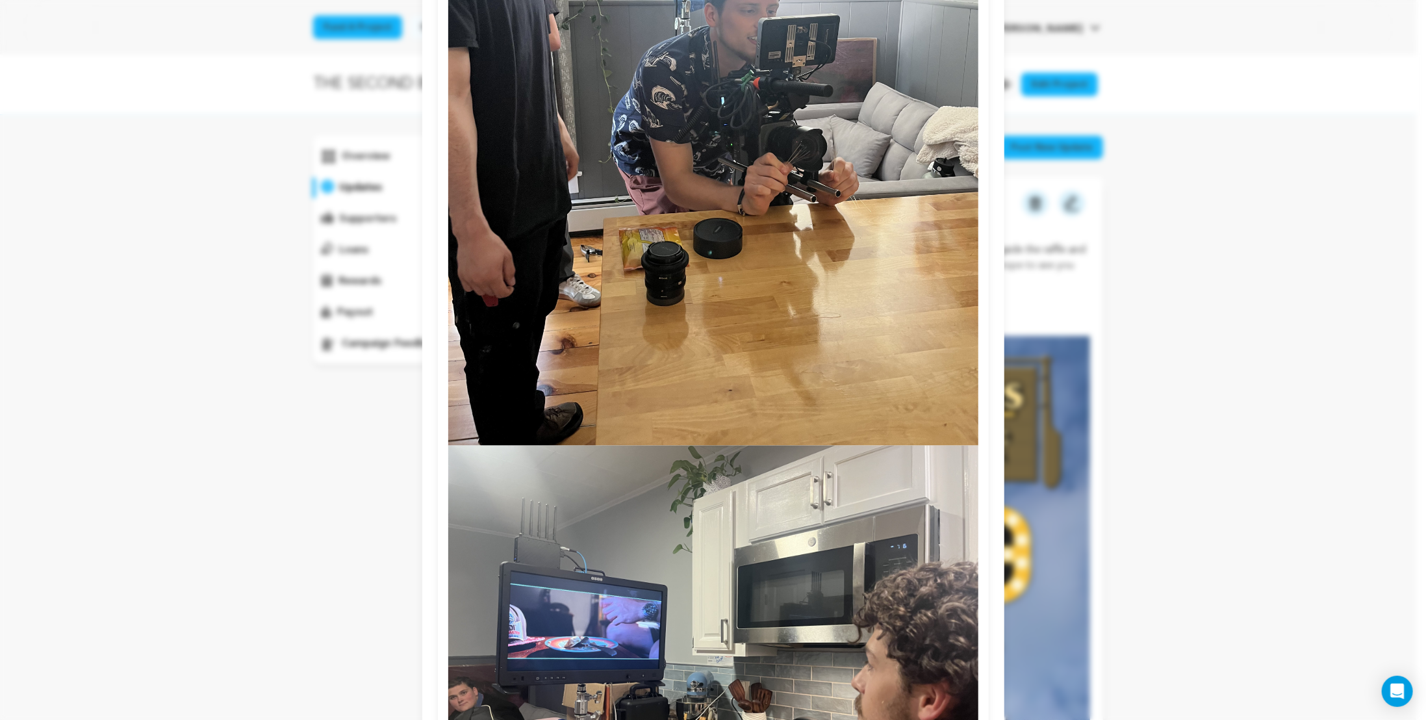
scroll to position [6355, 0]
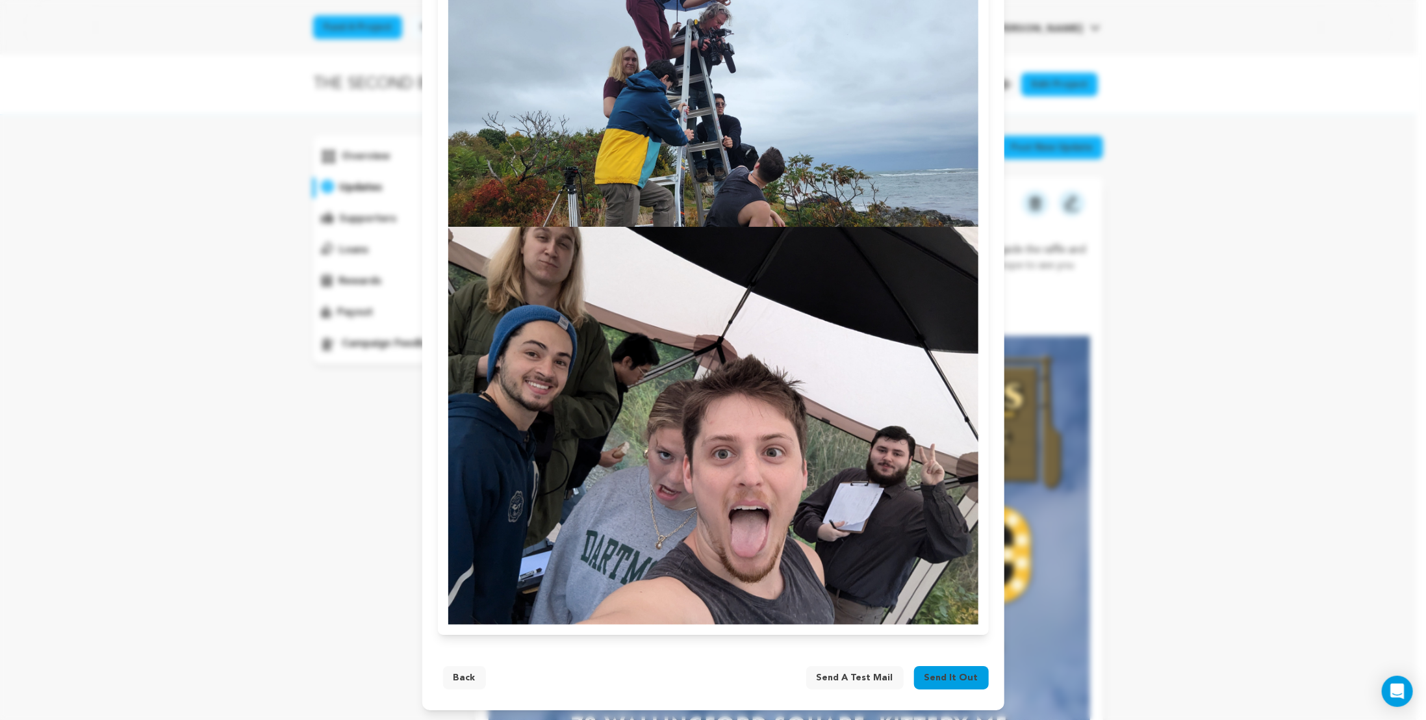
drag, startPoint x: 826, startPoint y: 240, endPoint x: 821, endPoint y: 607, distance: 366.4
click at [861, 669] on button "Send a test mail" at bounding box center [854, 677] width 97 height 23
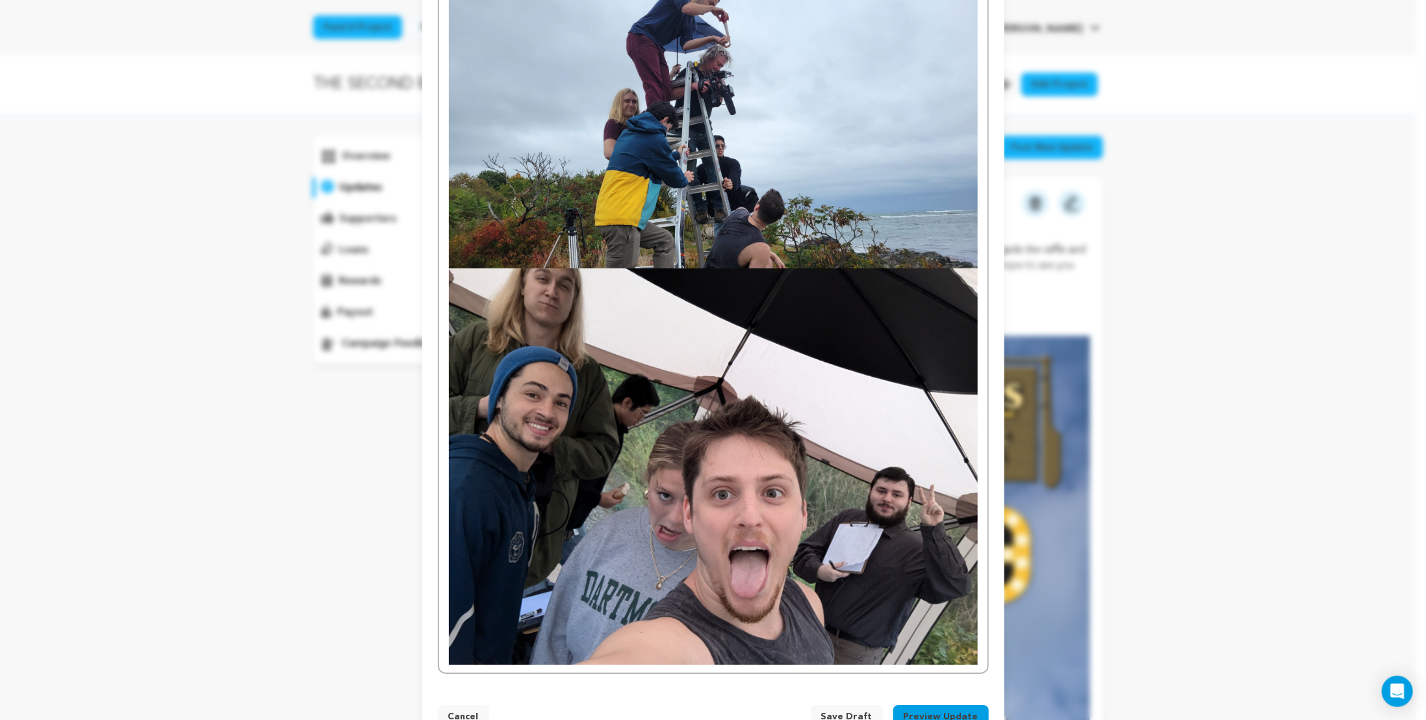
scroll to position [6406, 0]
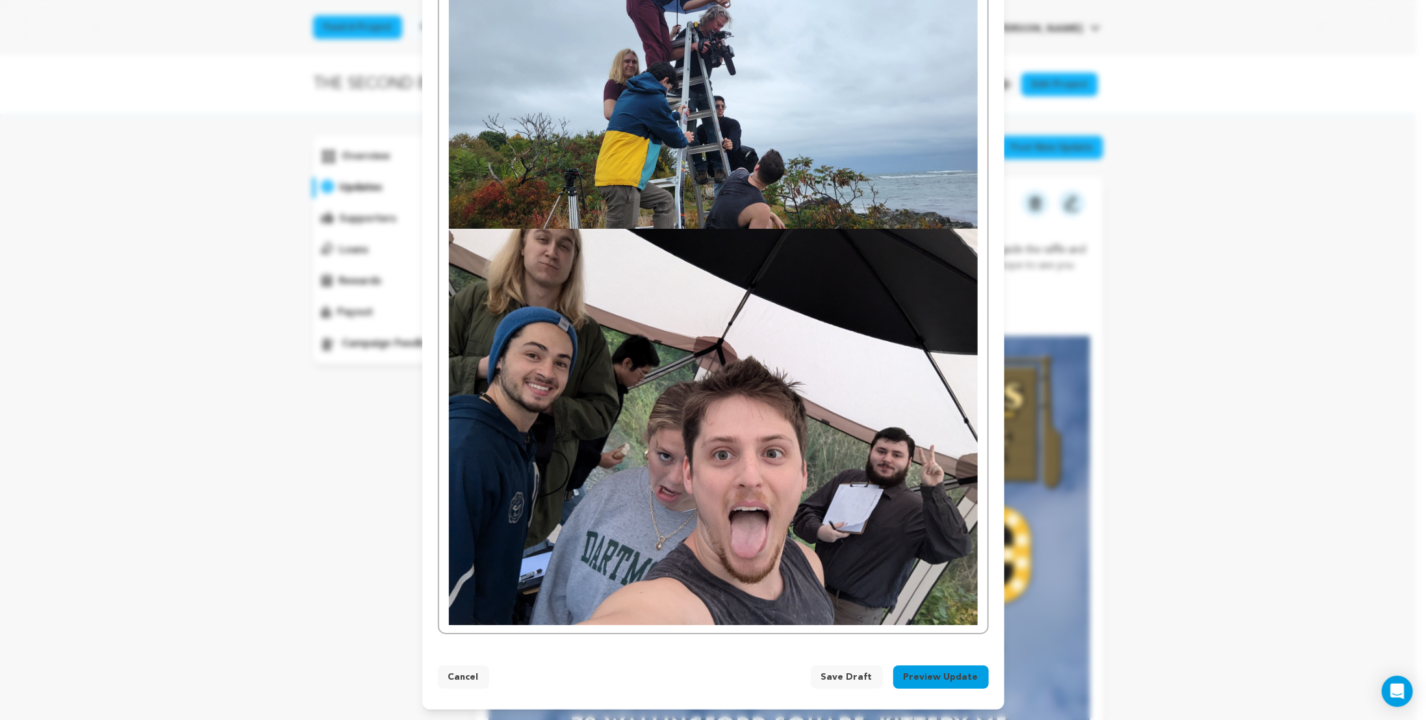
click at [938, 674] on button "Preview Update" at bounding box center [940, 676] width 95 height 23
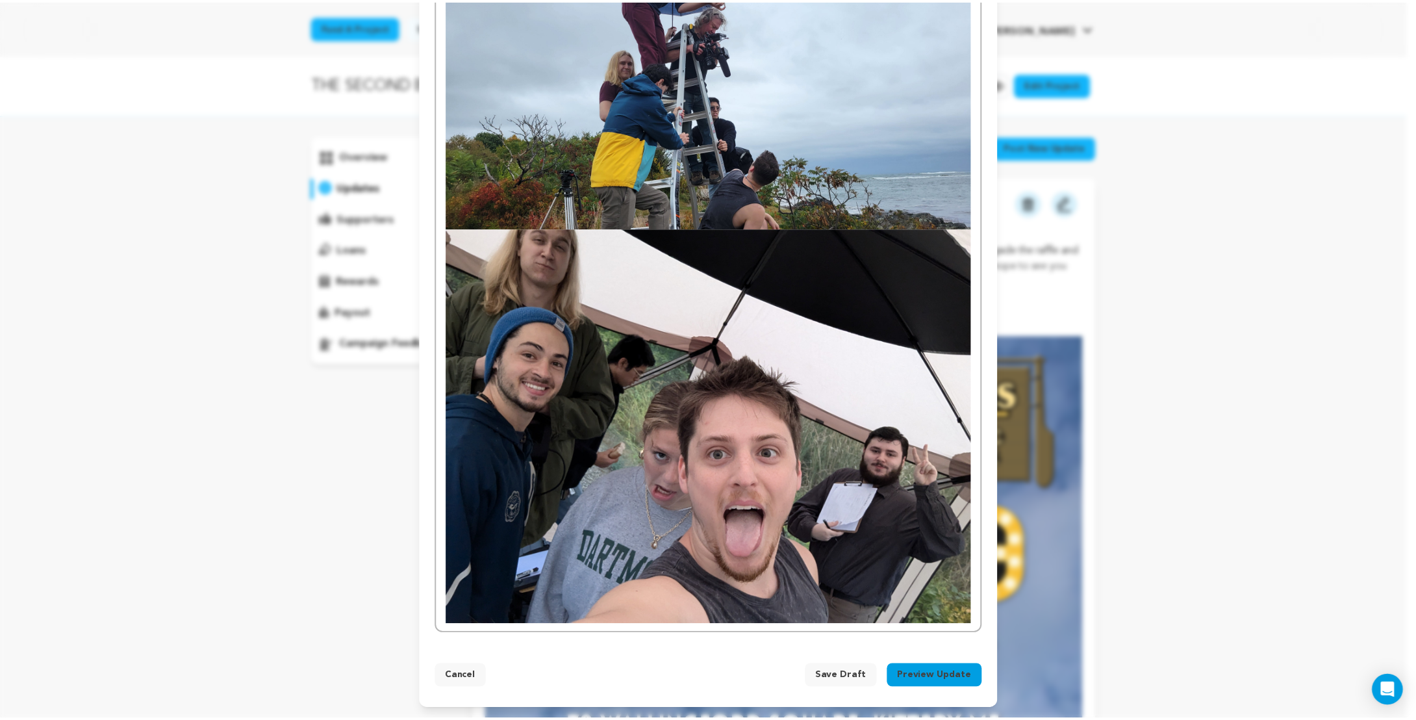
scroll to position [6355, 0]
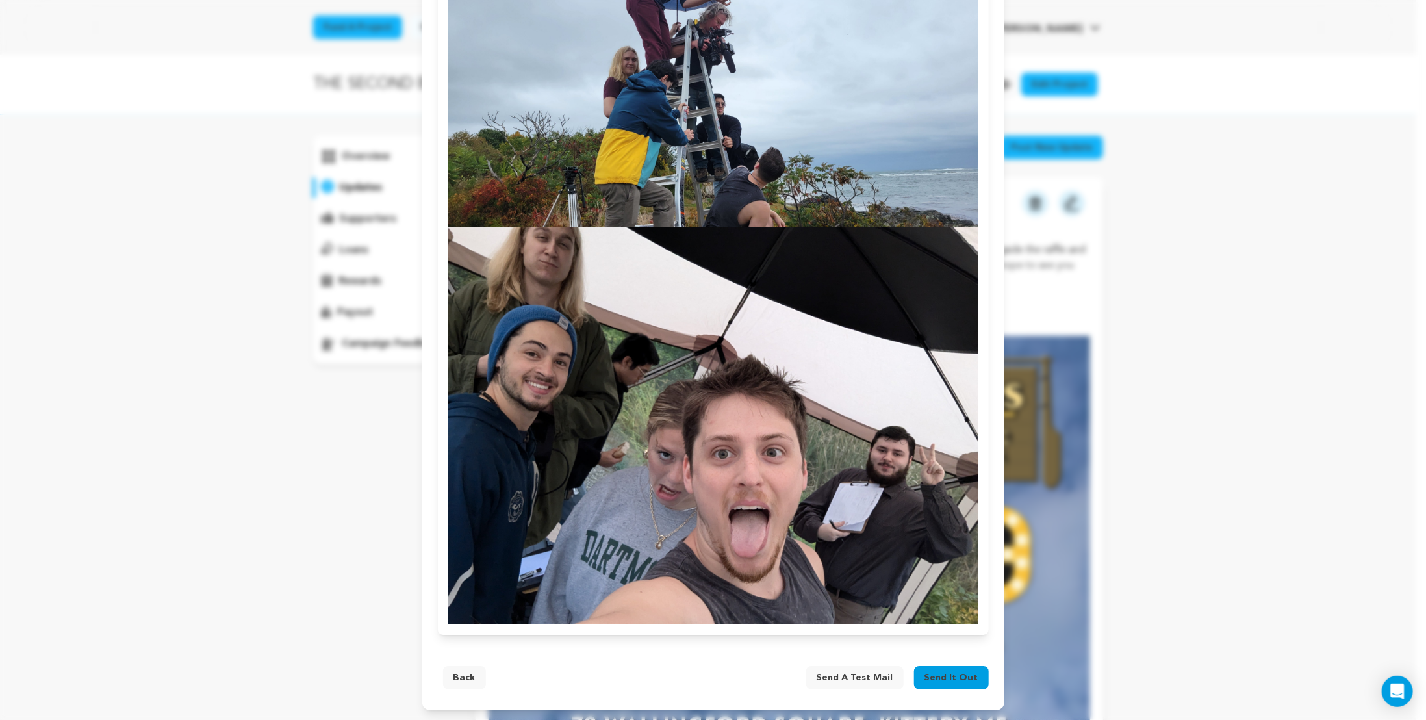
click at [939, 679] on span "Send it out" at bounding box center [951, 677] width 54 height 13
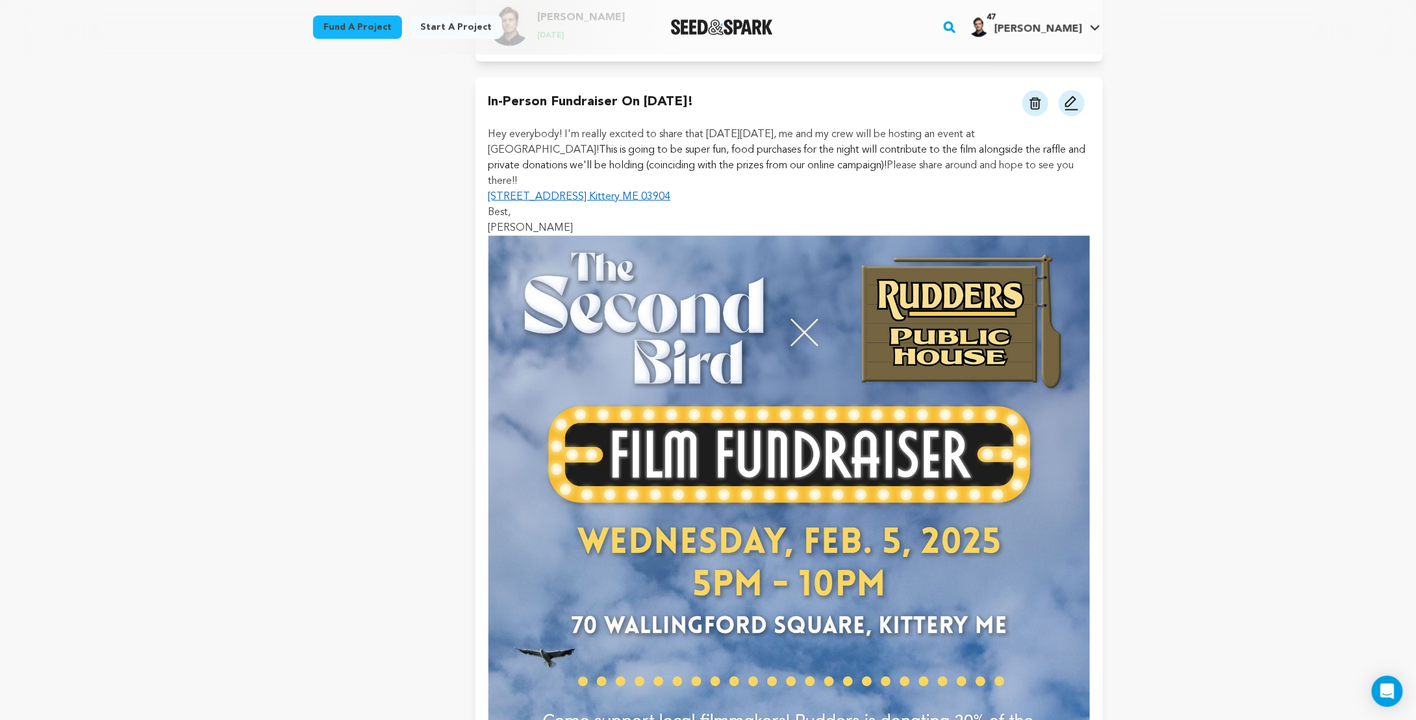
scroll to position [8444, 0]
